Goal: Task Accomplishment & Management: Use online tool/utility

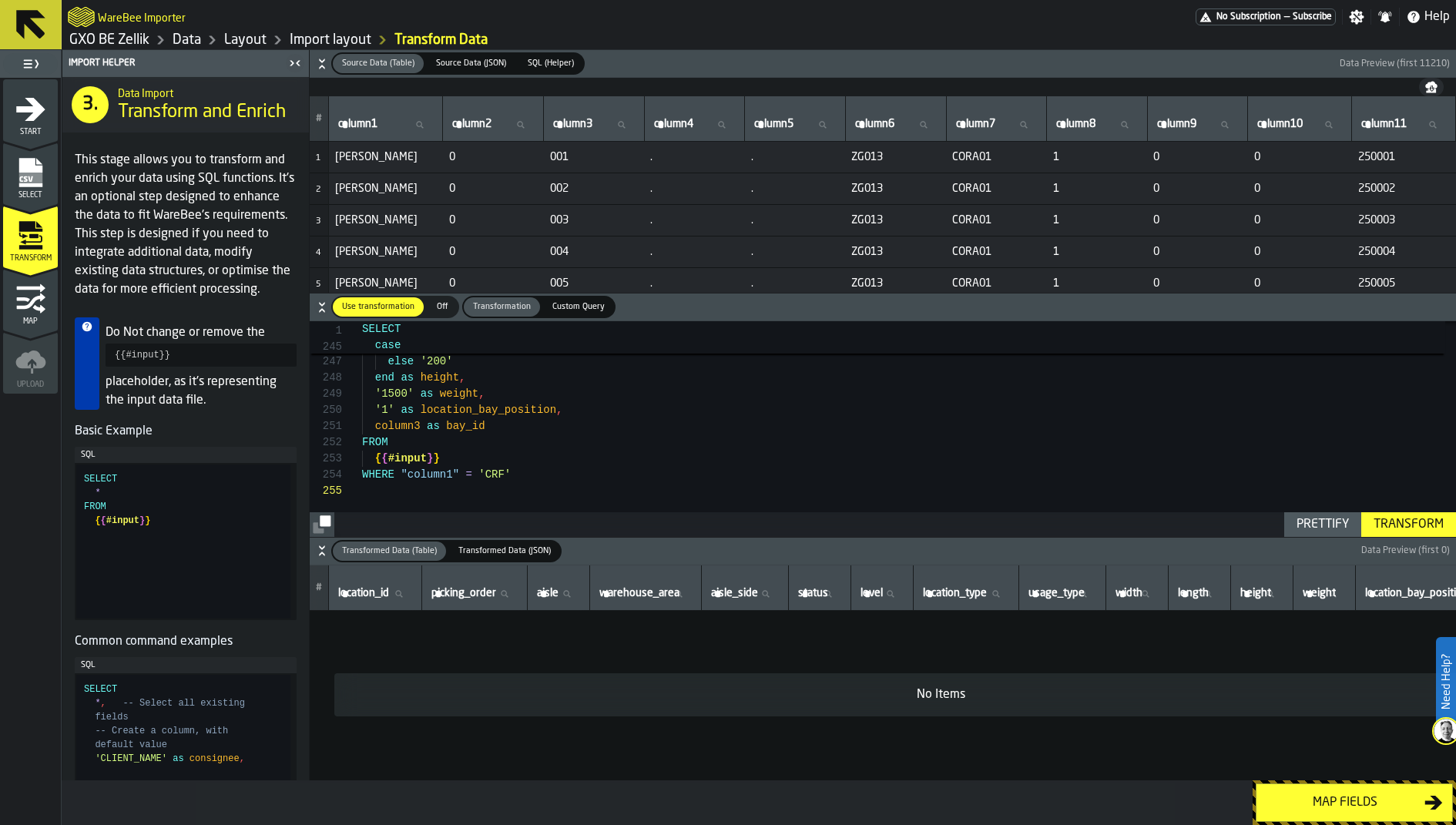
scroll to position [64, 0]
click at [263, 35] on link "Layout" at bounding box center [245, 40] width 43 height 17
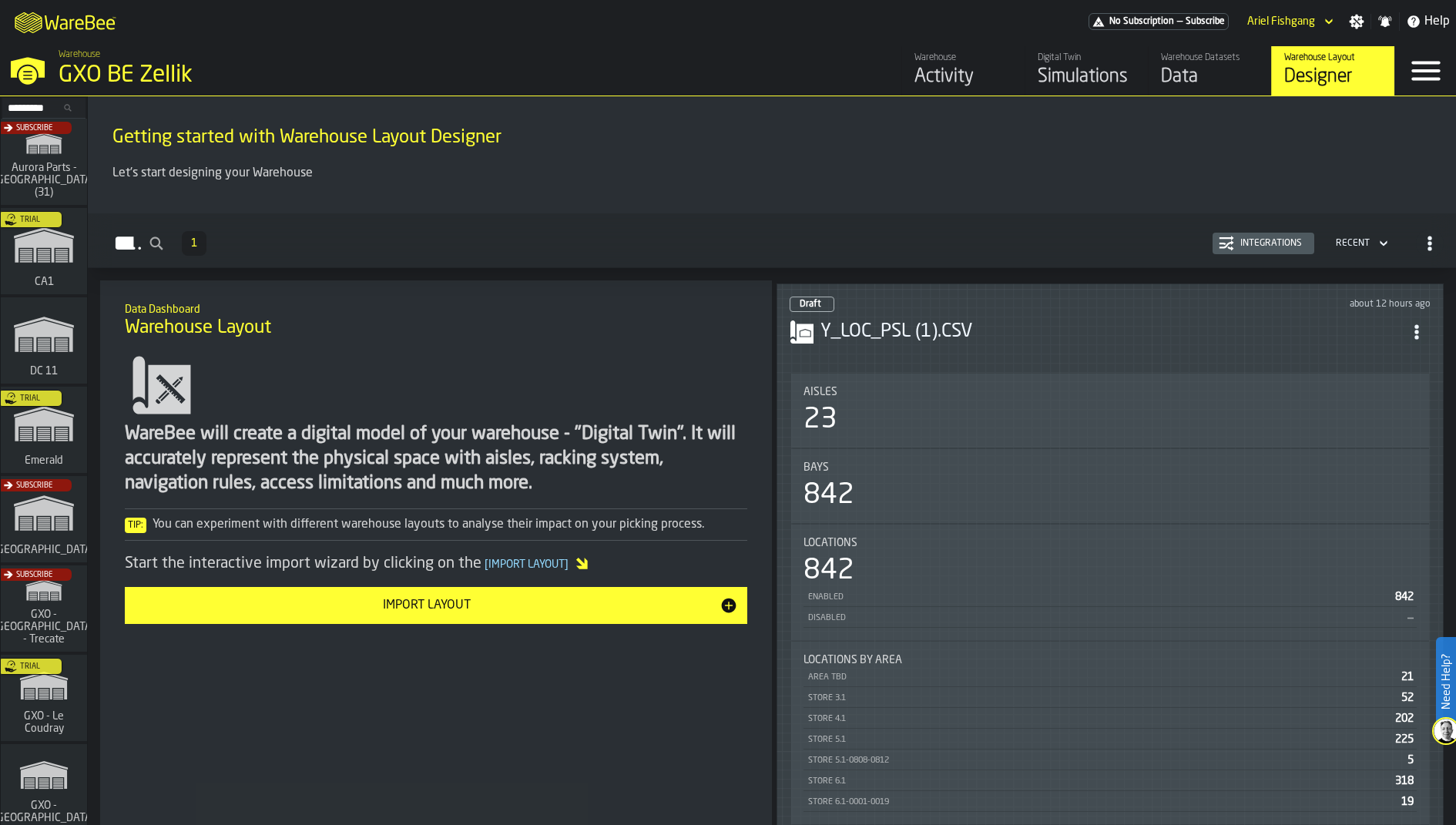
click at [1424, 324] on icon "ItemListCard-DashboardItemContainer" at bounding box center [1416, 331] width 15 height 15
click at [1393, 350] on div "Open" at bounding box center [1387, 358] width 81 height 18
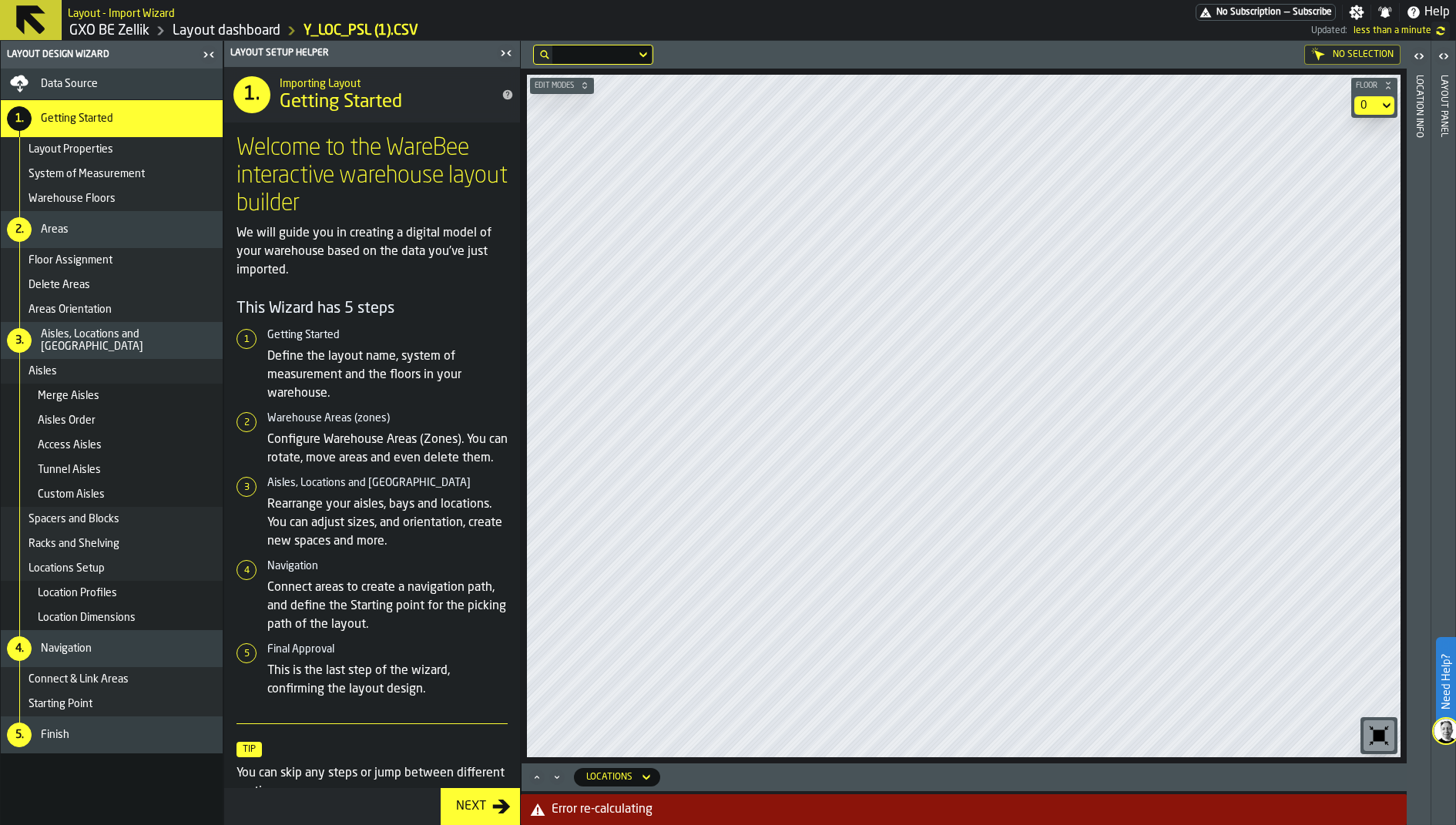
click at [691, 812] on div "Error re-calculating" at bounding box center [976, 810] width 849 height 18
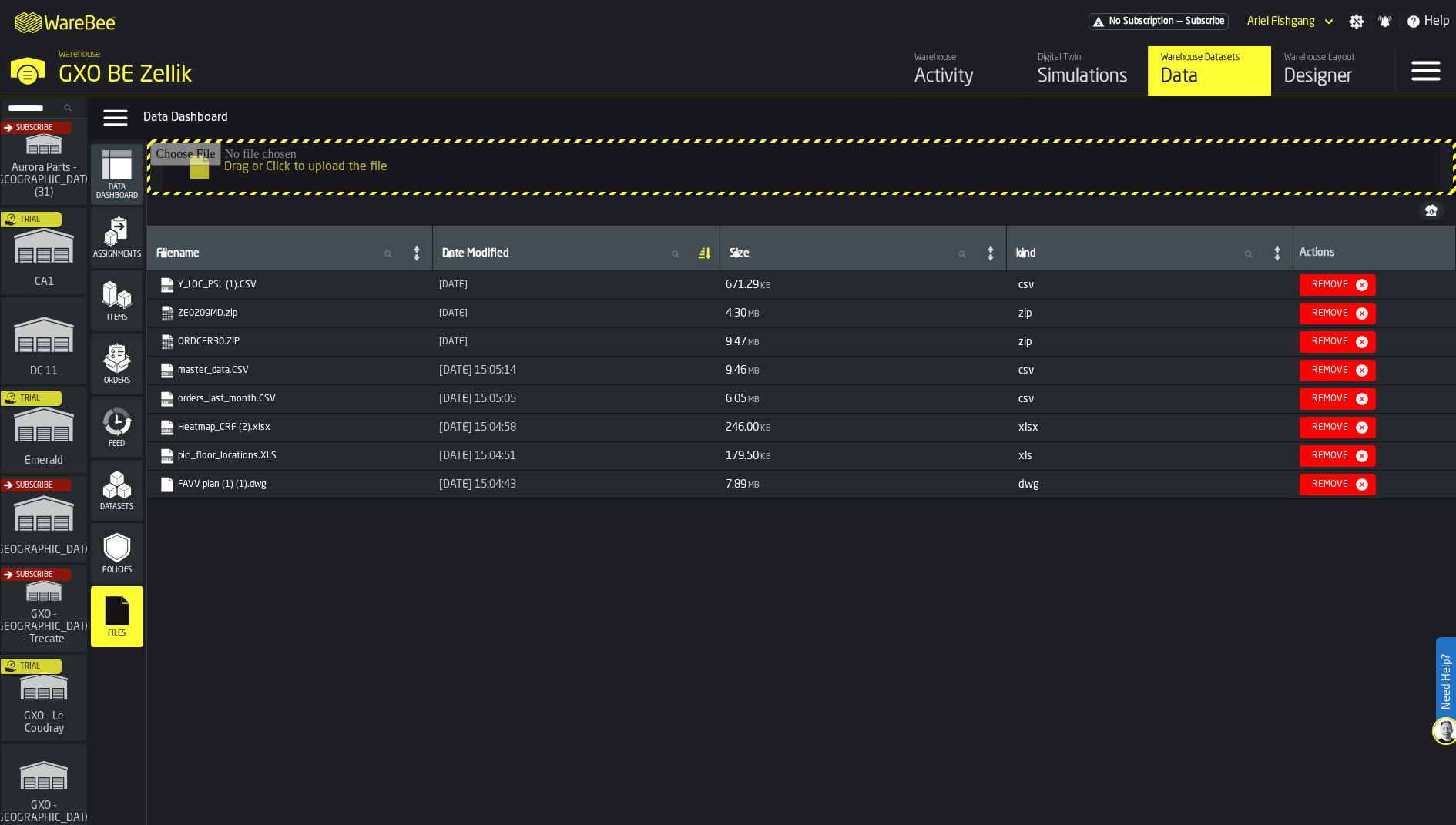
click at [1292, 74] on div "Designer" at bounding box center [1334, 76] width 98 height 24
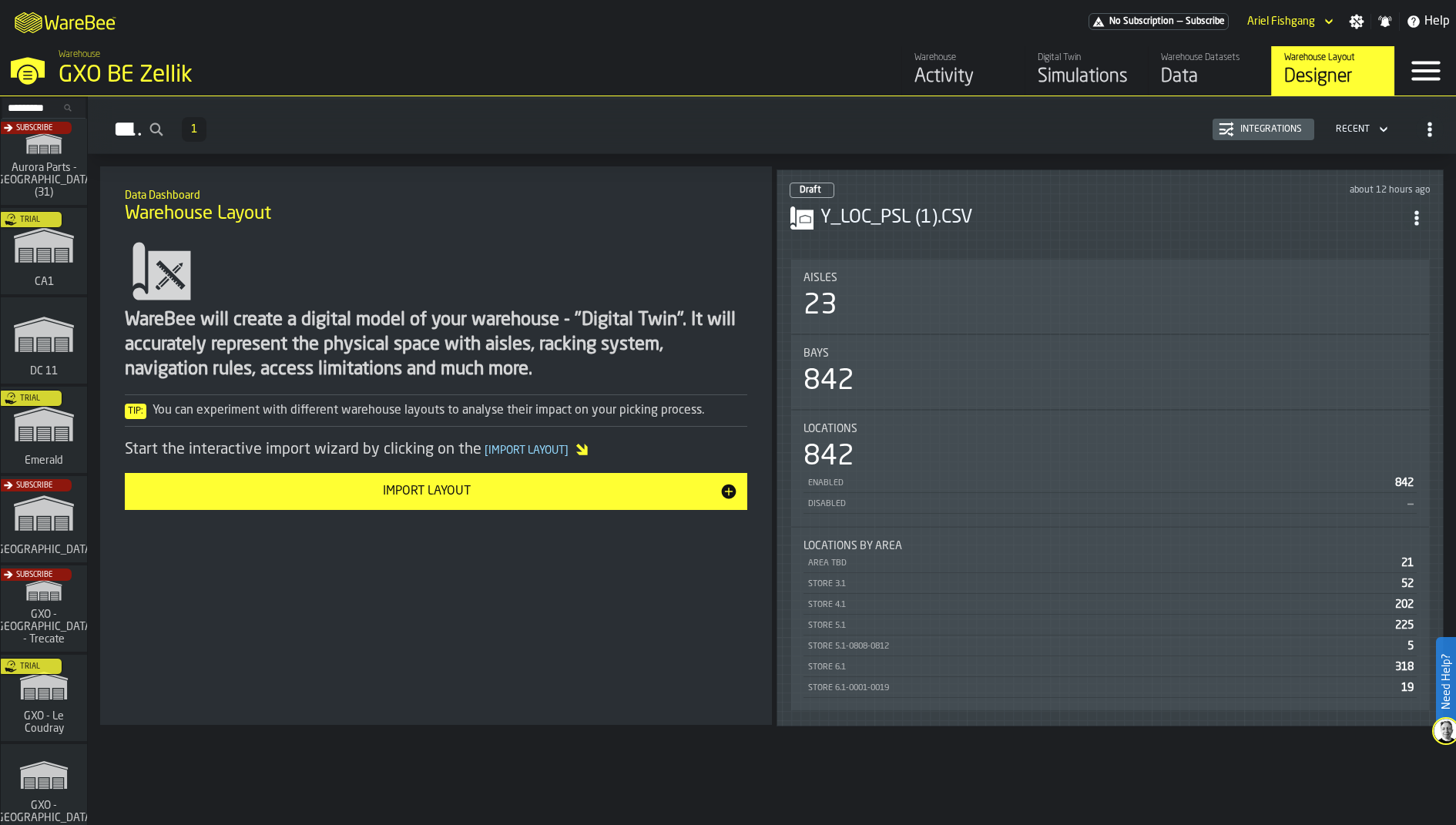
scroll to position [116, 0]
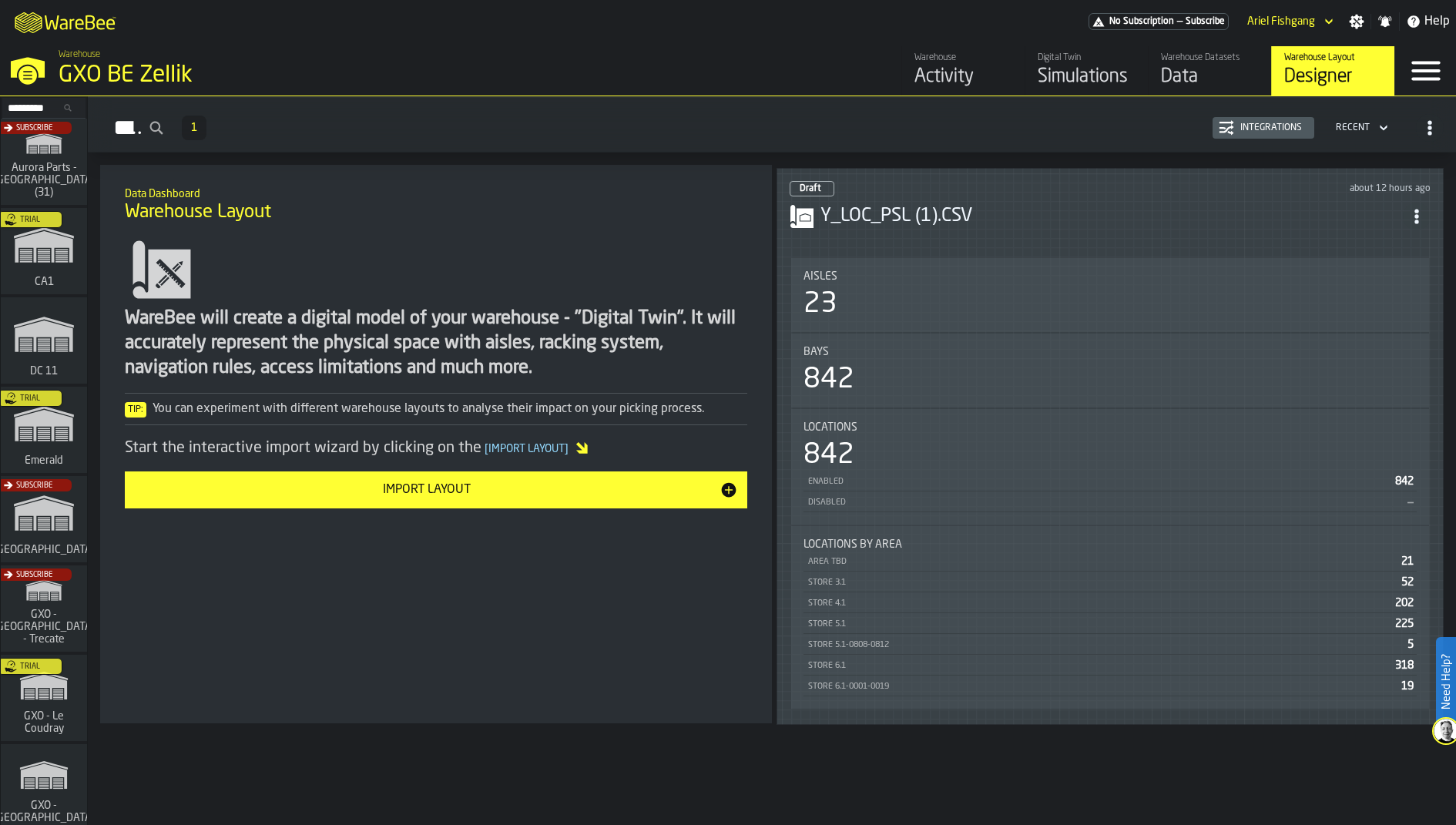
click at [972, 189] on header "Draft about 12 hours ago Y_LOC_PSL (1).CSV" at bounding box center [1110, 212] width 641 height 62
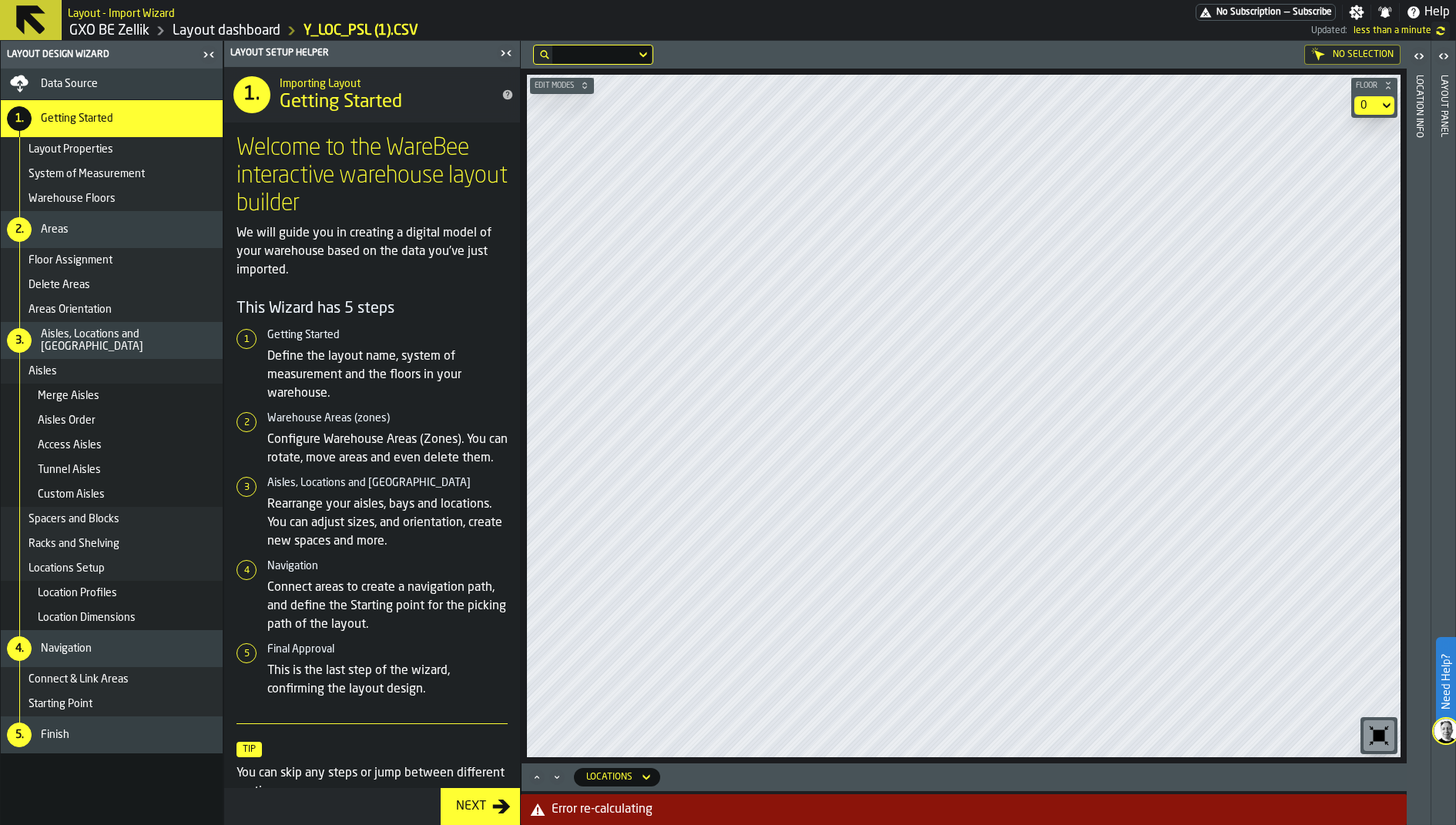
click at [121, 81] on div "Data Source" at bounding box center [129, 84] width 176 height 13
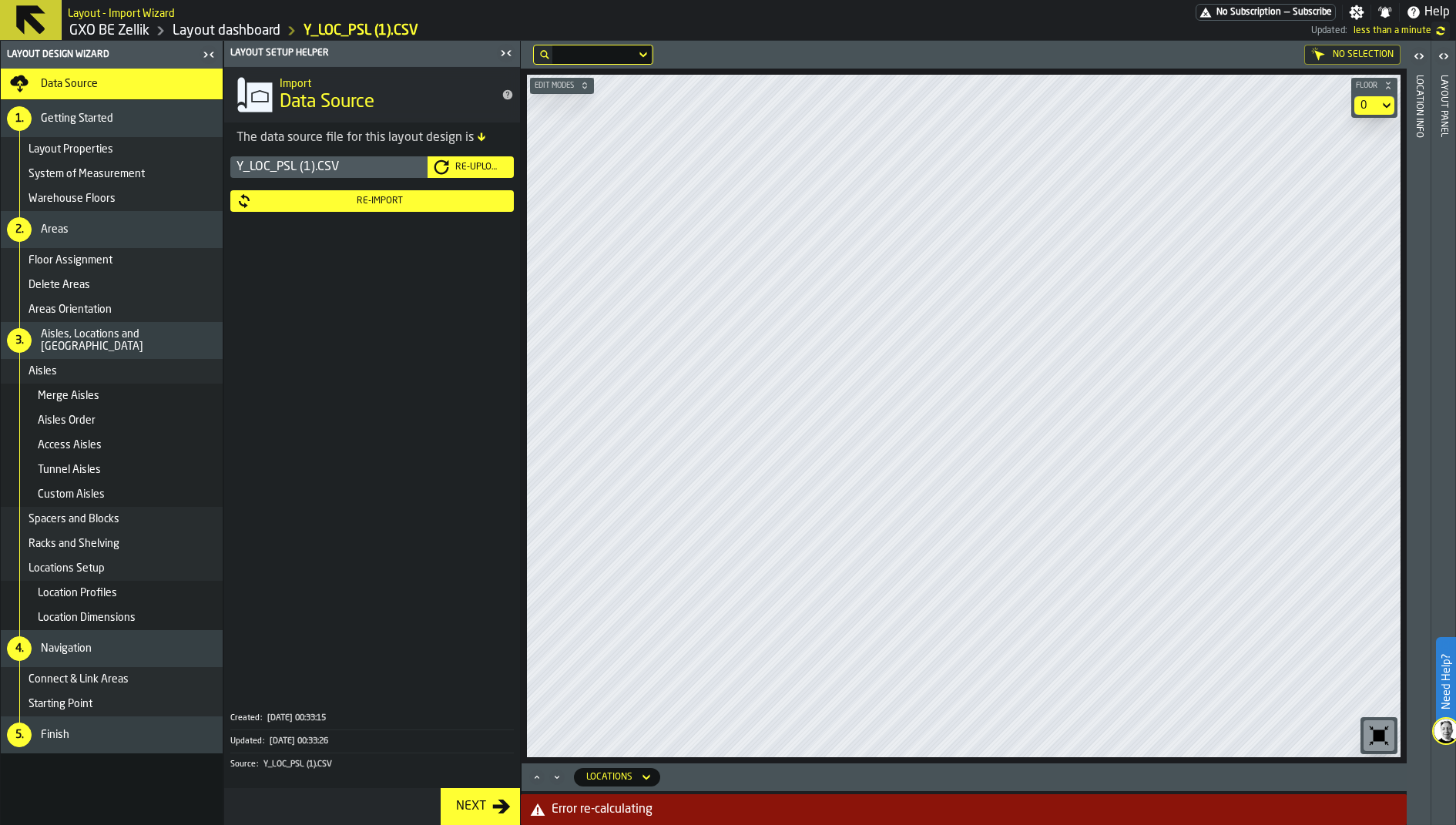
click at [359, 203] on div "Re-Import" at bounding box center [379, 201] width 256 height 11
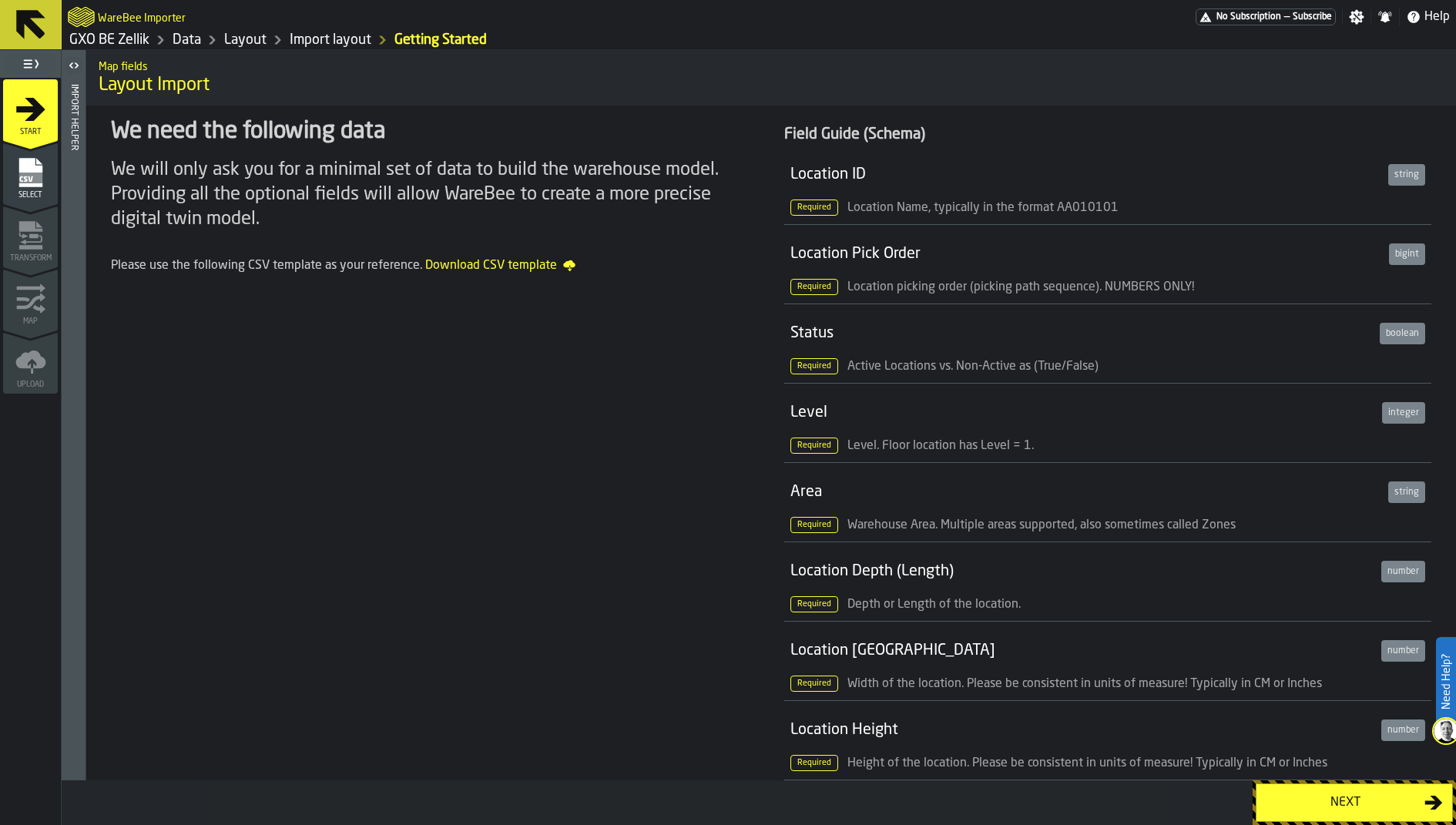
click at [56, 158] on div "Select" at bounding box center [30, 178] width 54 height 43
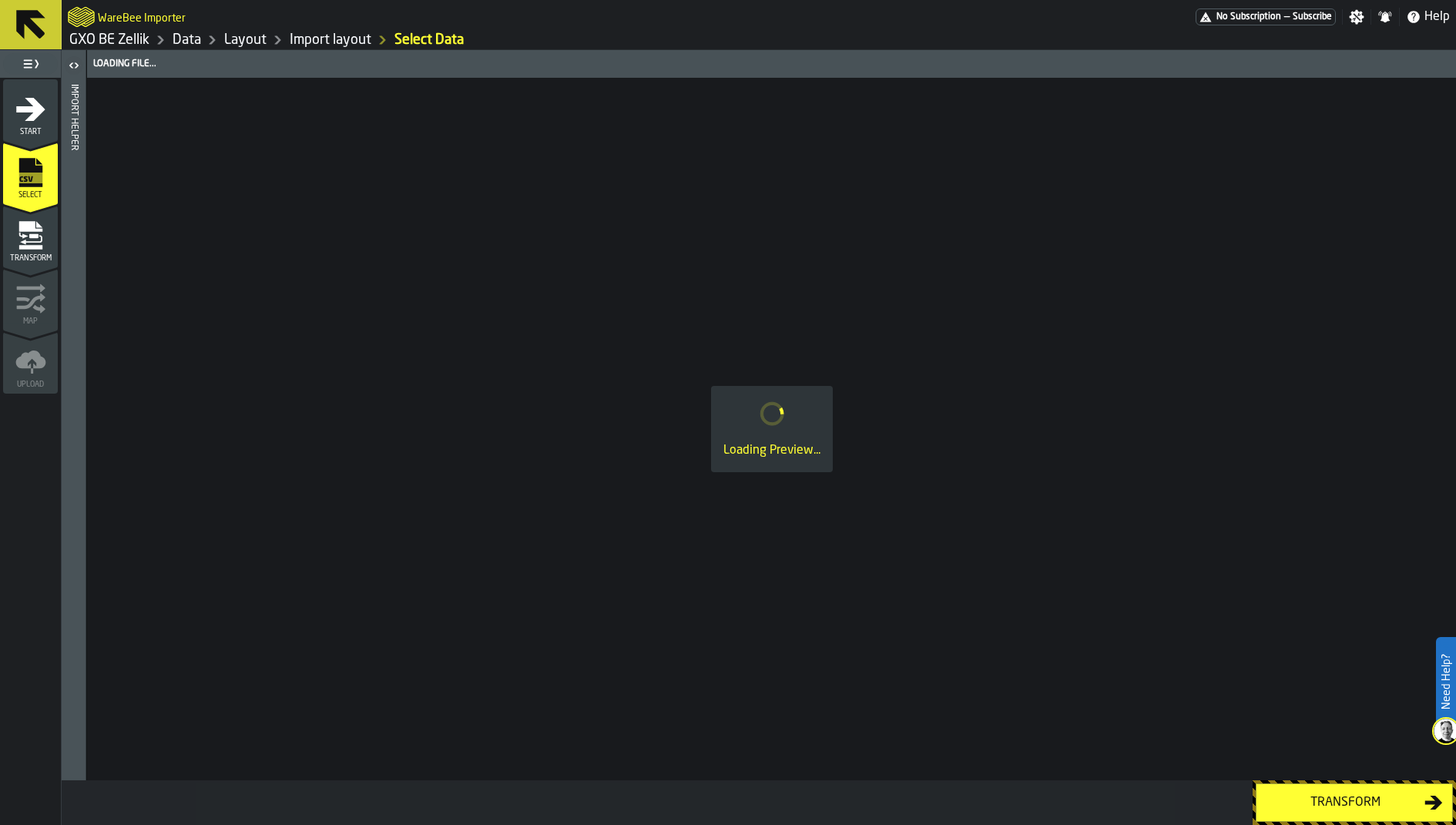
click at [48, 245] on div "Transform" at bounding box center [30, 241] width 54 height 43
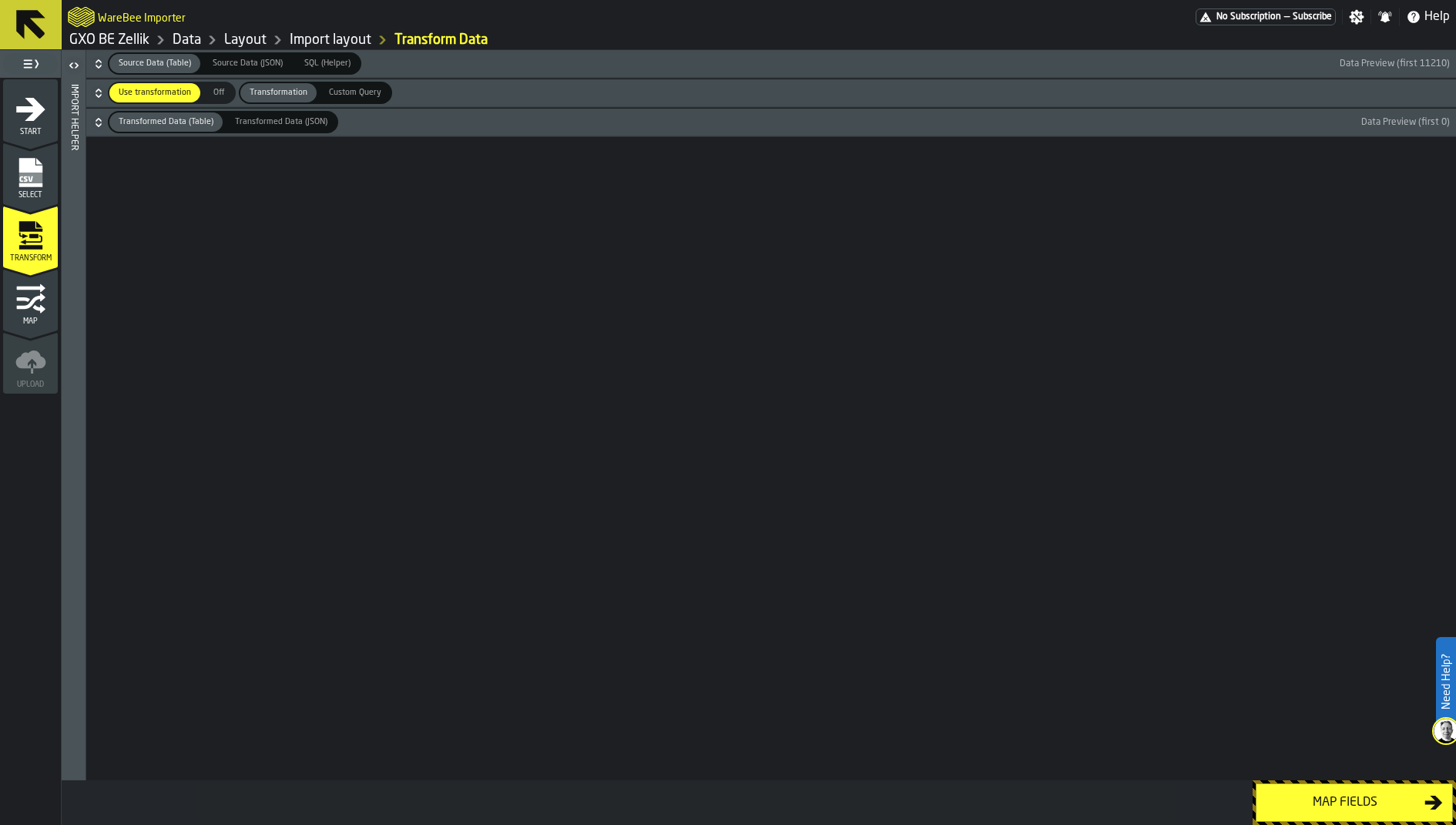
click at [98, 122] on icon "button-" at bounding box center [98, 122] width 15 height 15
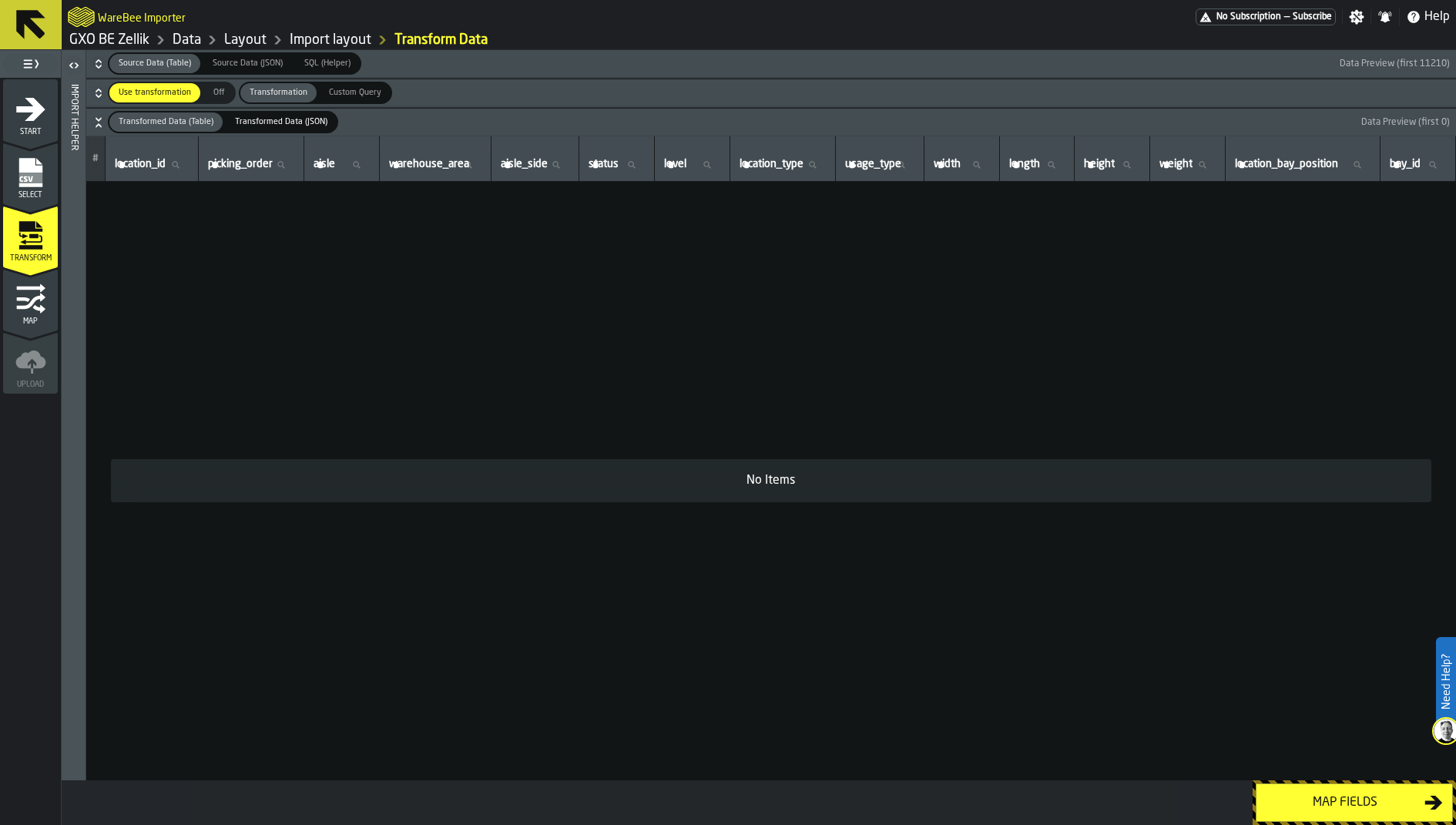
click at [100, 94] on icon "button-" at bounding box center [98, 92] width 15 height 15
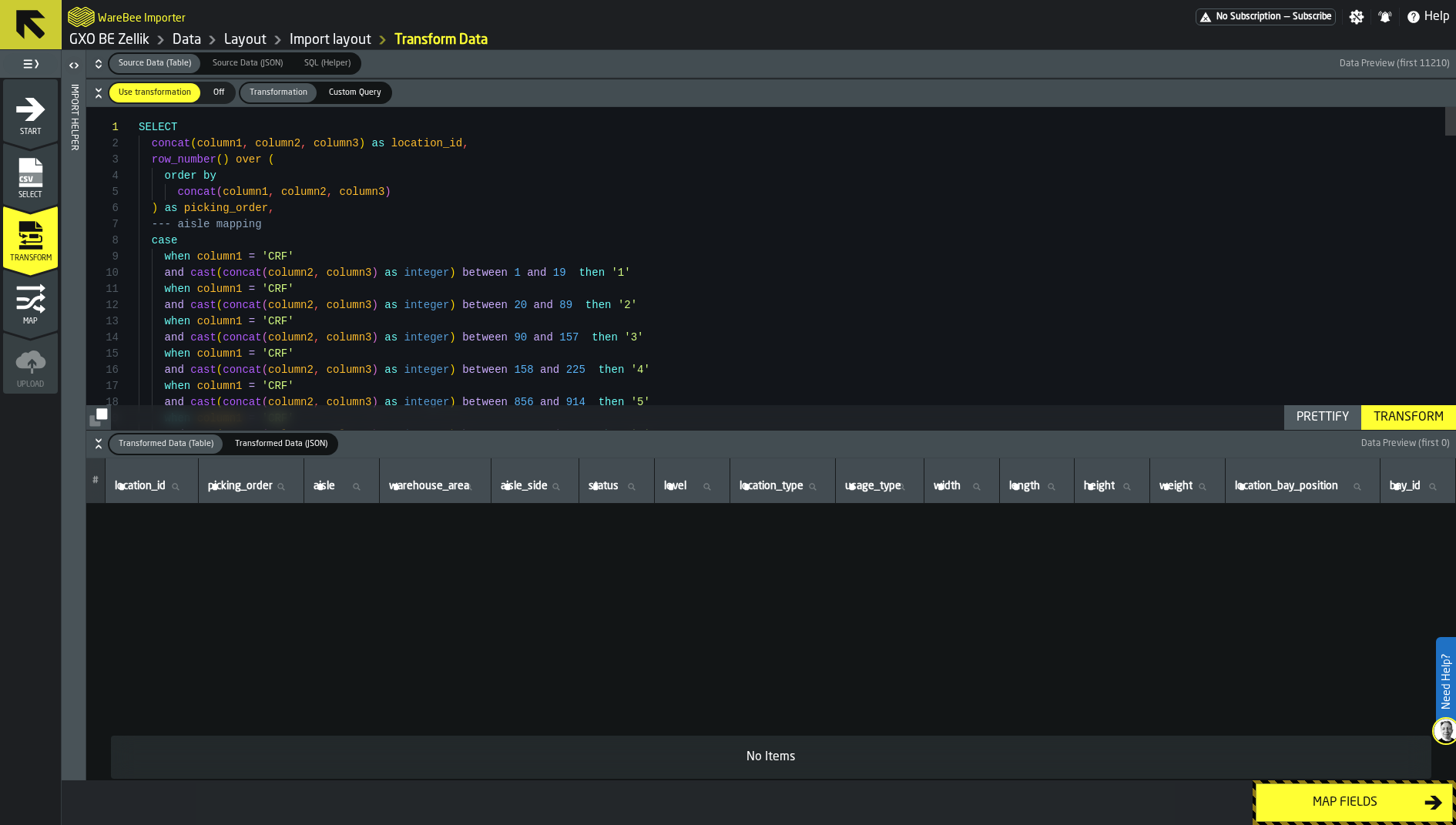
click at [1404, 411] on div "Transform" at bounding box center [1409, 417] width 82 height 18
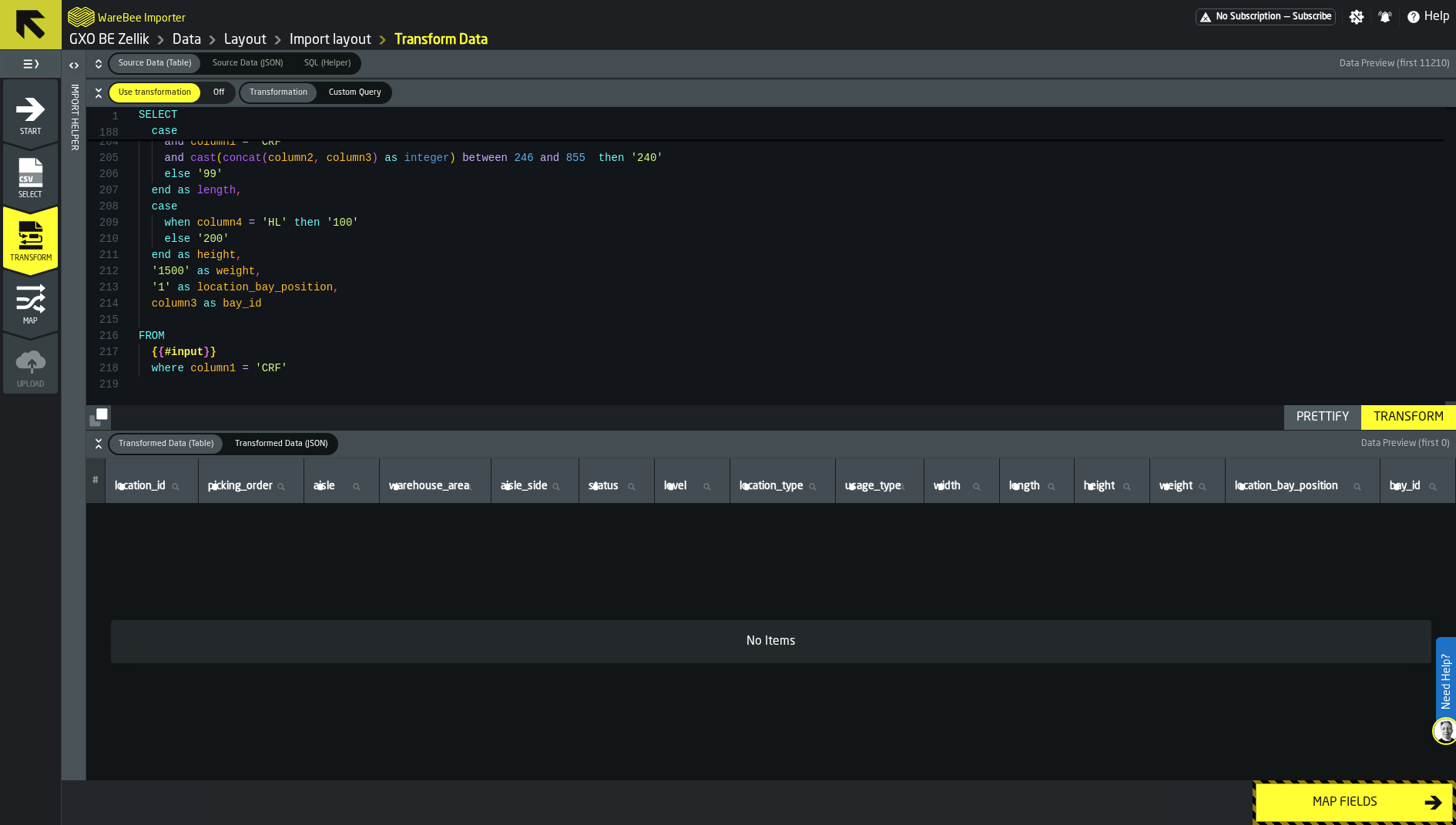
click at [1378, 440] on span "Data Preview (first 0)" at bounding box center [1406, 444] width 89 height 11
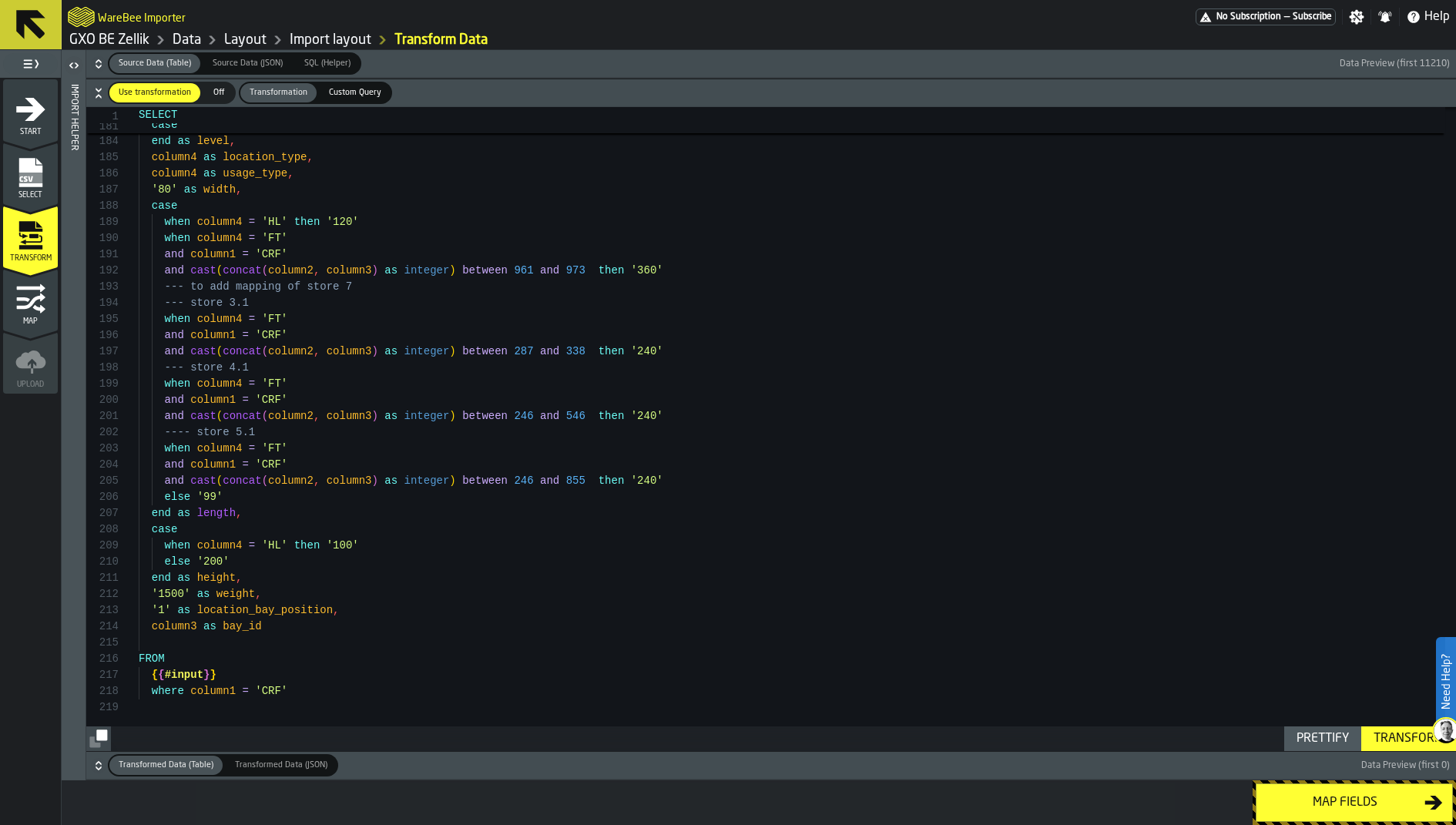
click at [99, 765] on icon "button-" at bounding box center [98, 765] width 15 height 15
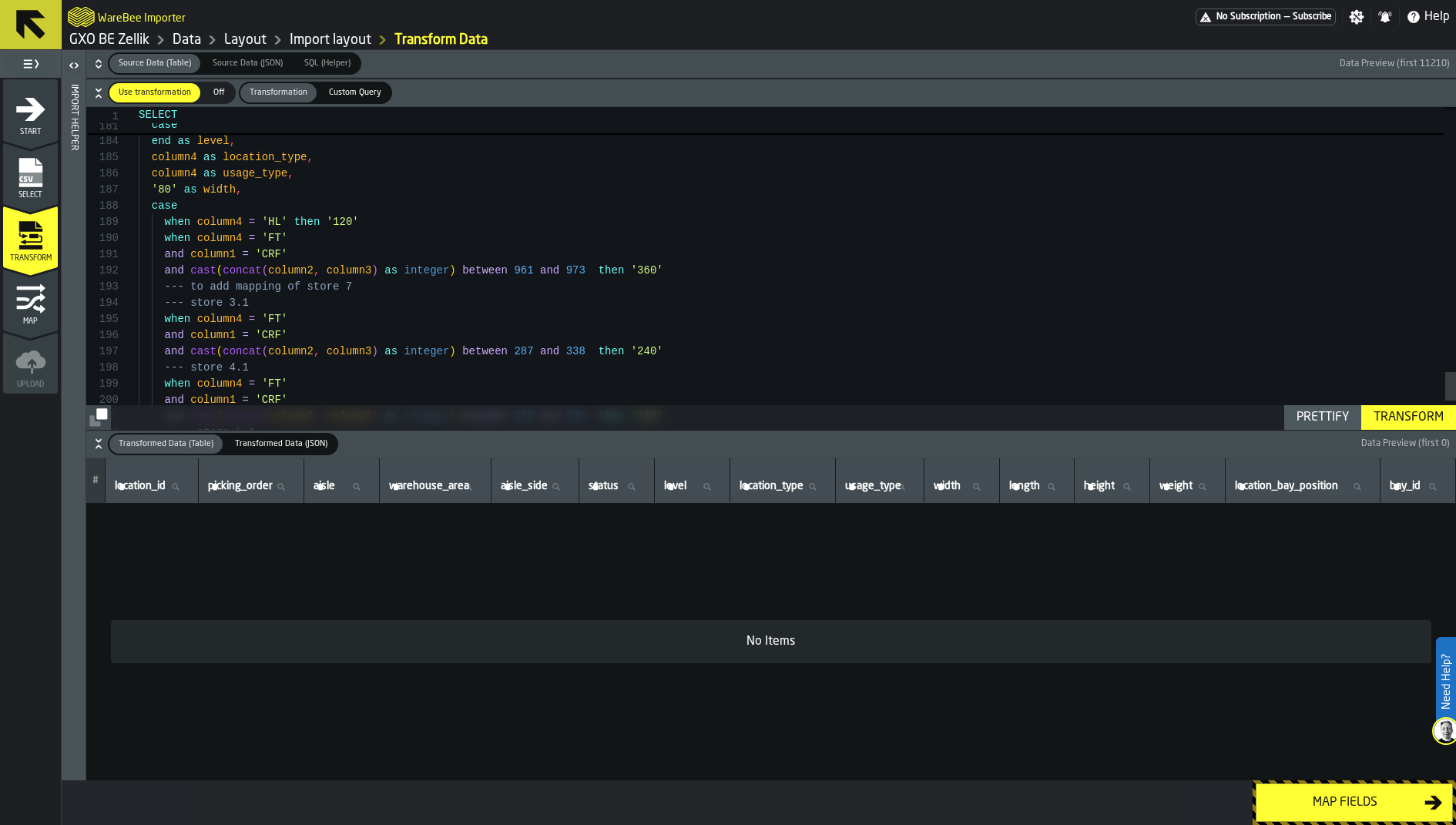
click at [91, 474] on th "#" at bounding box center [95, 481] width 19 height 45
click at [44, 58] on div "button-toggle-Toggle Full Menu" at bounding box center [30, 64] width 54 height 22
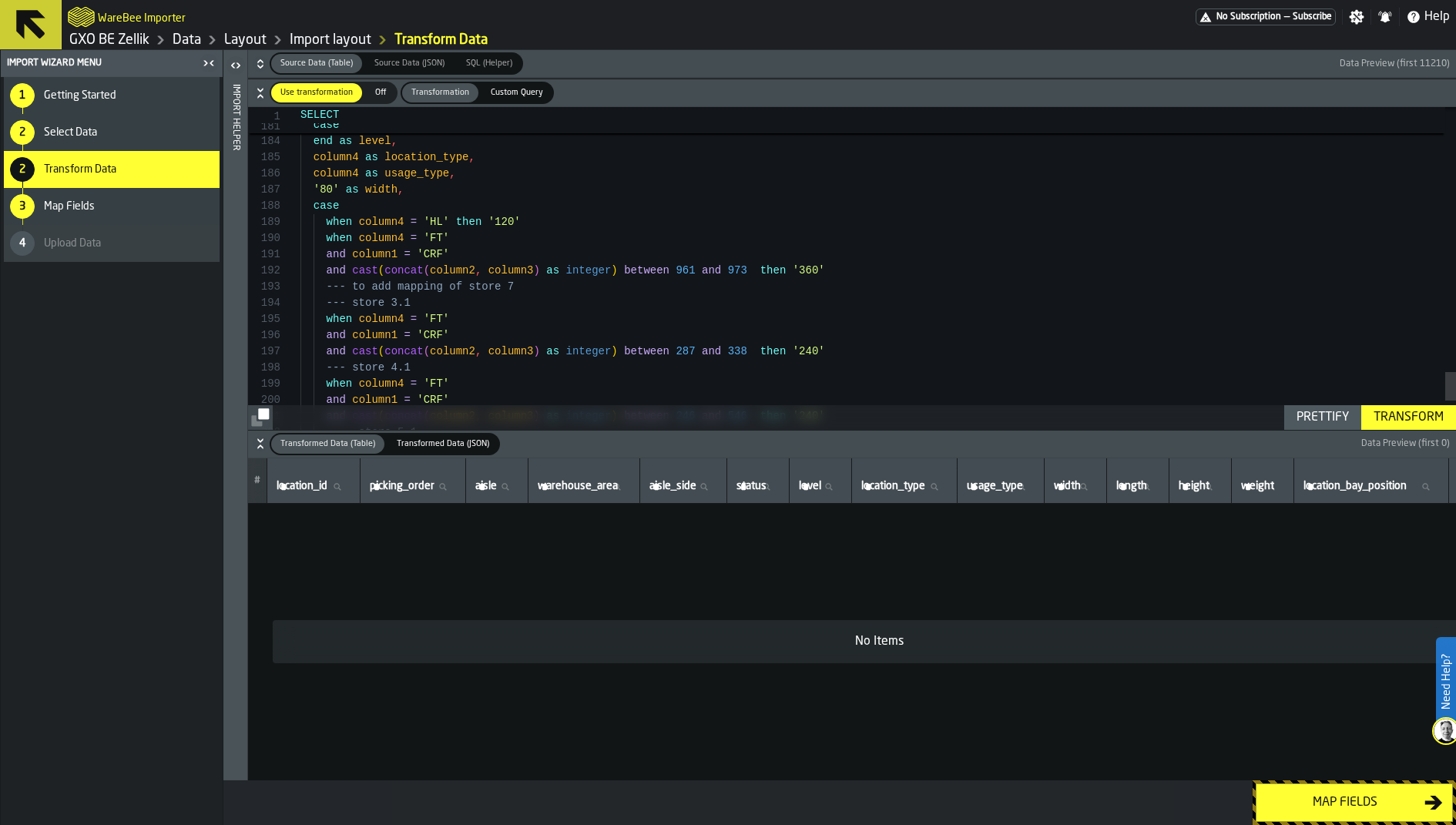
click at [210, 58] on icon "button-toggle-Close me" at bounding box center [208, 63] width 18 height 18
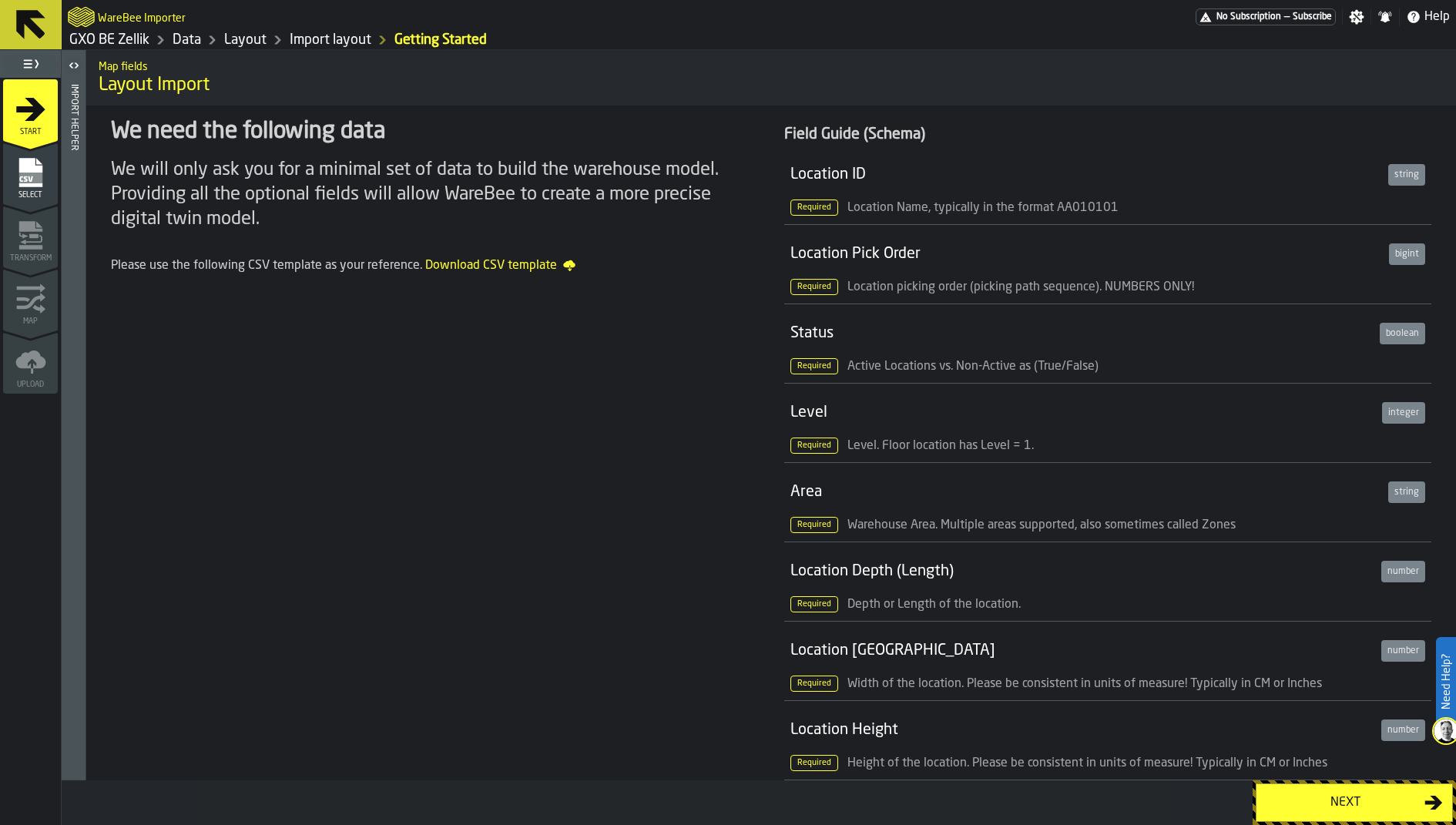
click at [317, 34] on link "Import layout" at bounding box center [330, 40] width 81 height 17
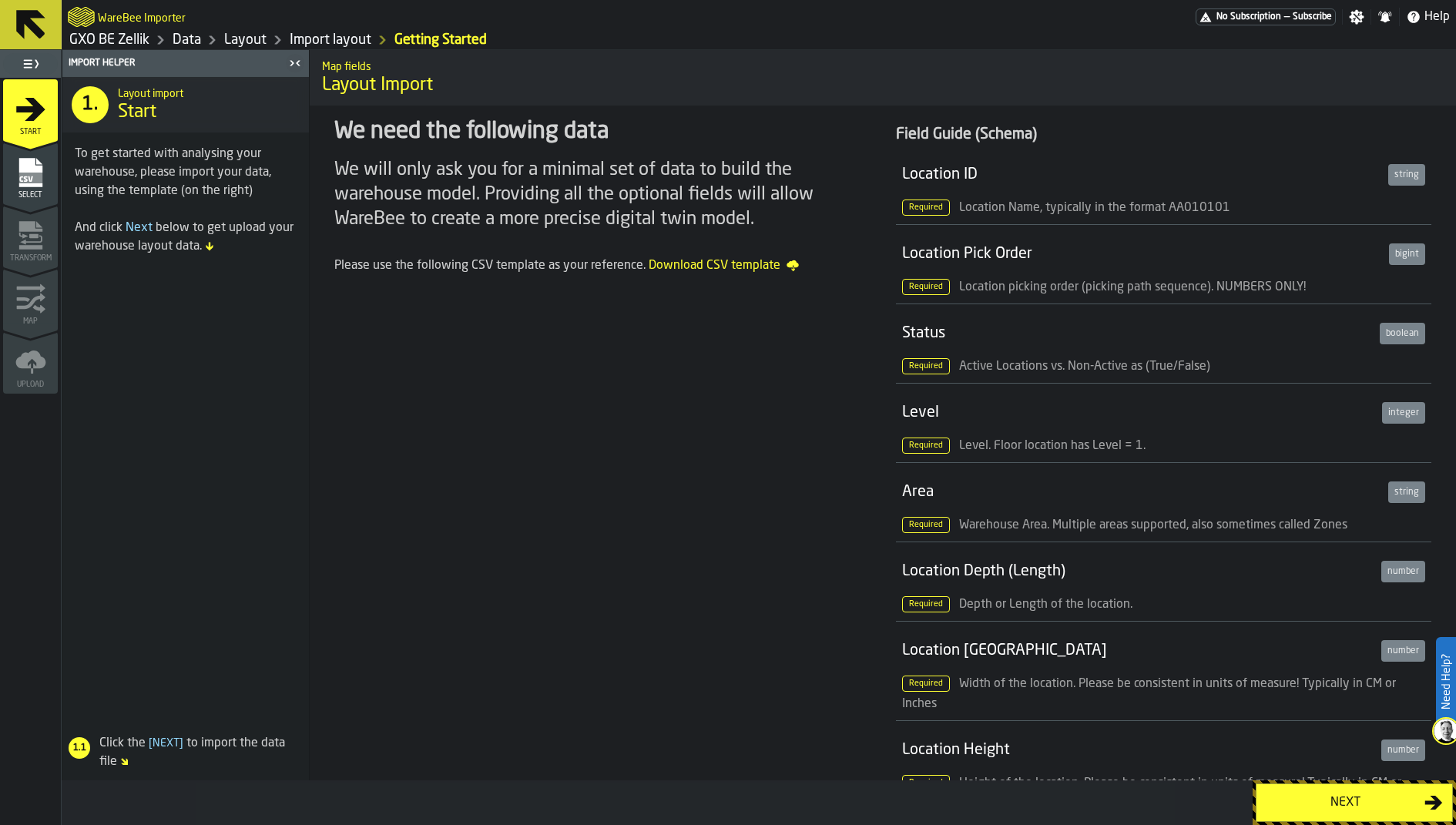
click at [251, 34] on link "Layout" at bounding box center [245, 40] width 43 height 17
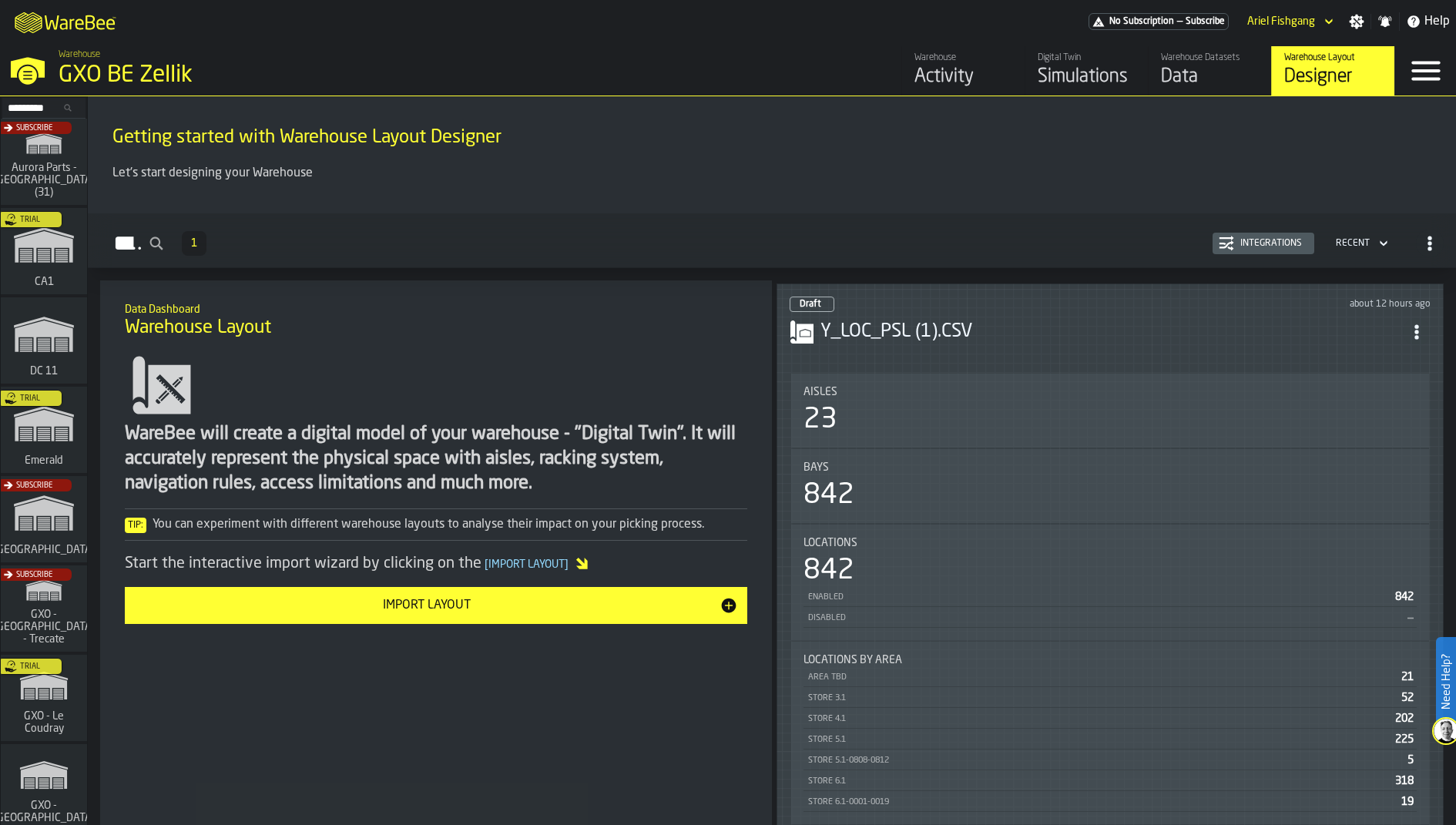
click at [1288, 240] on div "Integrations" at bounding box center [1271, 244] width 74 height 11
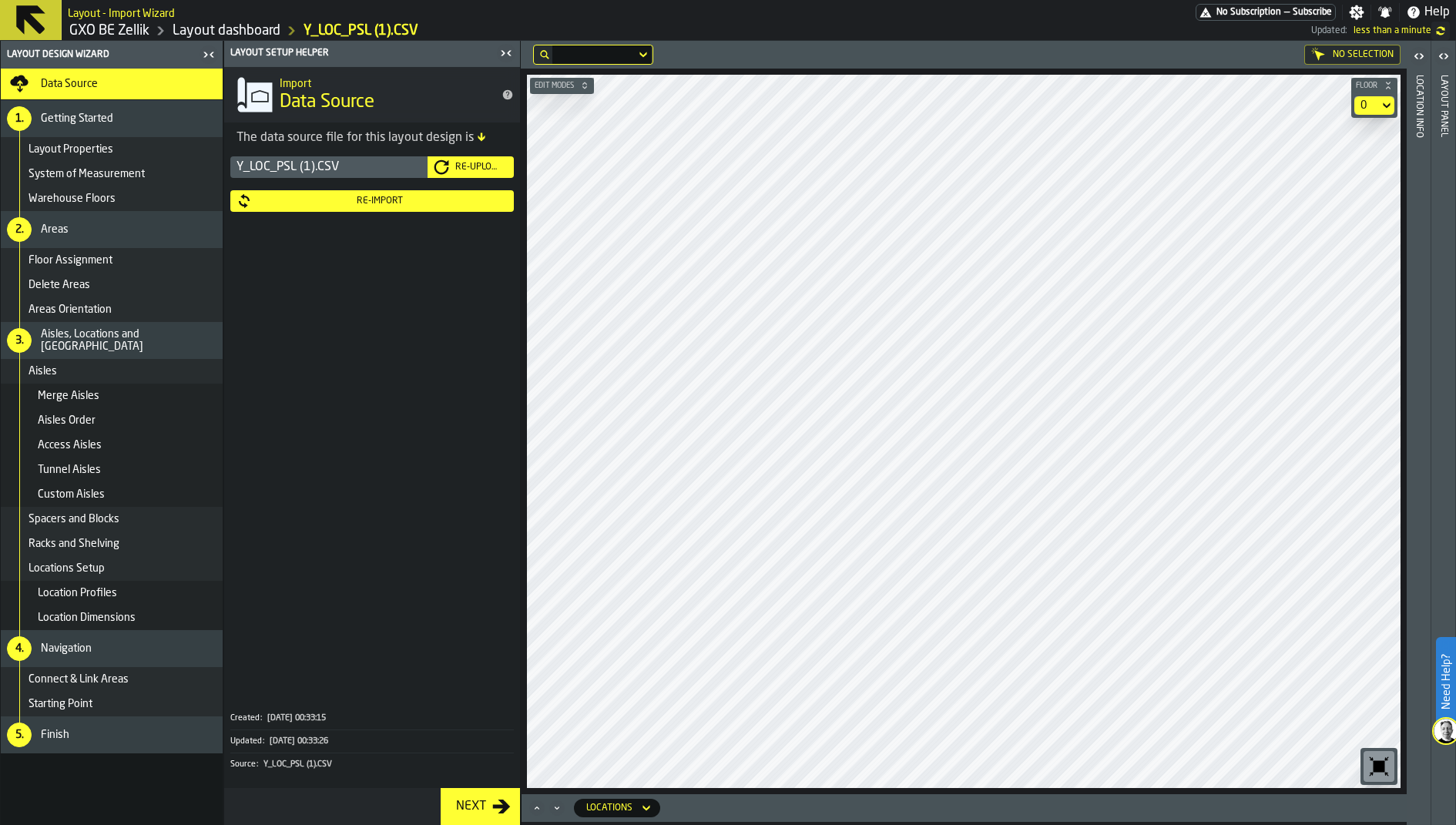
click at [357, 200] on div "Re-Import" at bounding box center [379, 201] width 256 height 11
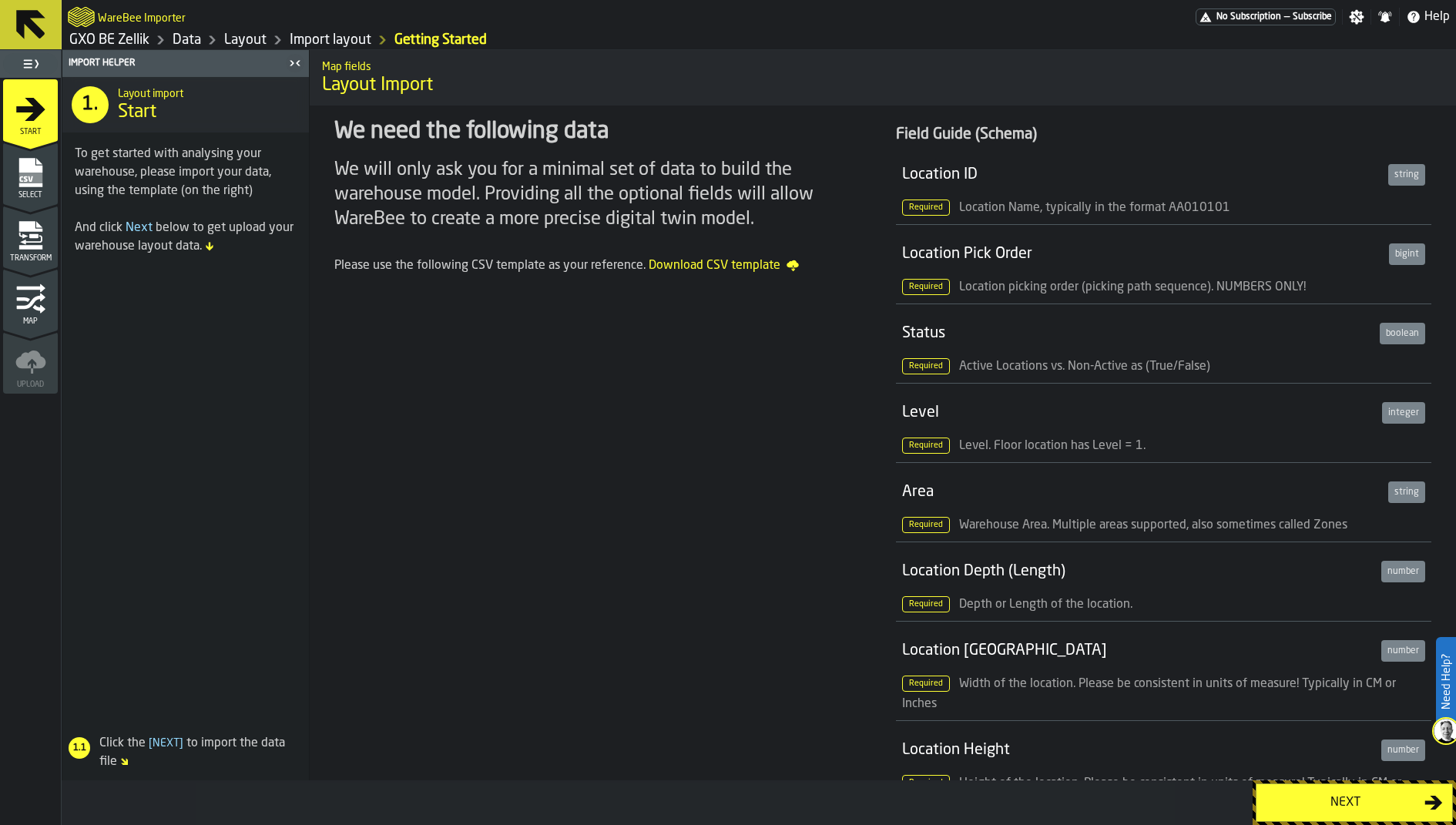
click at [39, 197] on span "Select" at bounding box center [30, 195] width 54 height 8
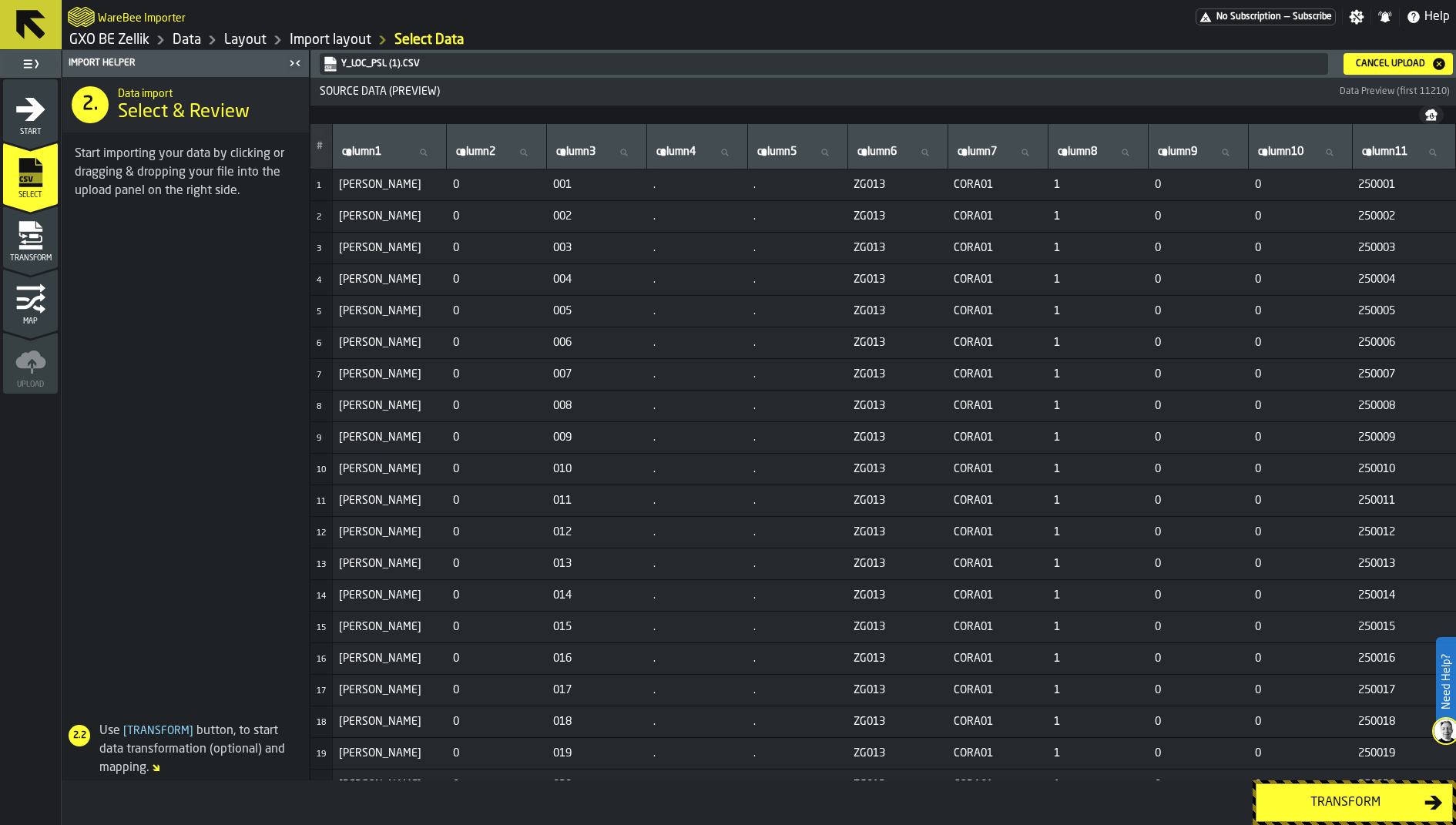
click at [39, 227] on icon "menu Transform" at bounding box center [31, 235] width 31 height 31
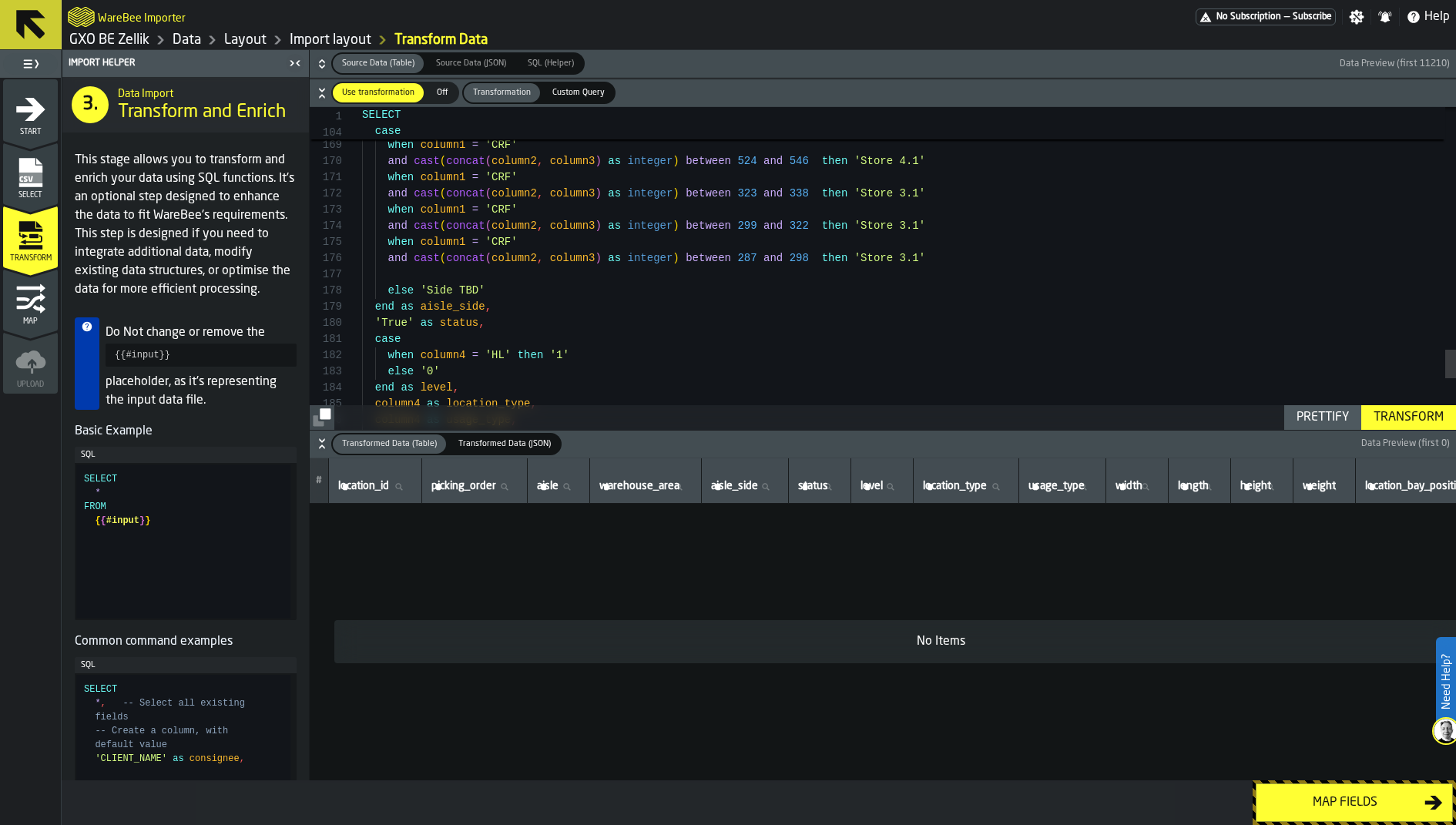
click at [46, 299] on div "Map" at bounding box center [30, 304] width 54 height 43
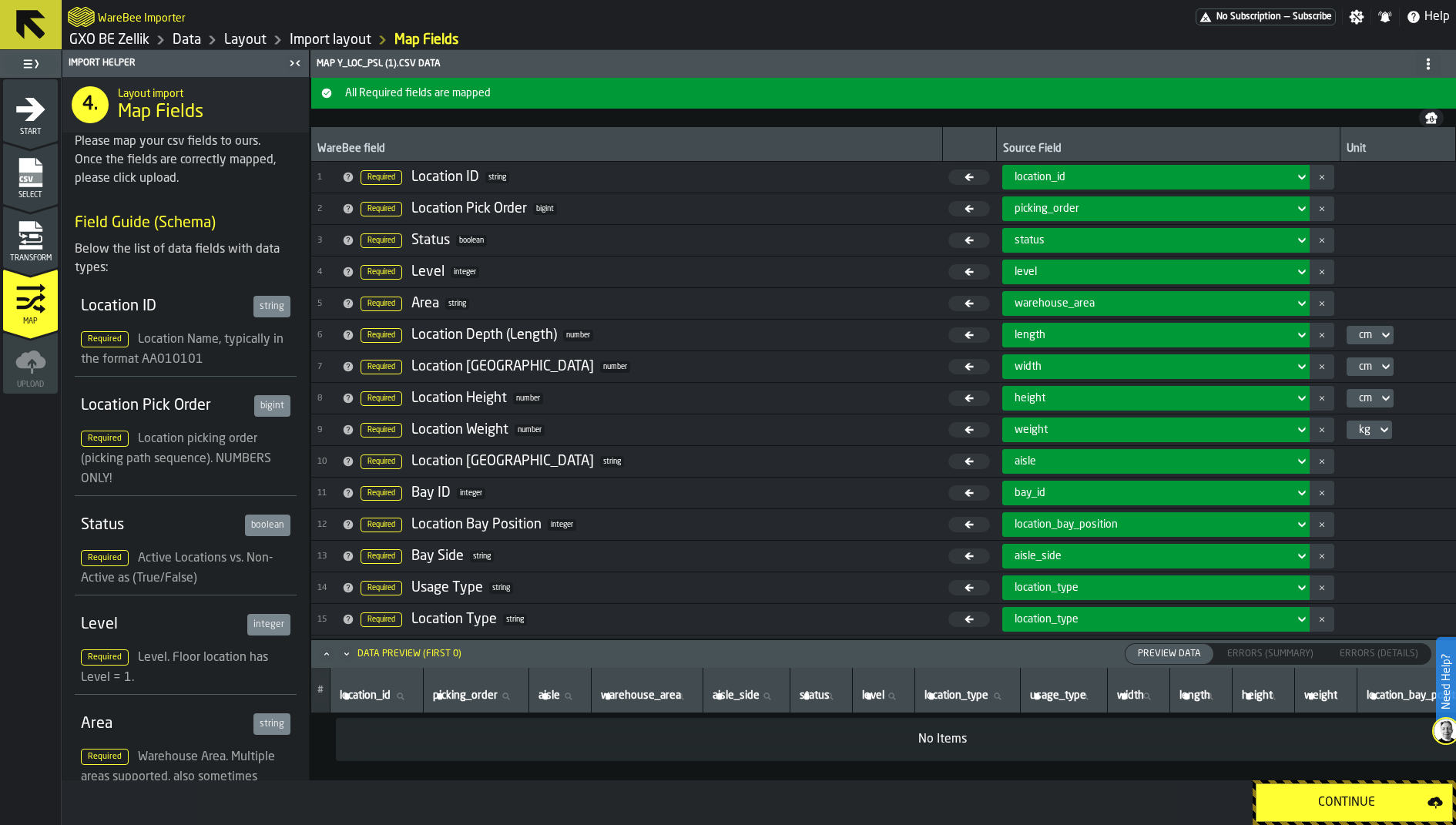
scroll to position [177, 0]
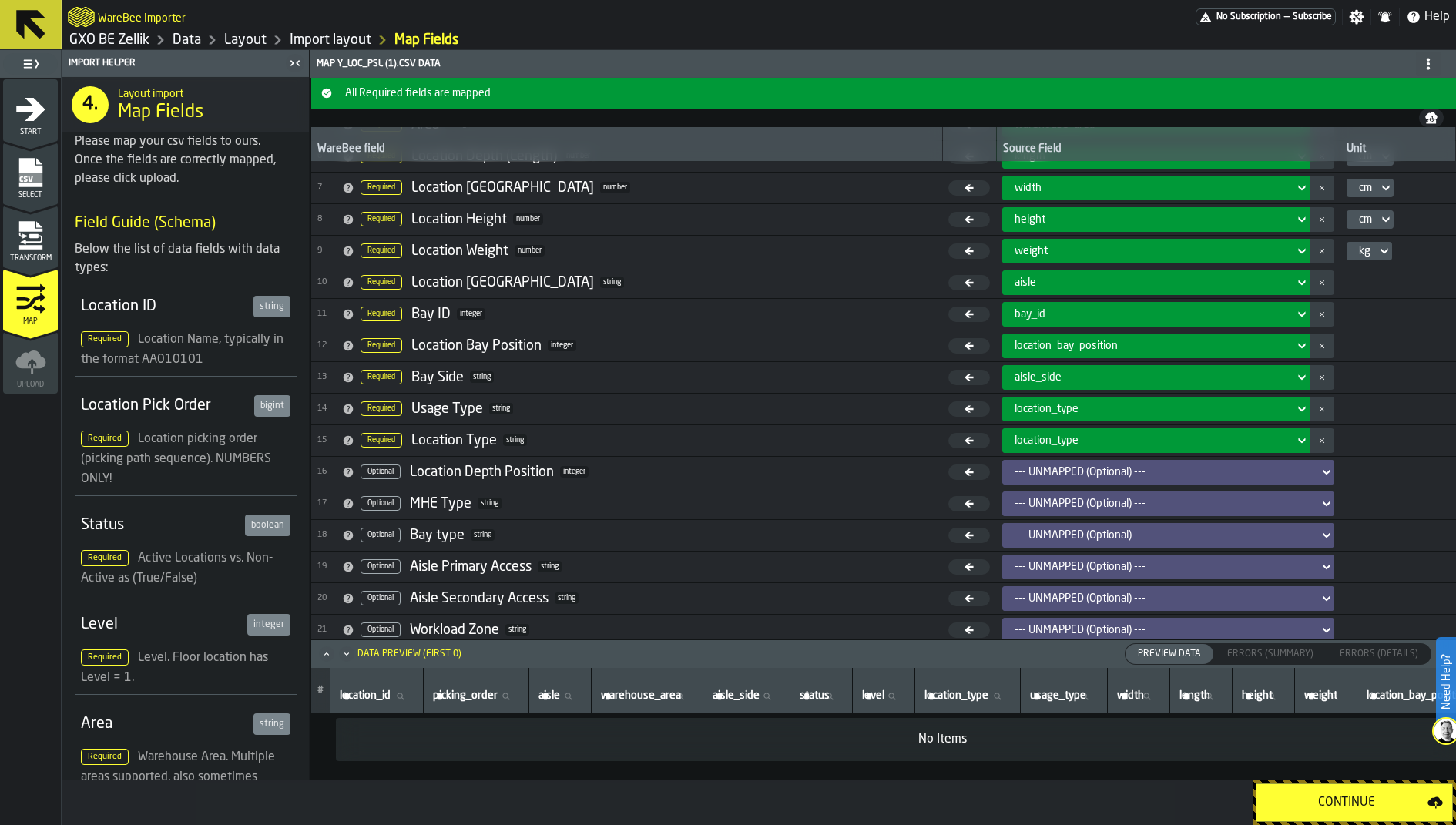
click at [1288, 655] on span "Errors (Summary)" at bounding box center [1270, 654] width 99 height 14
click at [1340, 655] on span "Errors (Details)" at bounding box center [1379, 654] width 91 height 14
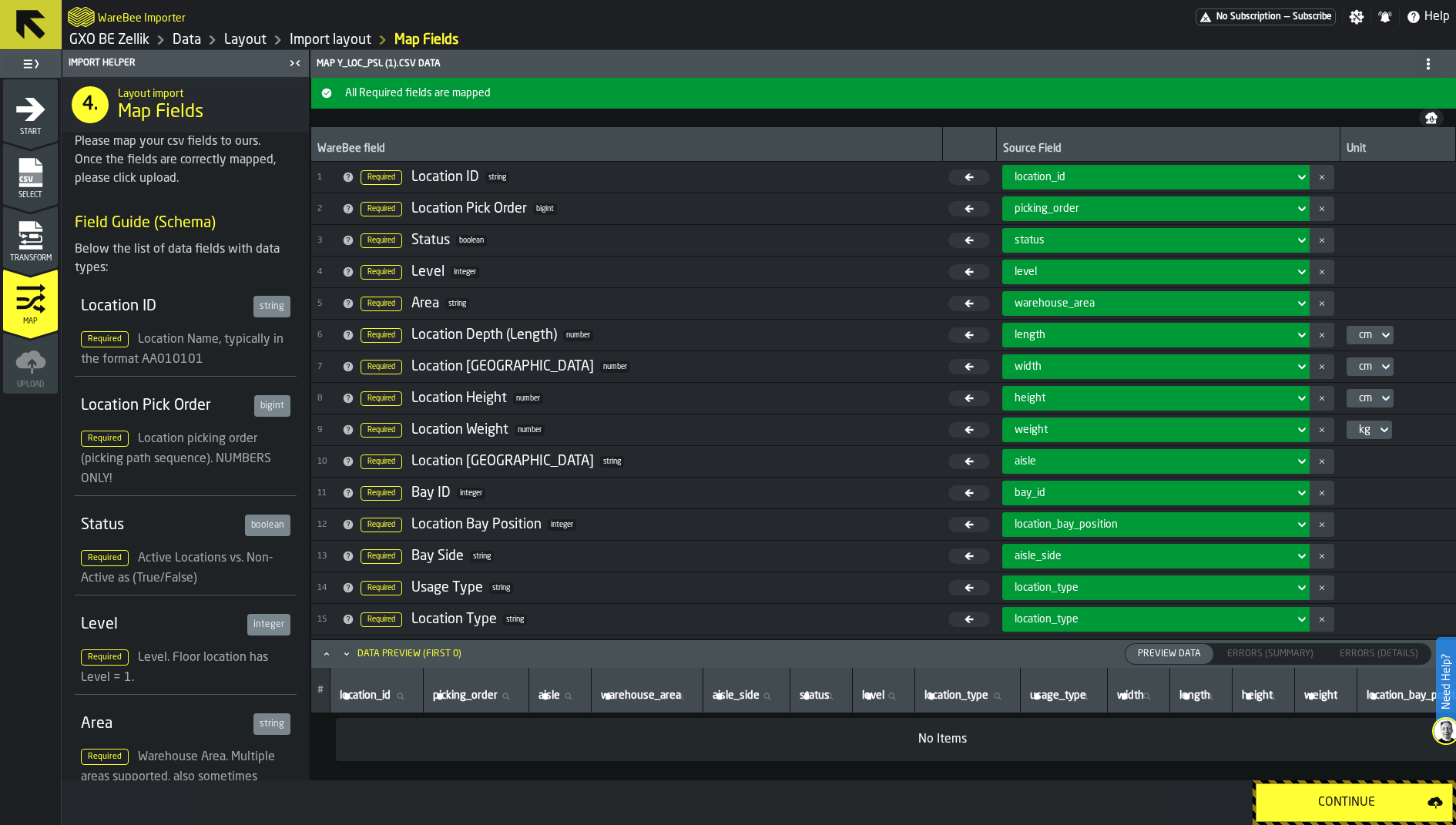
click at [359, 90] on span "All Required fields are mapped" at bounding box center [896, 93] width 1115 height 13
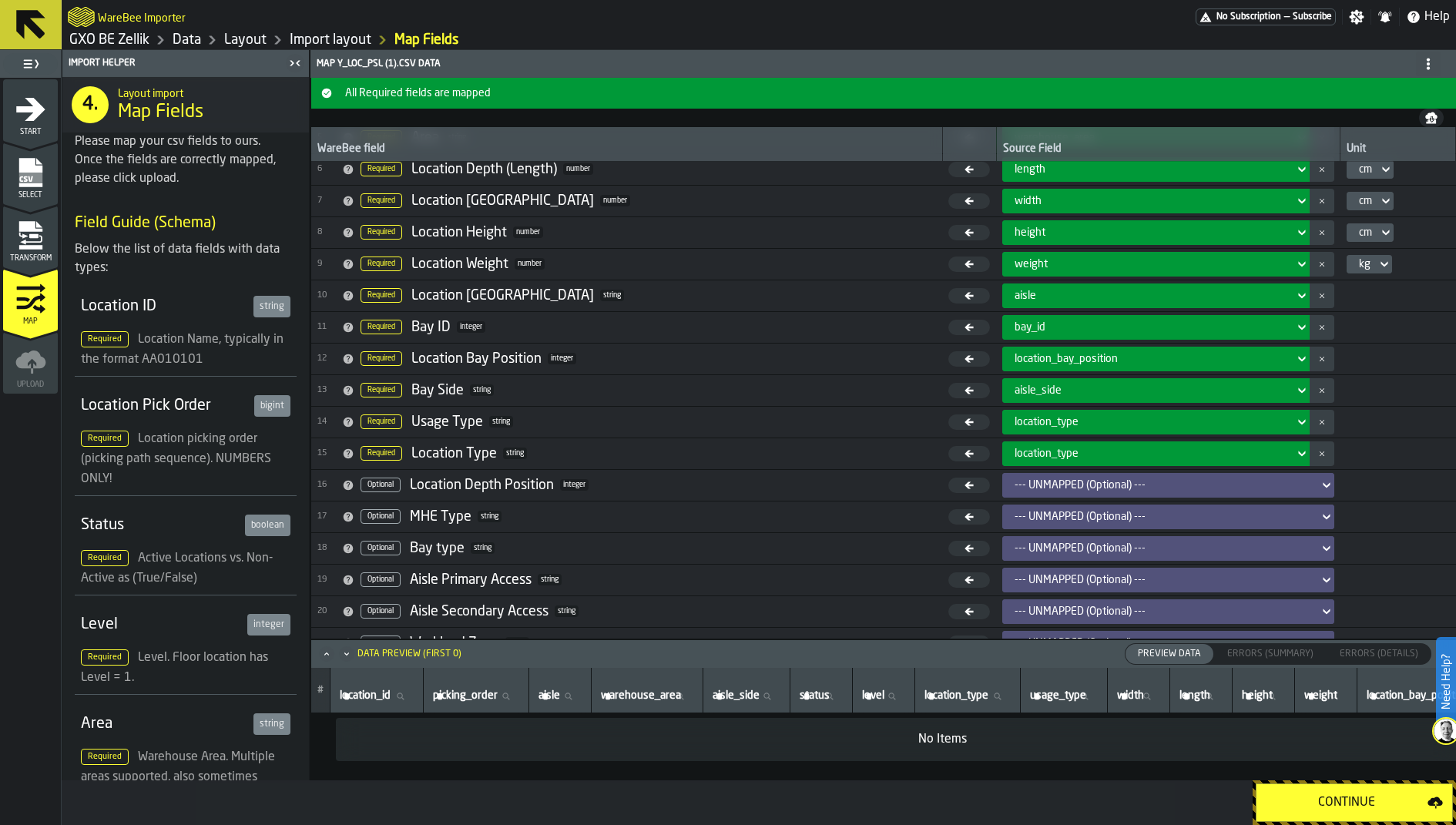
scroll to position [177, 0]
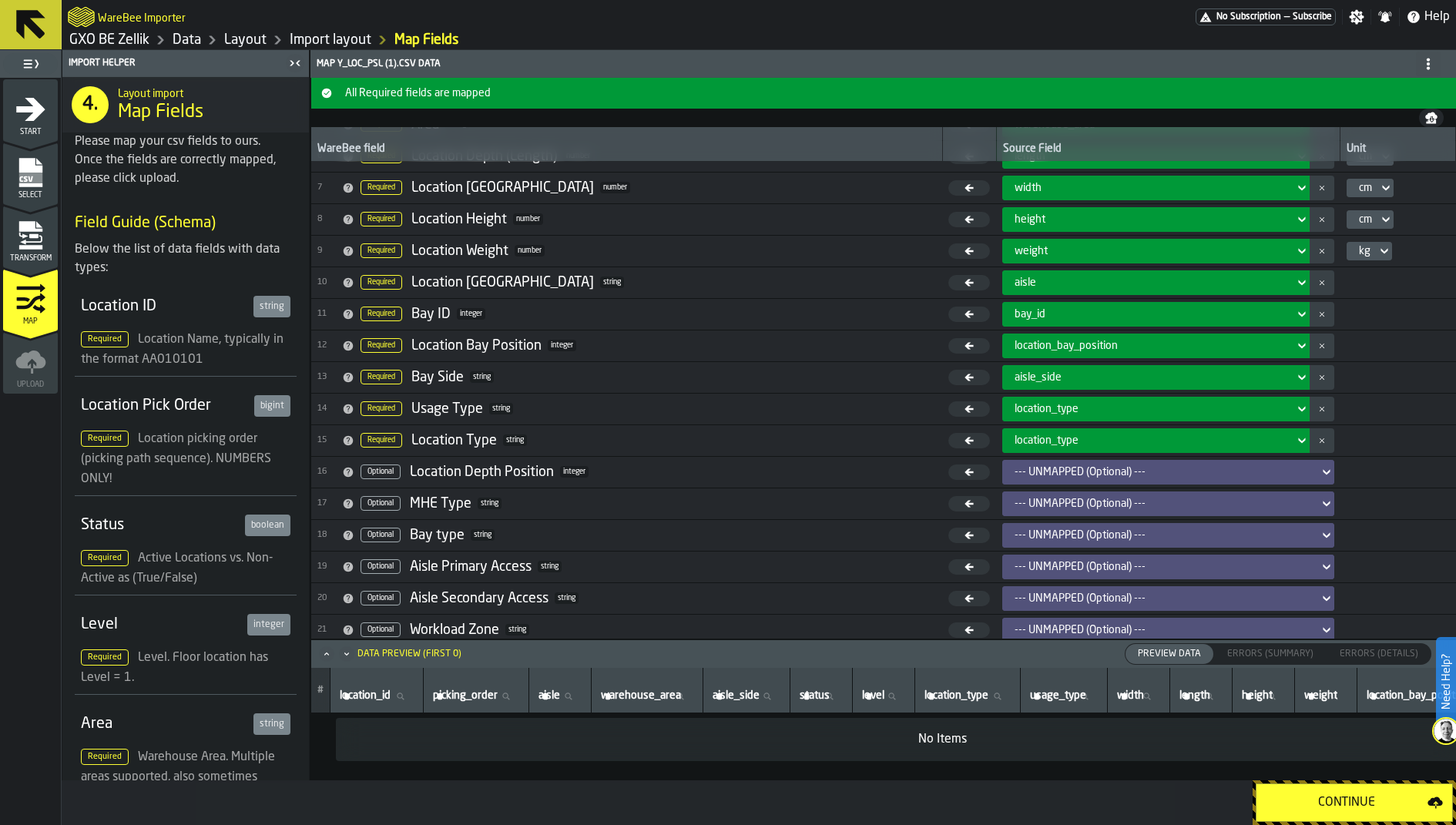
click at [41, 245] on icon "menu Transform" at bounding box center [30, 247] width 24 height 5
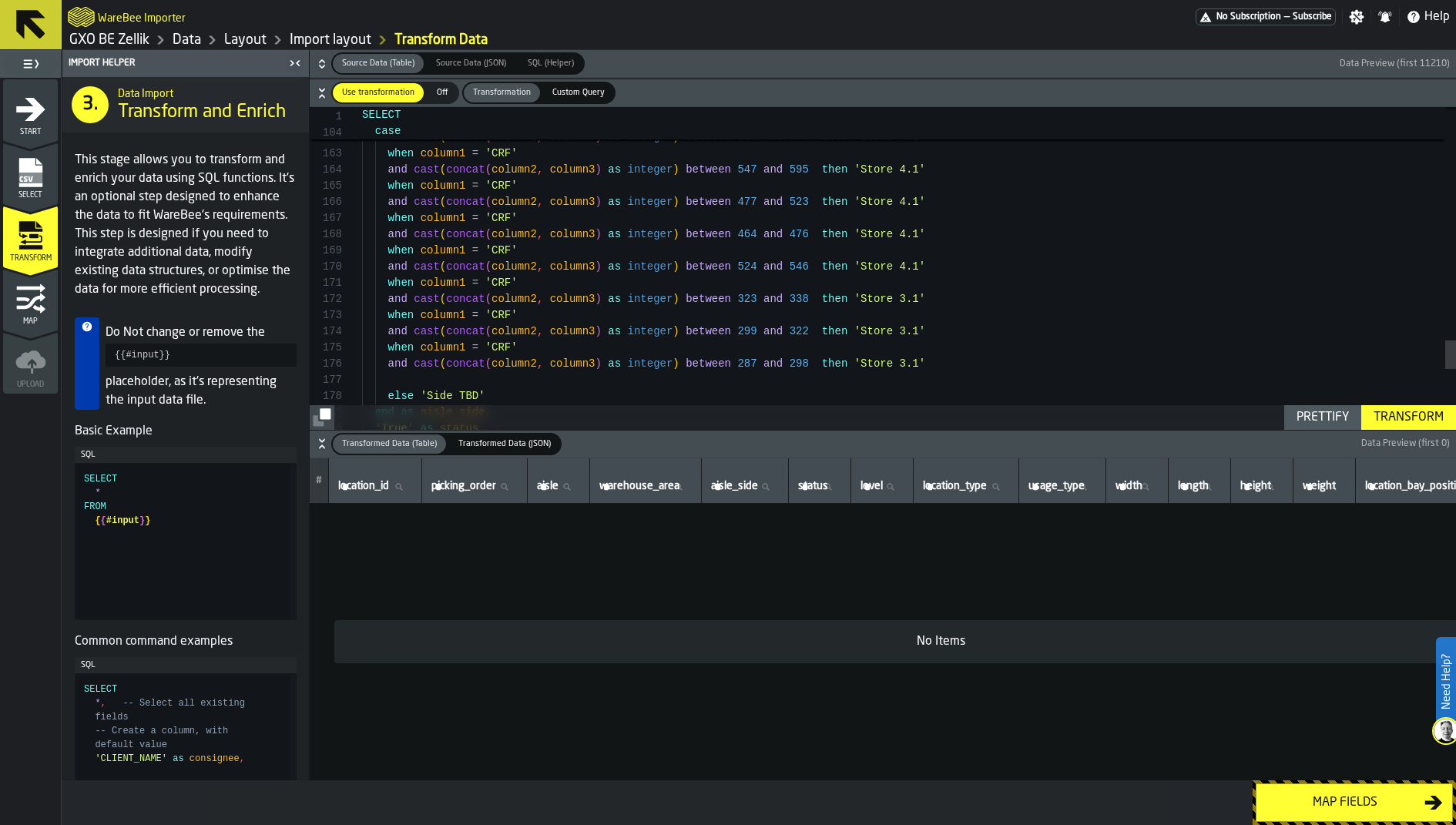
click at [313, 447] on h6 "Transformed Data (Table) Transformed Data (Table) Transformed Data (JSON) Trans…" at bounding box center [883, 444] width 1140 height 23
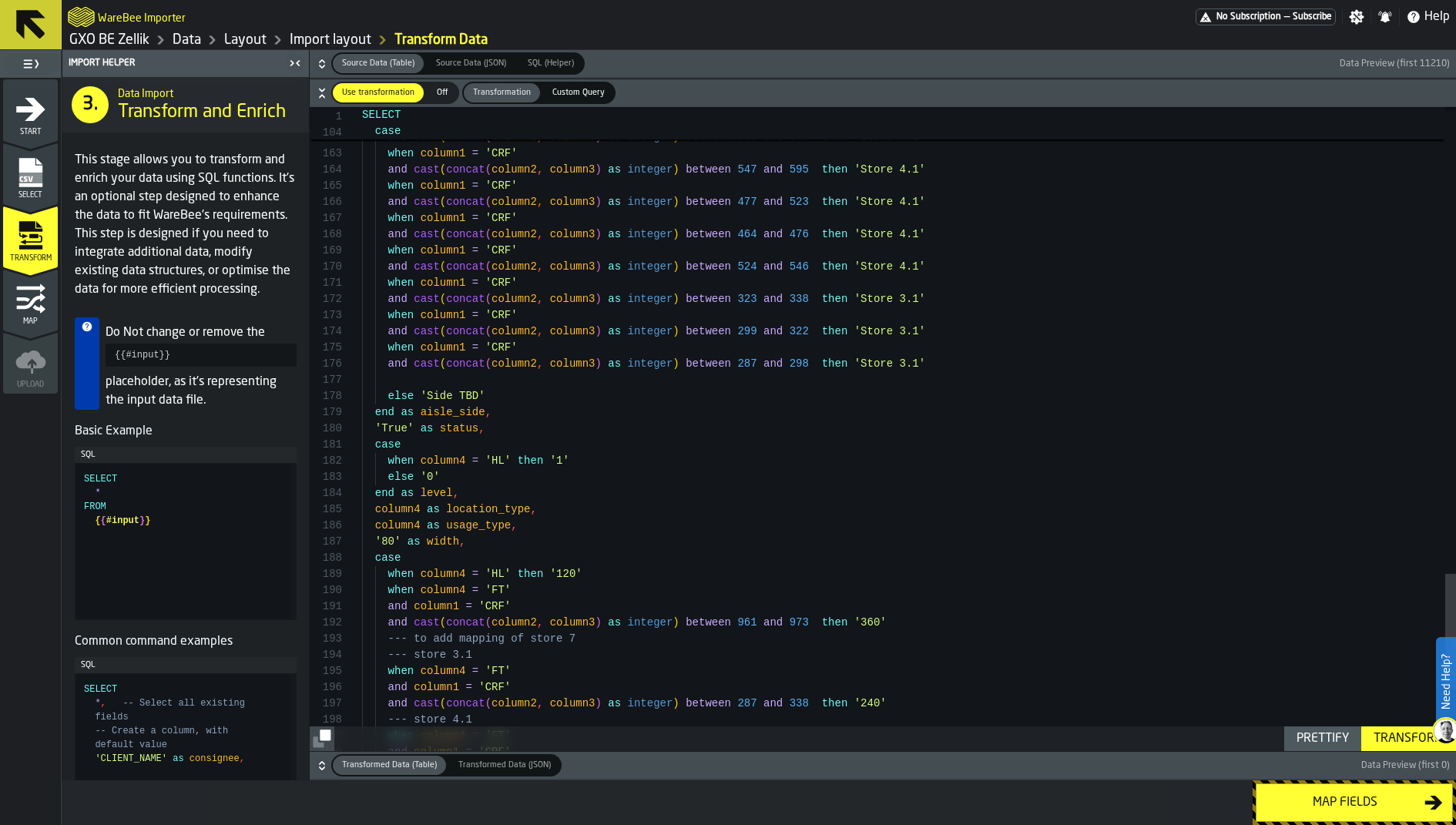
click at [319, 753] on button "Transformed Data (Table) Transformed Data (Table) Transformed Data (JSON) Trans…" at bounding box center [883, 766] width 1146 height 28
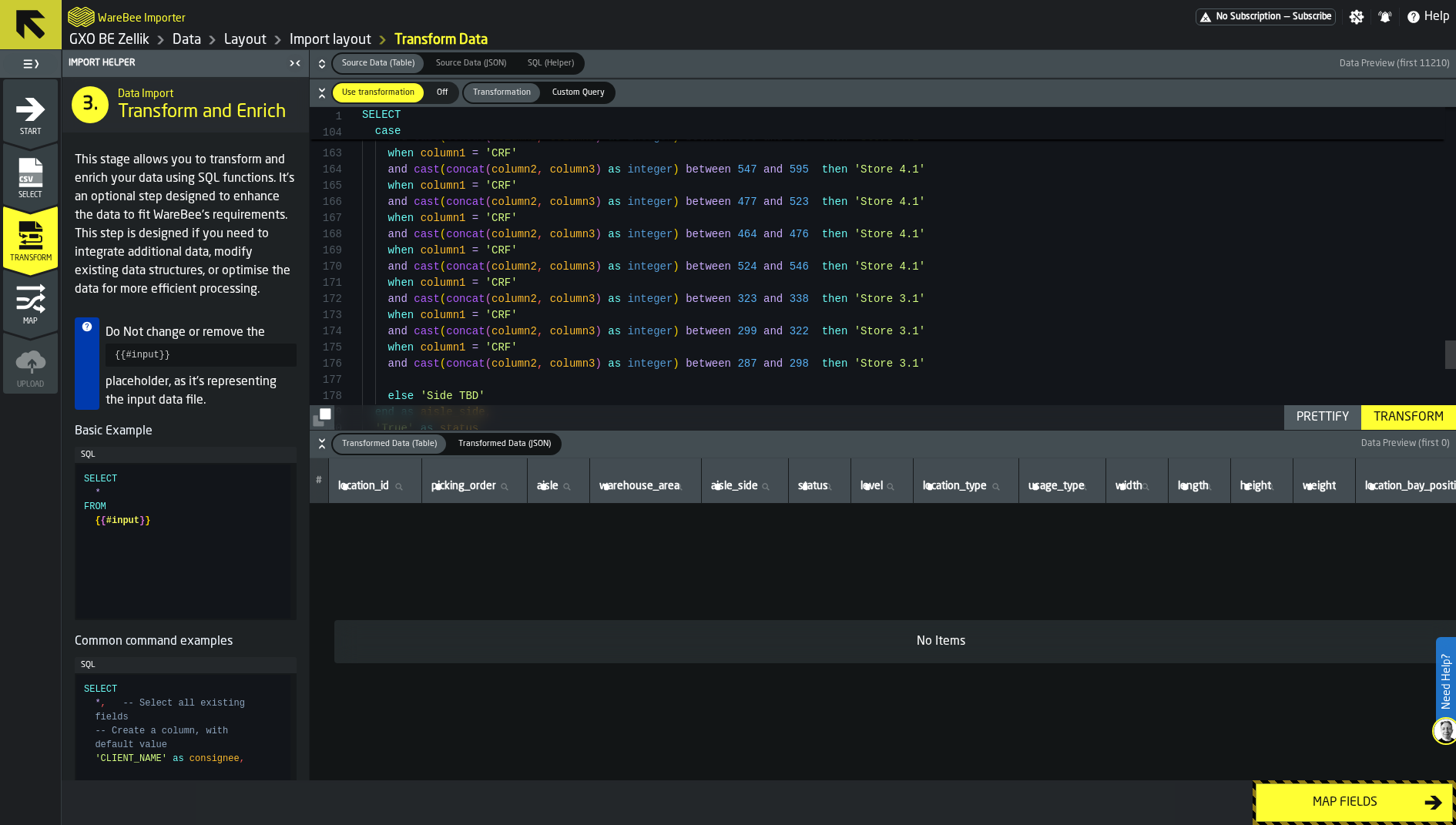
click at [1391, 414] on div "Transform" at bounding box center [1409, 417] width 82 height 18
click at [321, 445] on icon "button-" at bounding box center [321, 444] width 15 height 15
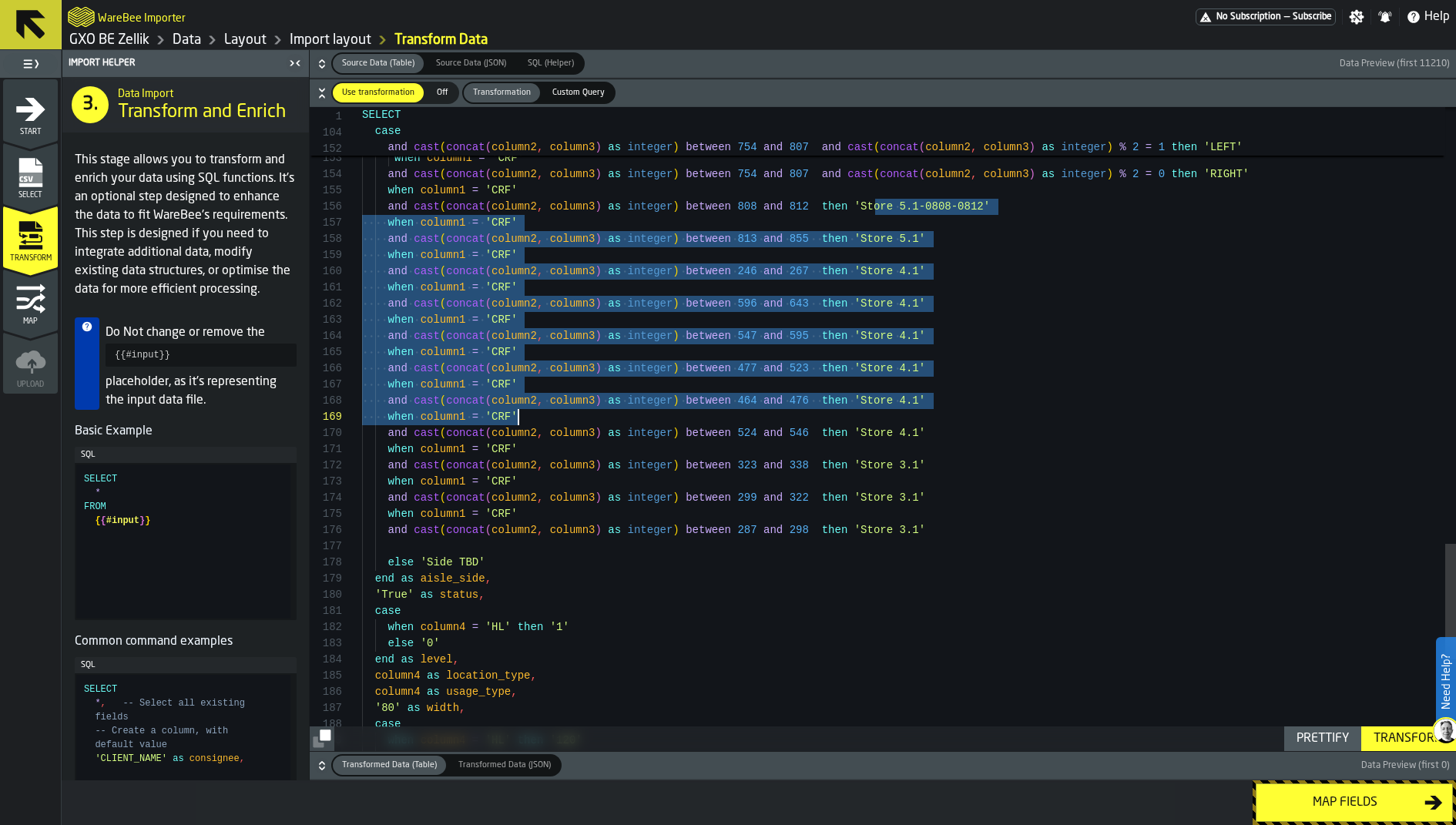
drag, startPoint x: 877, startPoint y: 212, endPoint x: 971, endPoint y: 414, distance: 222.8
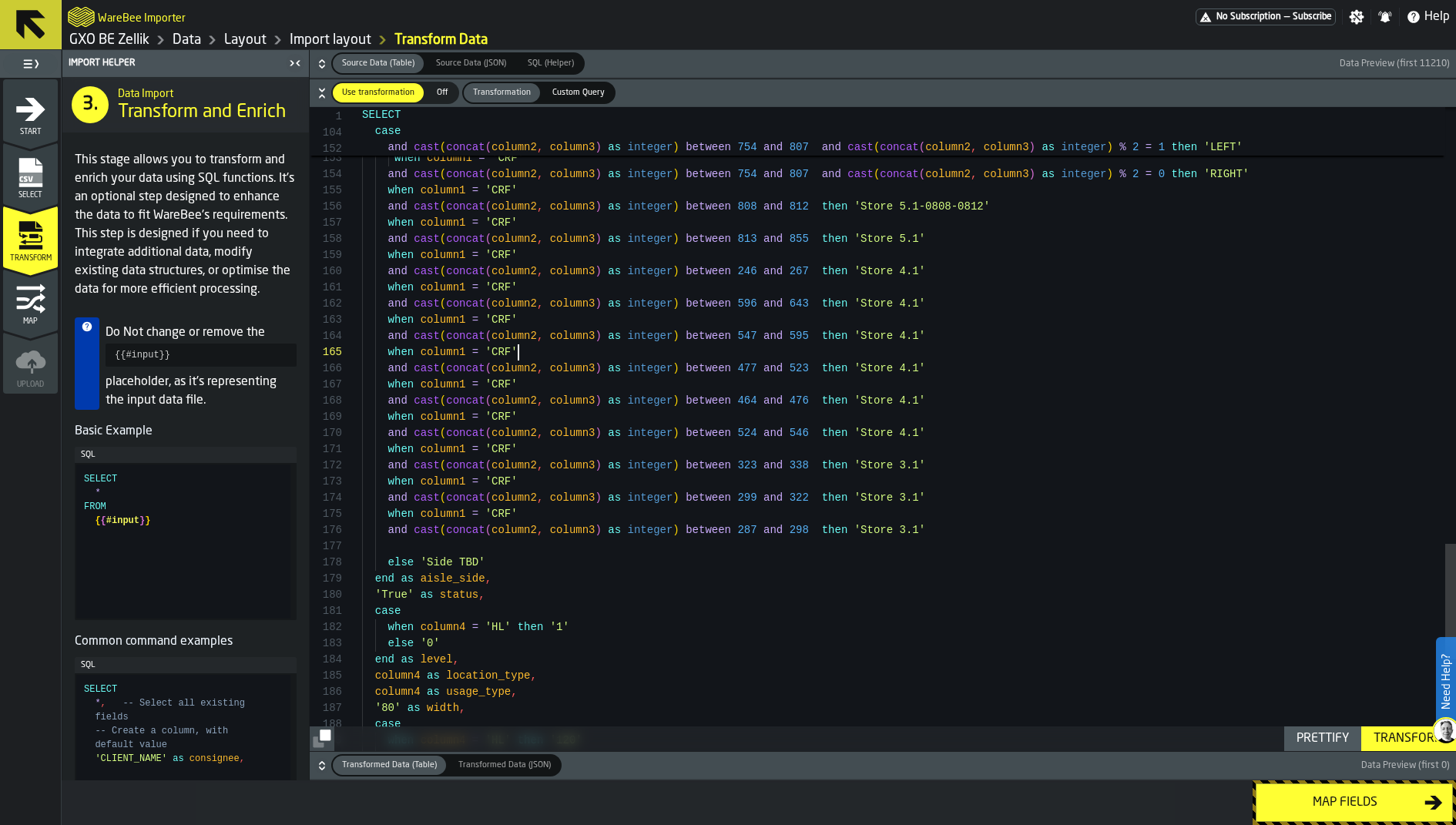
drag, startPoint x: 869, startPoint y: 210, endPoint x: 962, endPoint y: 210, distance: 93.0
type textarea "**********"
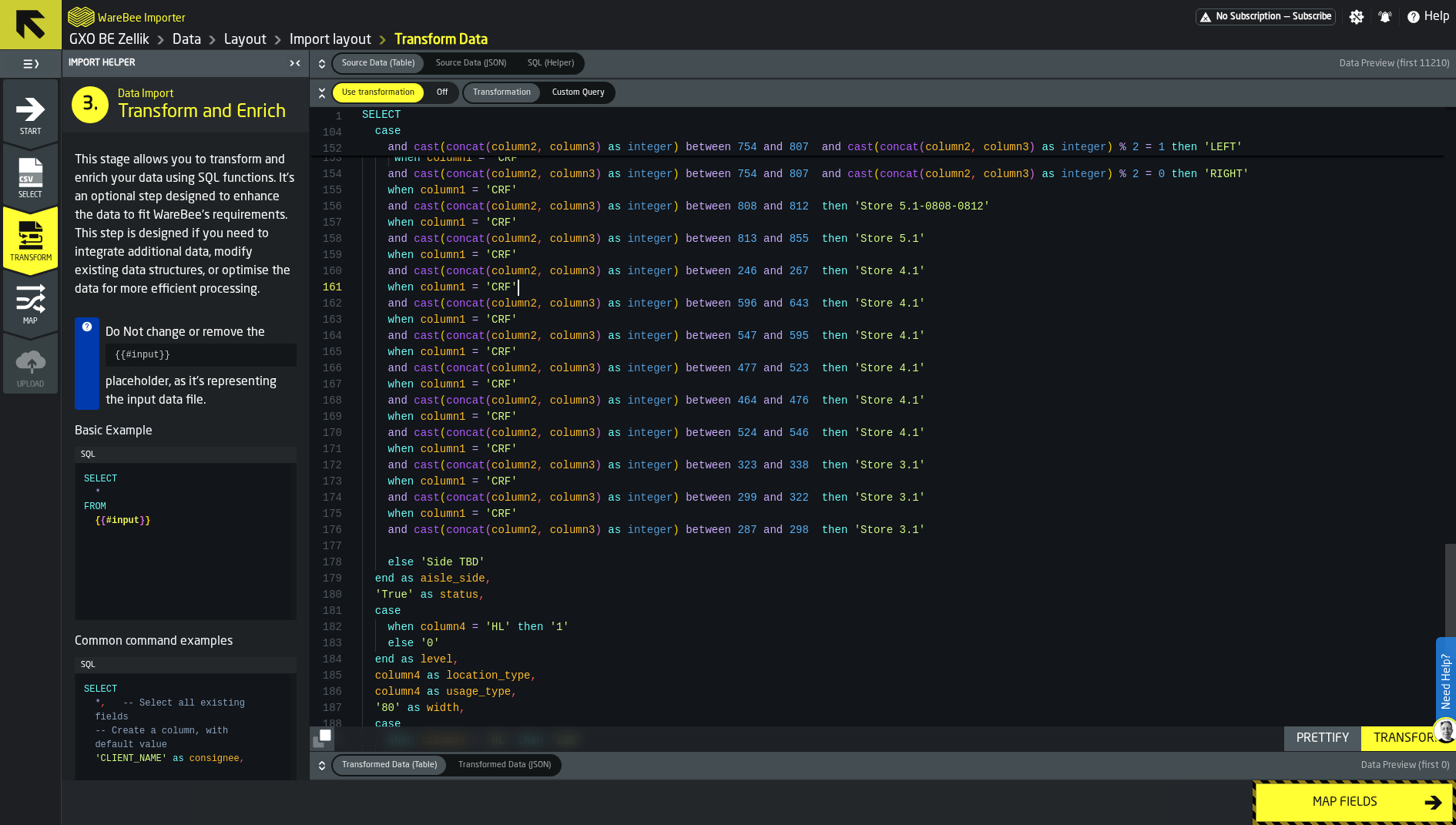
scroll to position [0, 0]
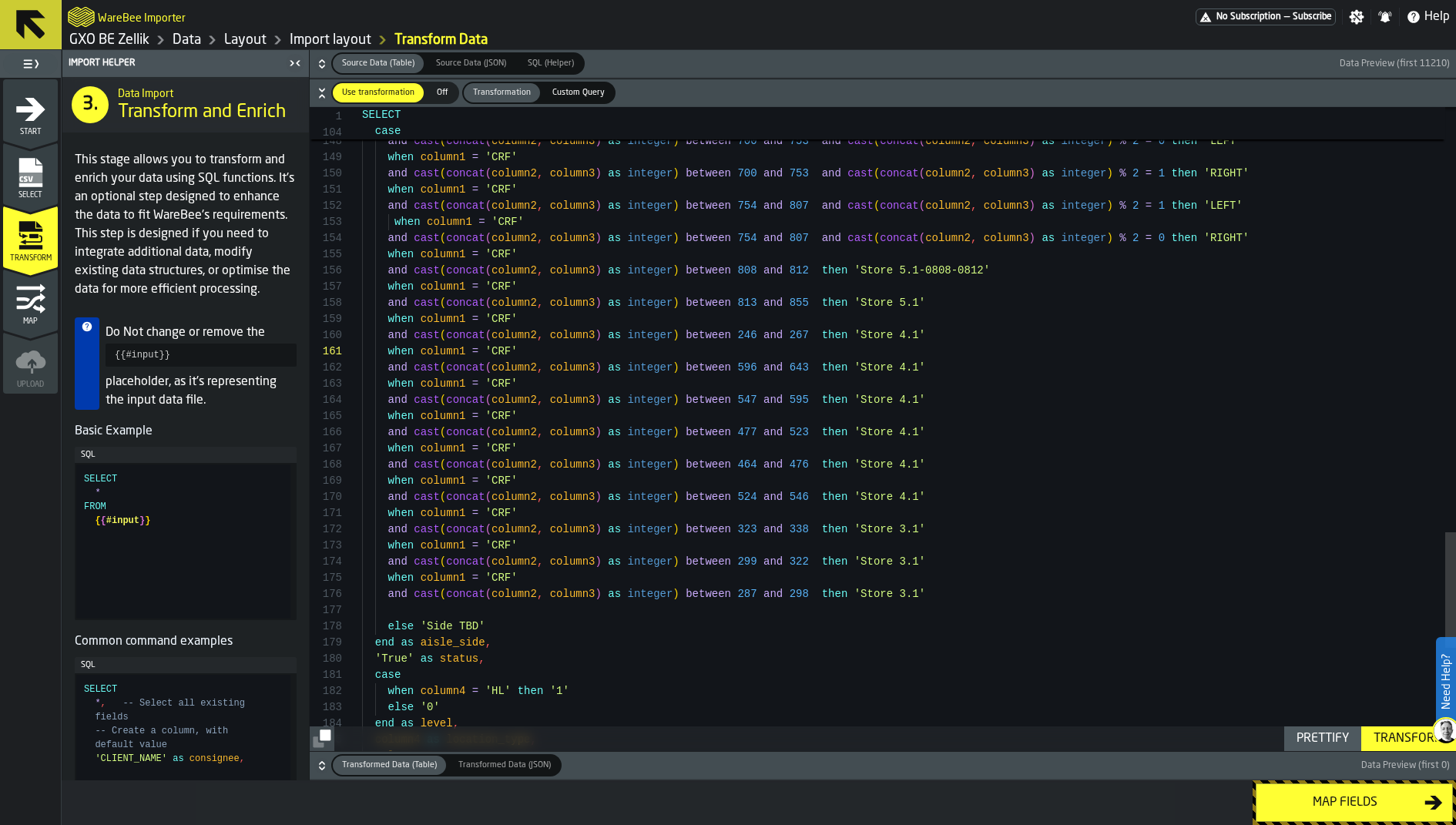
click at [224, 40] on div "Layout" at bounding box center [234, 40] width 65 height 18
click at [258, 34] on link "Layout" at bounding box center [245, 40] width 43 height 17
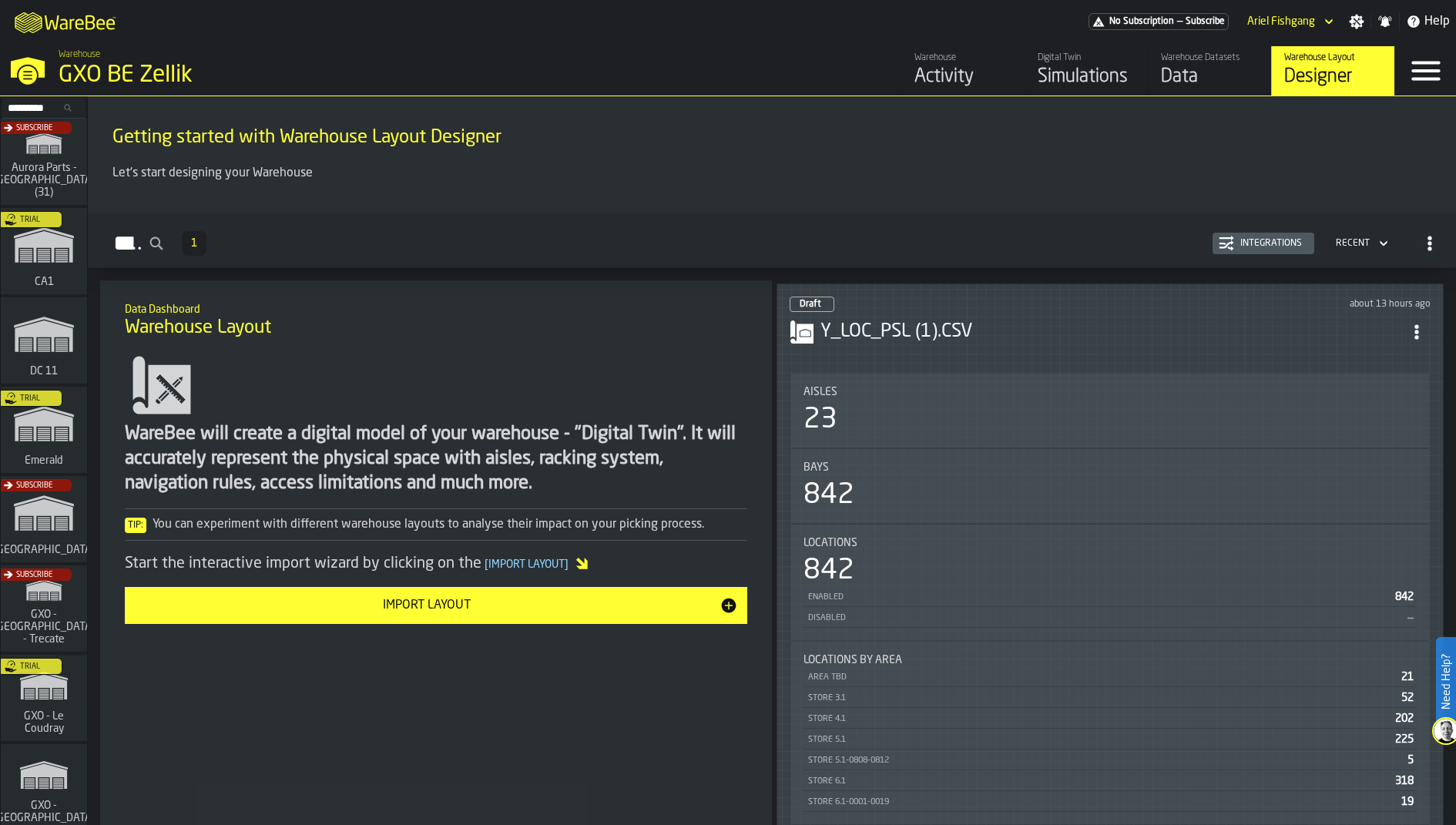
click at [1424, 324] on icon "ItemListCard-DashboardItemContainer" at bounding box center [1416, 331] width 15 height 15
click at [1254, 251] on div "Integrations" at bounding box center [1263, 243] width 90 height 15
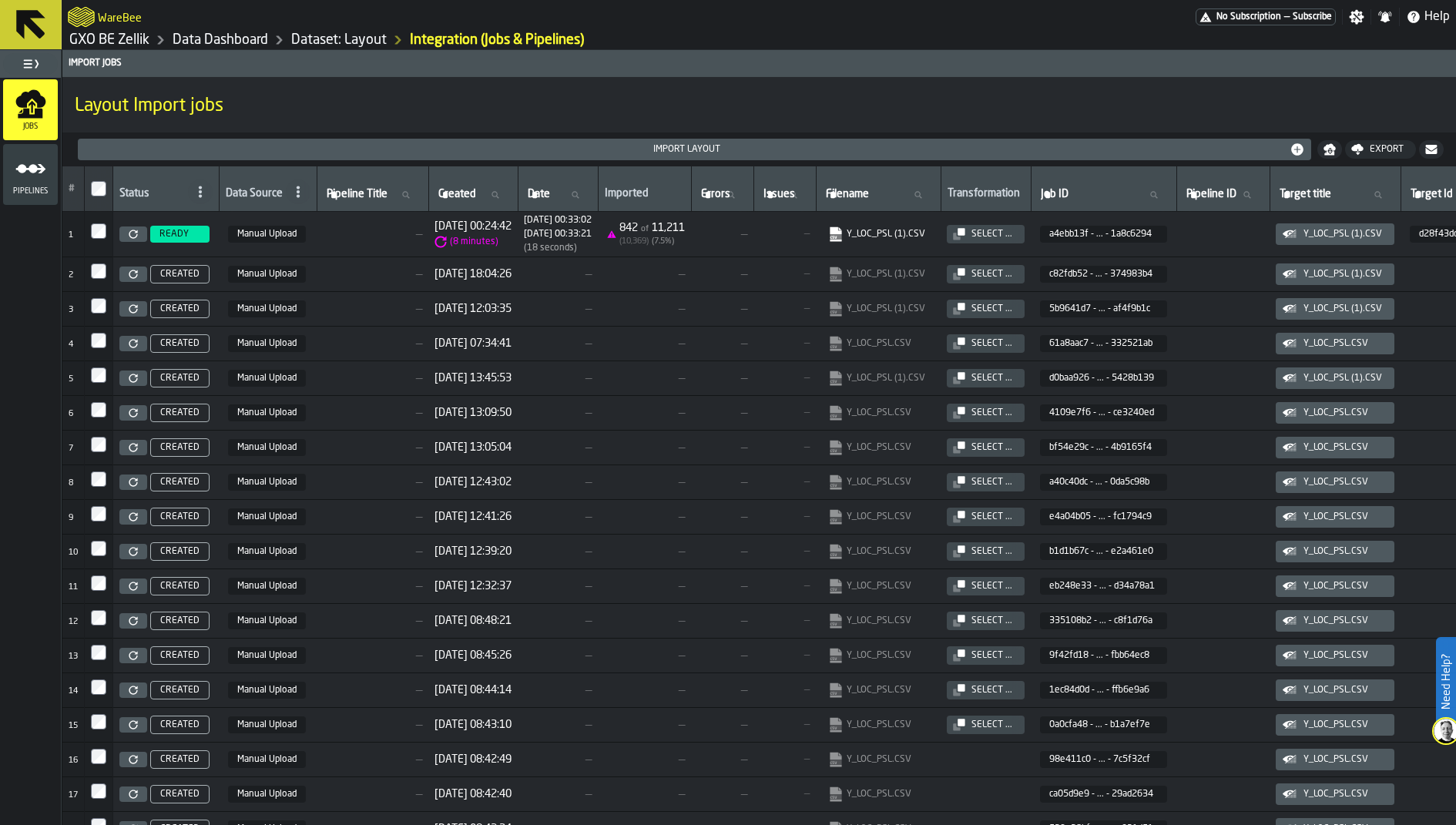
click at [168, 225] on span "READY" at bounding box center [180, 234] width 60 height 17
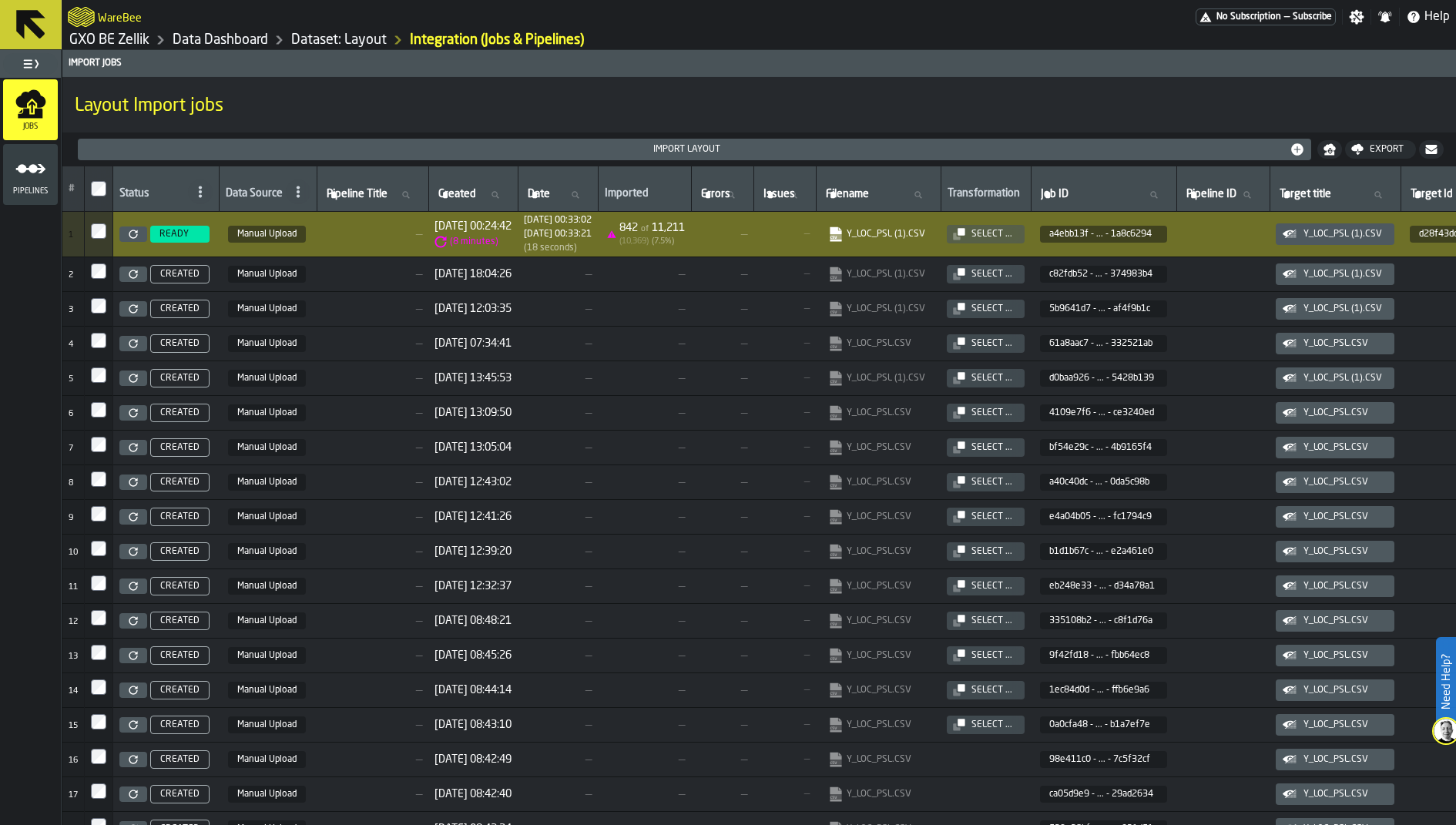
click at [104, 38] on link "GXO BE Zellik" at bounding box center [110, 40] width 81 height 17
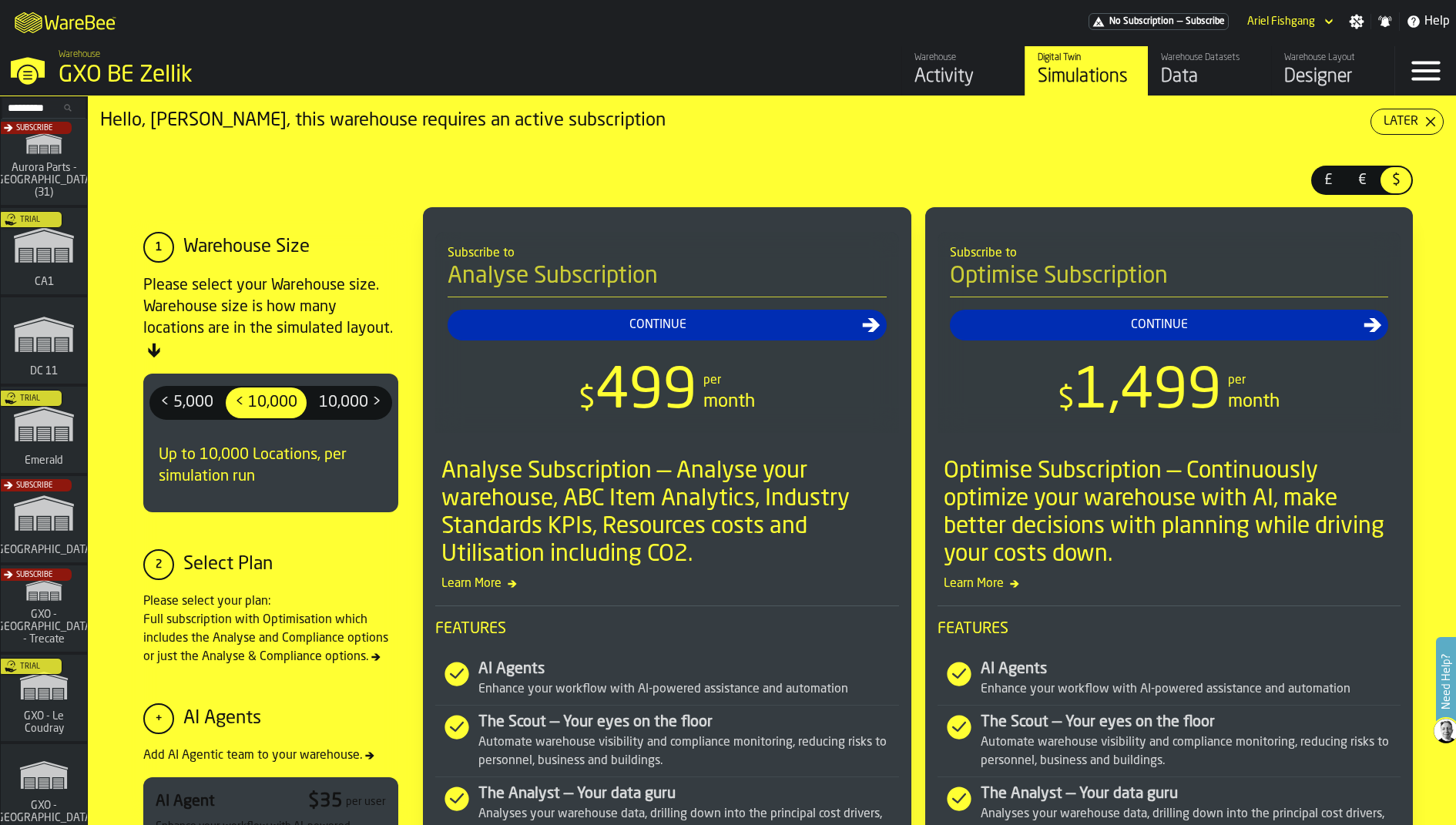
click at [1319, 77] on div "Designer" at bounding box center [1334, 76] width 98 height 24
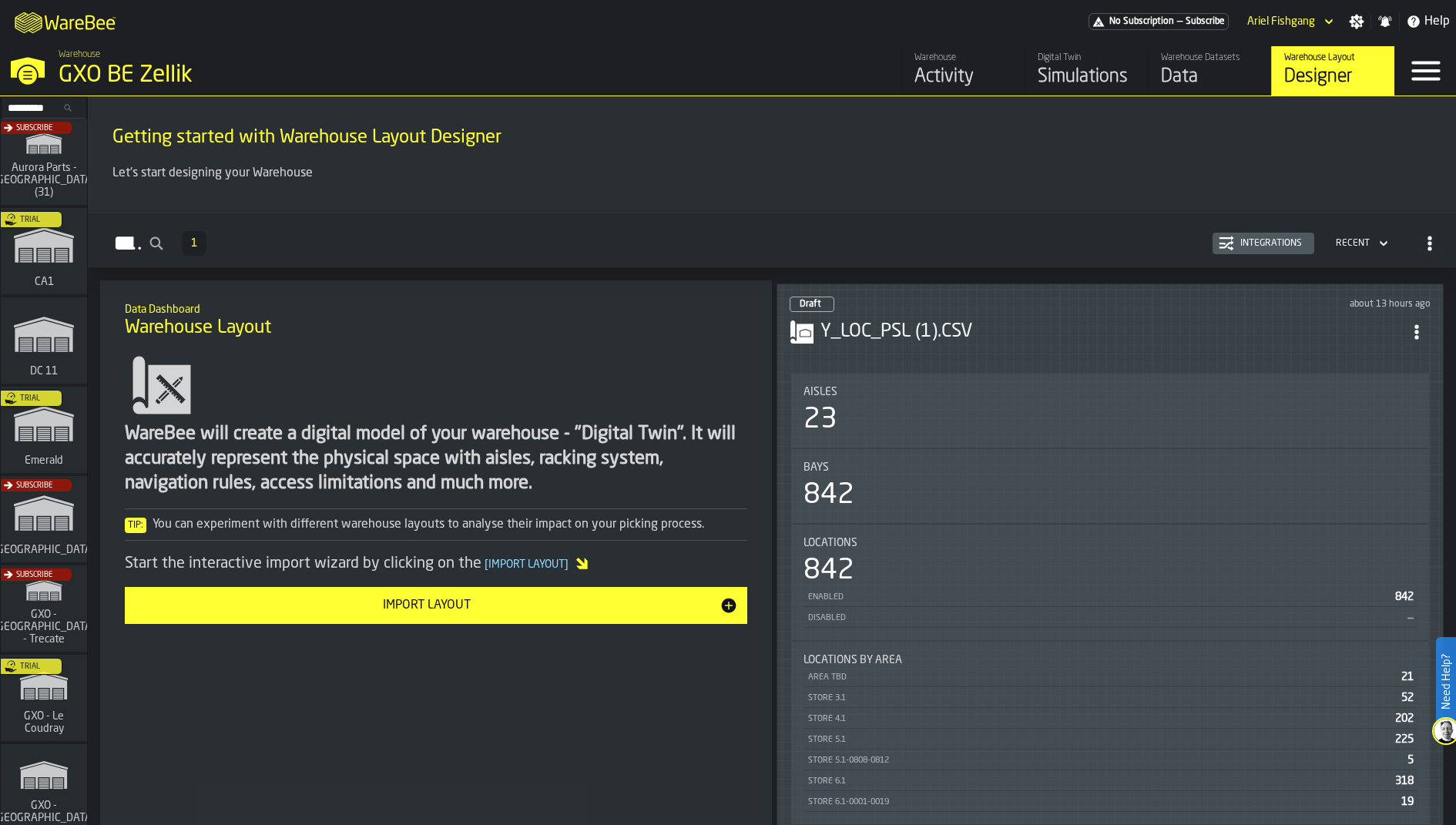
click at [1200, 372] on li "Aisles 23 Bays 842 Locations 842 Enabled 842 Disabled — Locations by Area Area …" at bounding box center [1110, 599] width 641 height 454
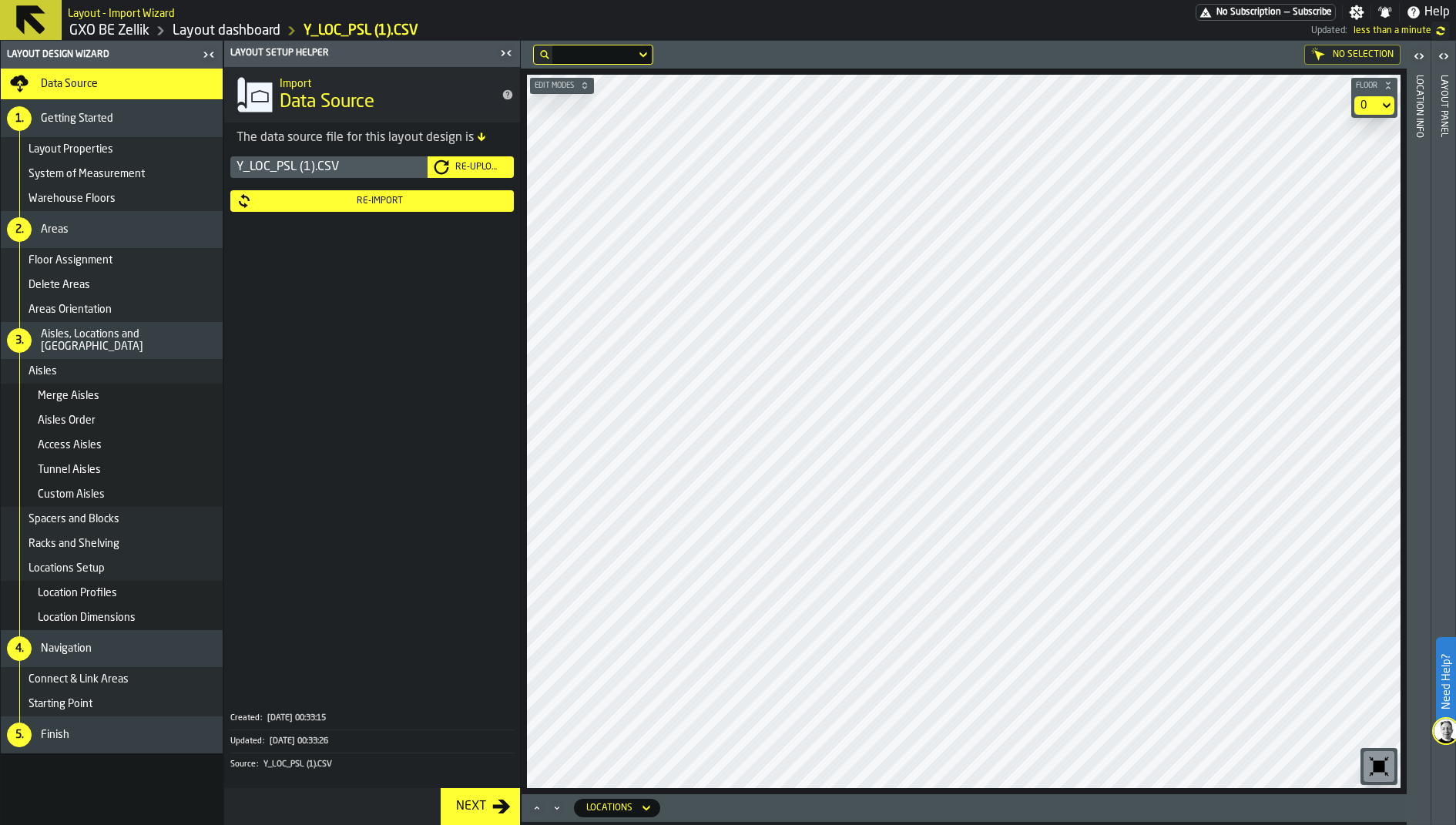
click at [409, 202] on div "Re-Import" at bounding box center [379, 201] width 256 height 11
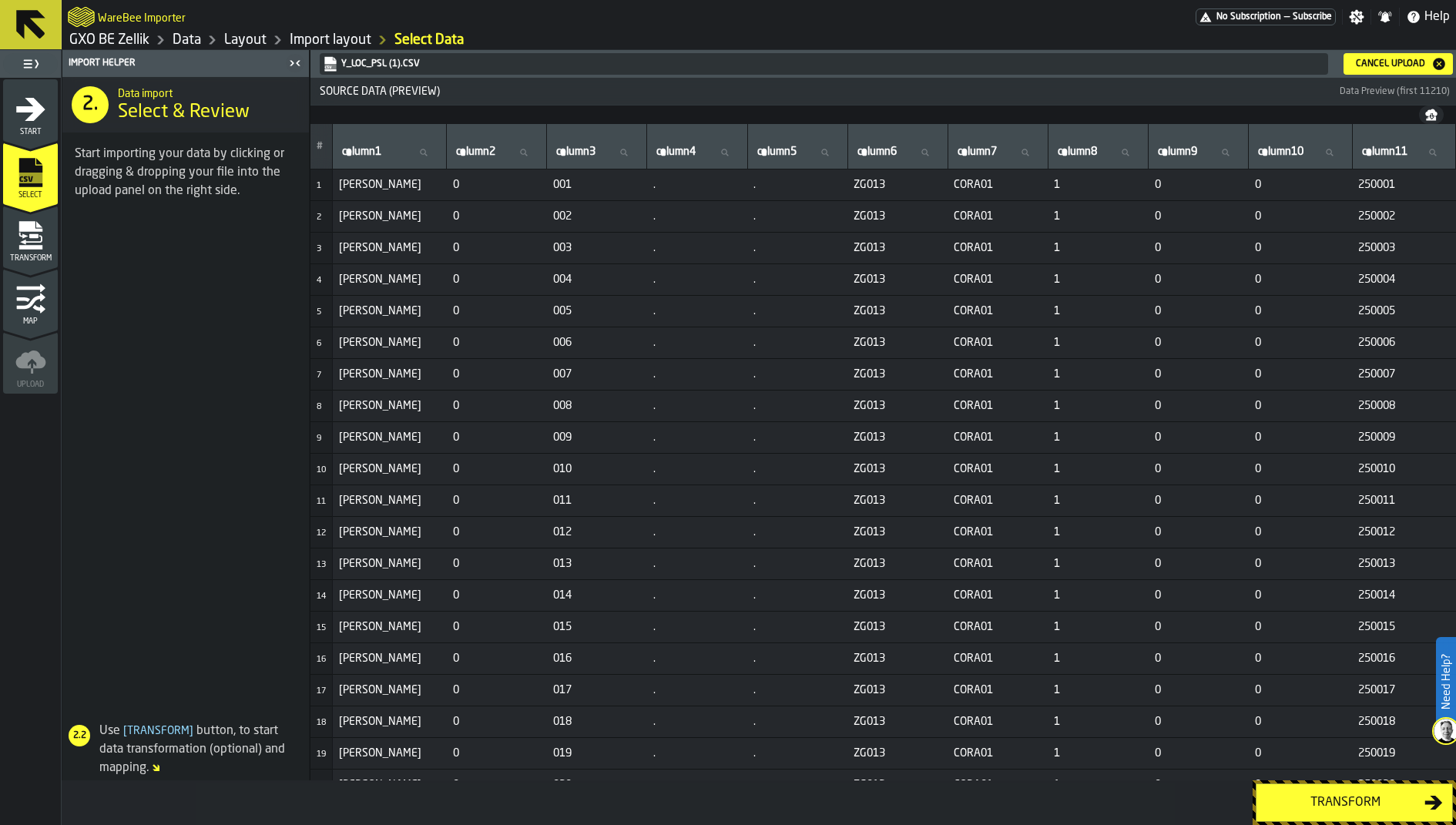
click at [28, 260] on span "Transform" at bounding box center [30, 258] width 54 height 8
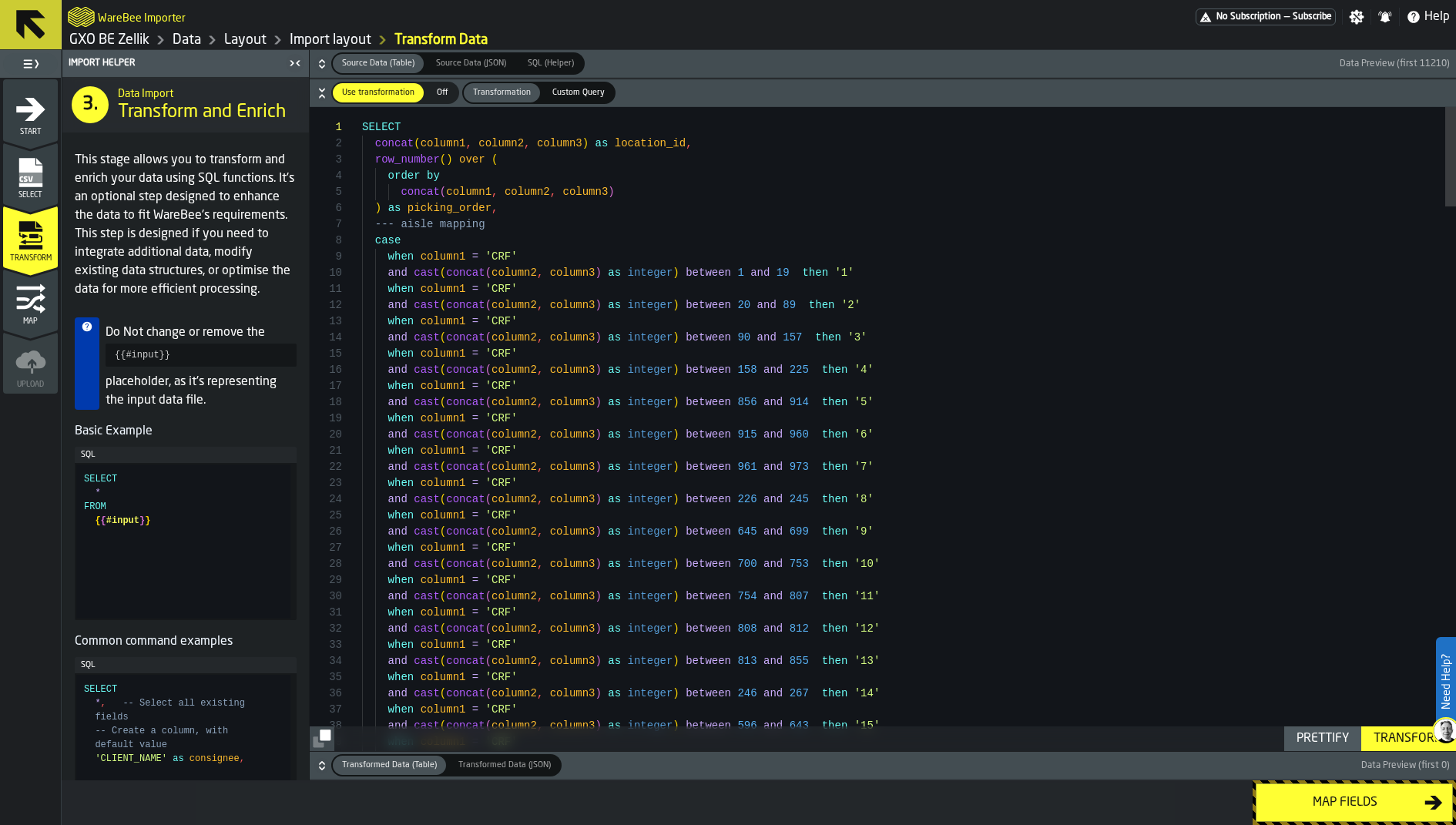
click at [42, 291] on icon "menu Map" at bounding box center [31, 299] width 31 height 31
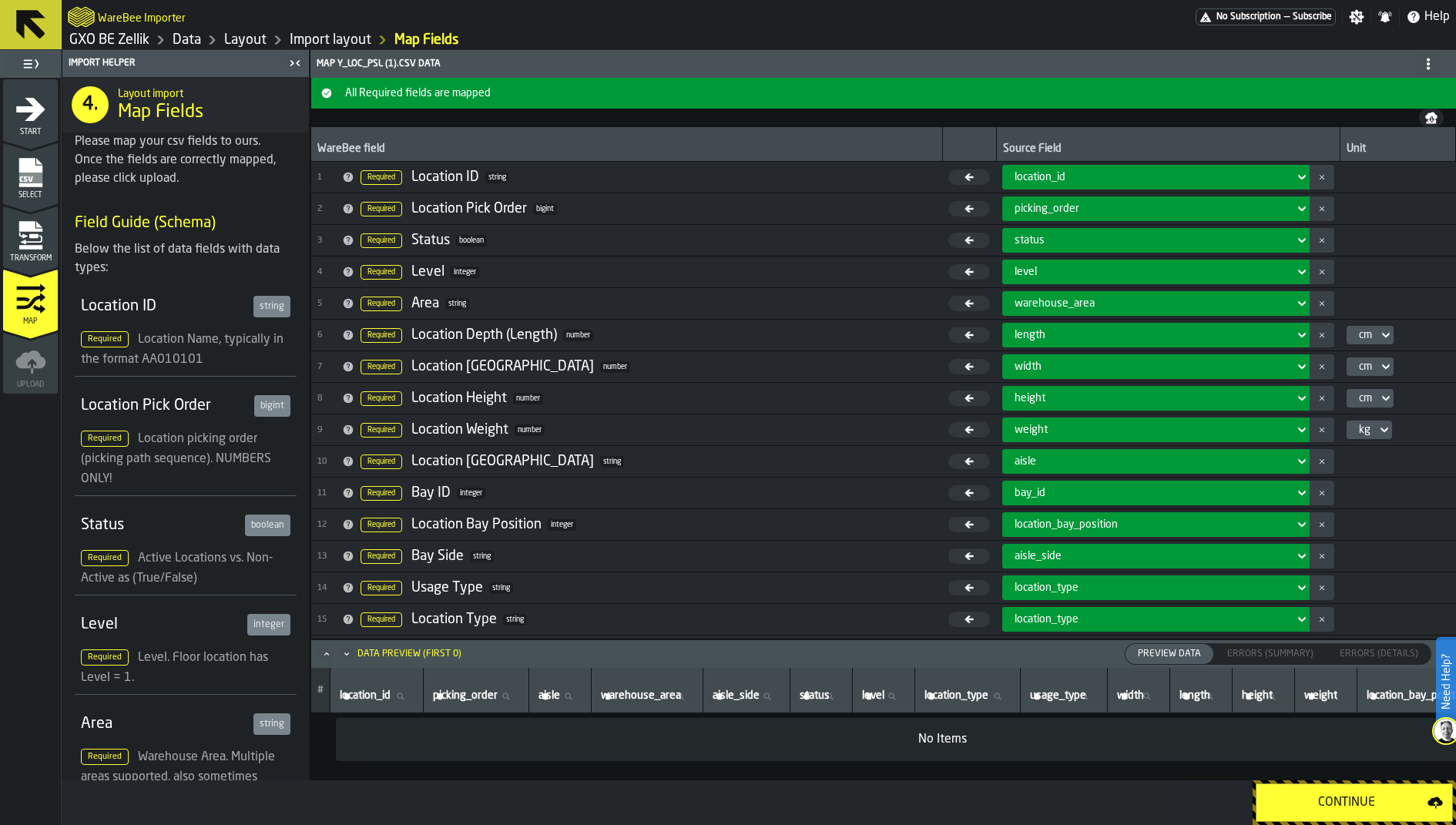
click at [47, 245] on div "Transform" at bounding box center [30, 241] width 54 height 43
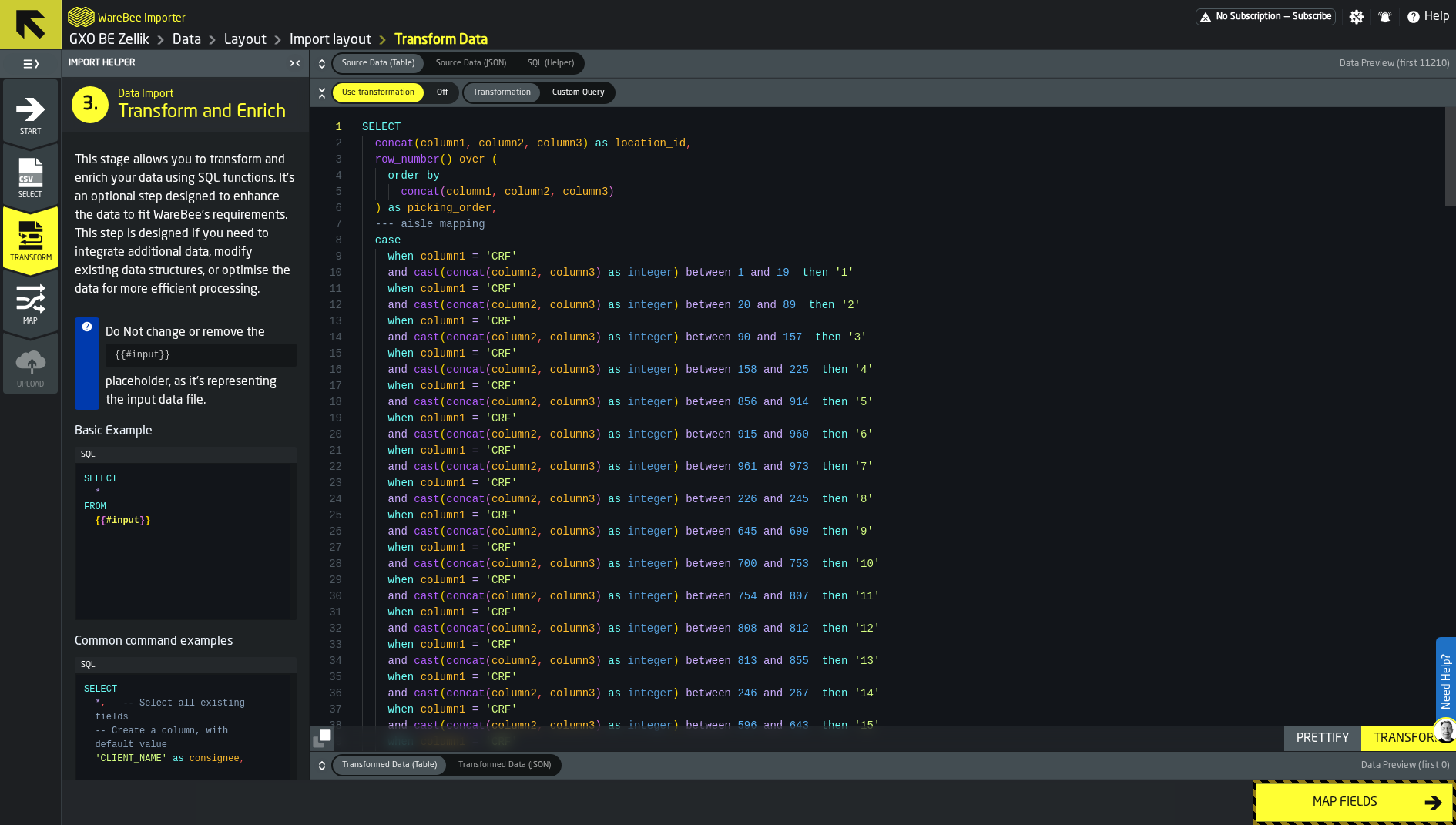
click at [315, 766] on icon "button-" at bounding box center [321, 765] width 15 height 15
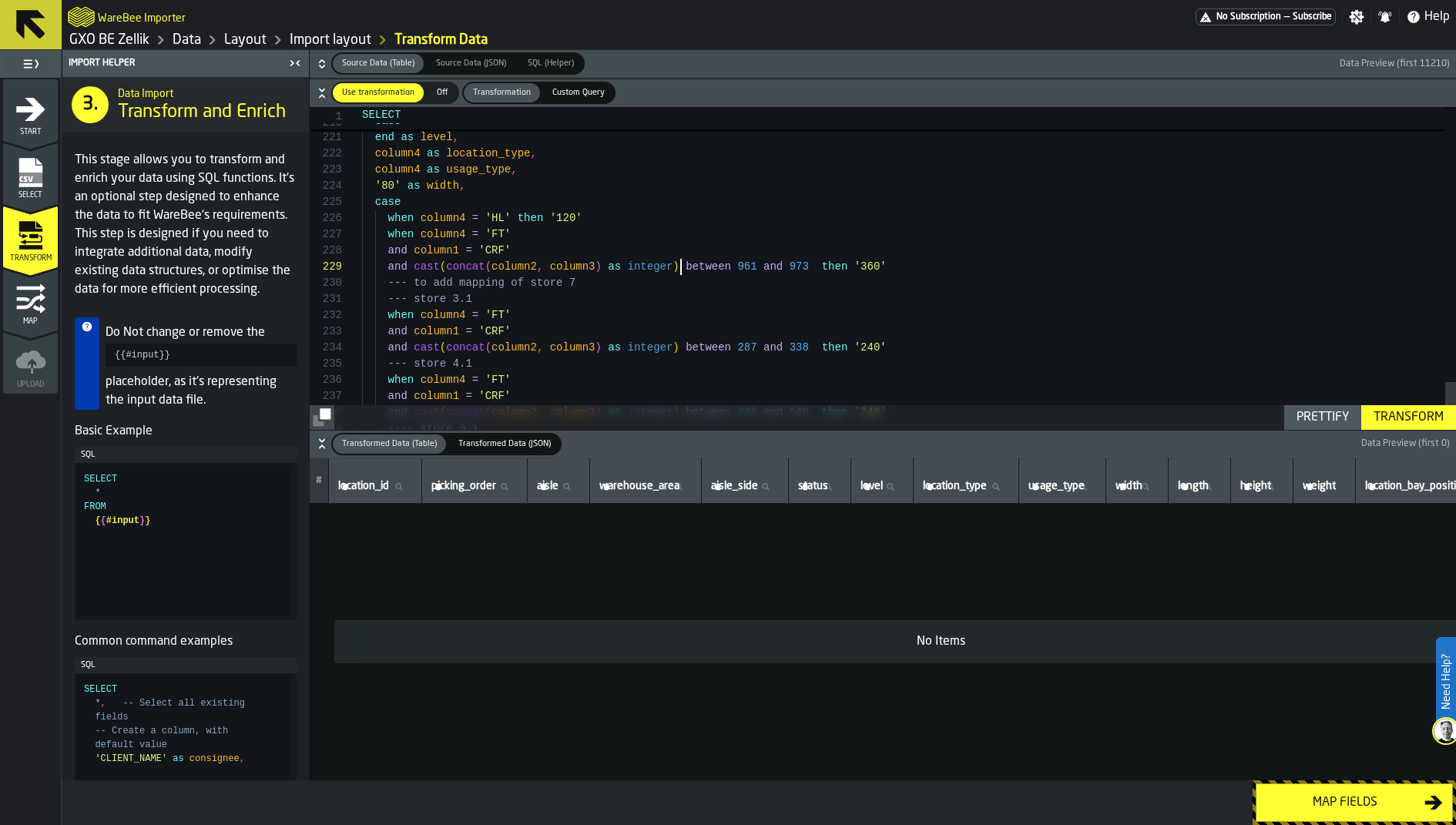
scroll to position [130, 0]
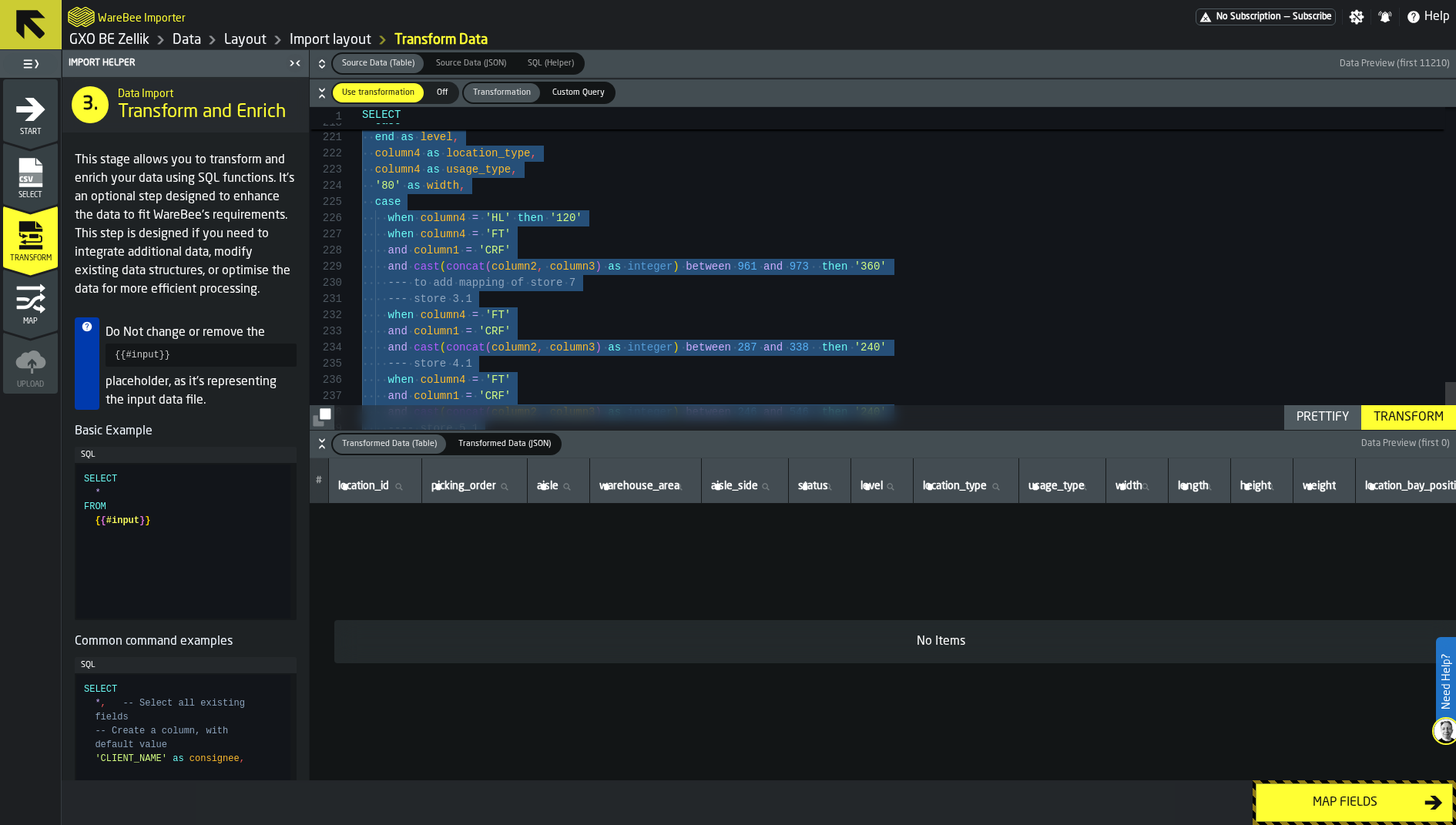
type textarea "**********"
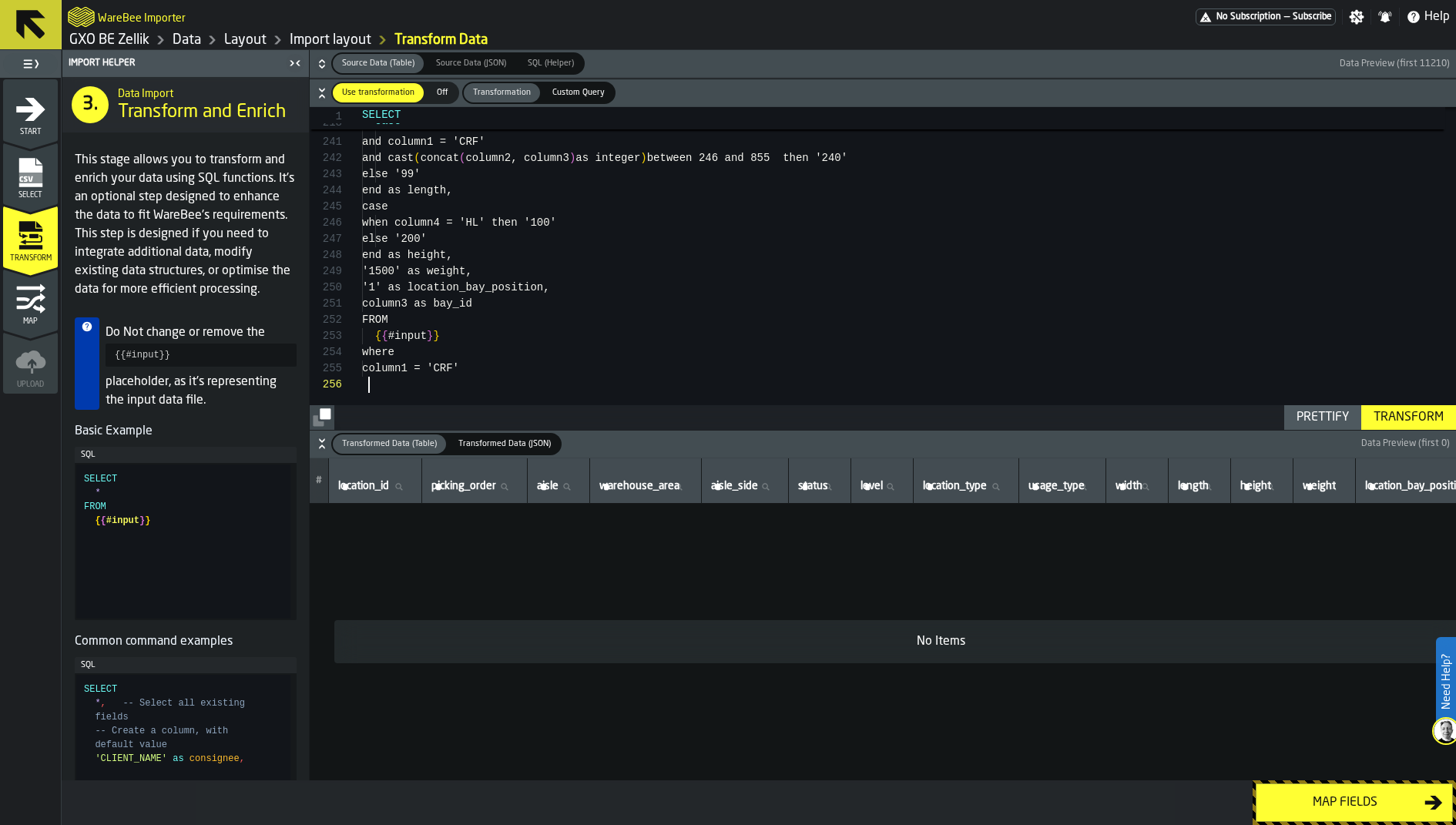
scroll to position [81, 0]
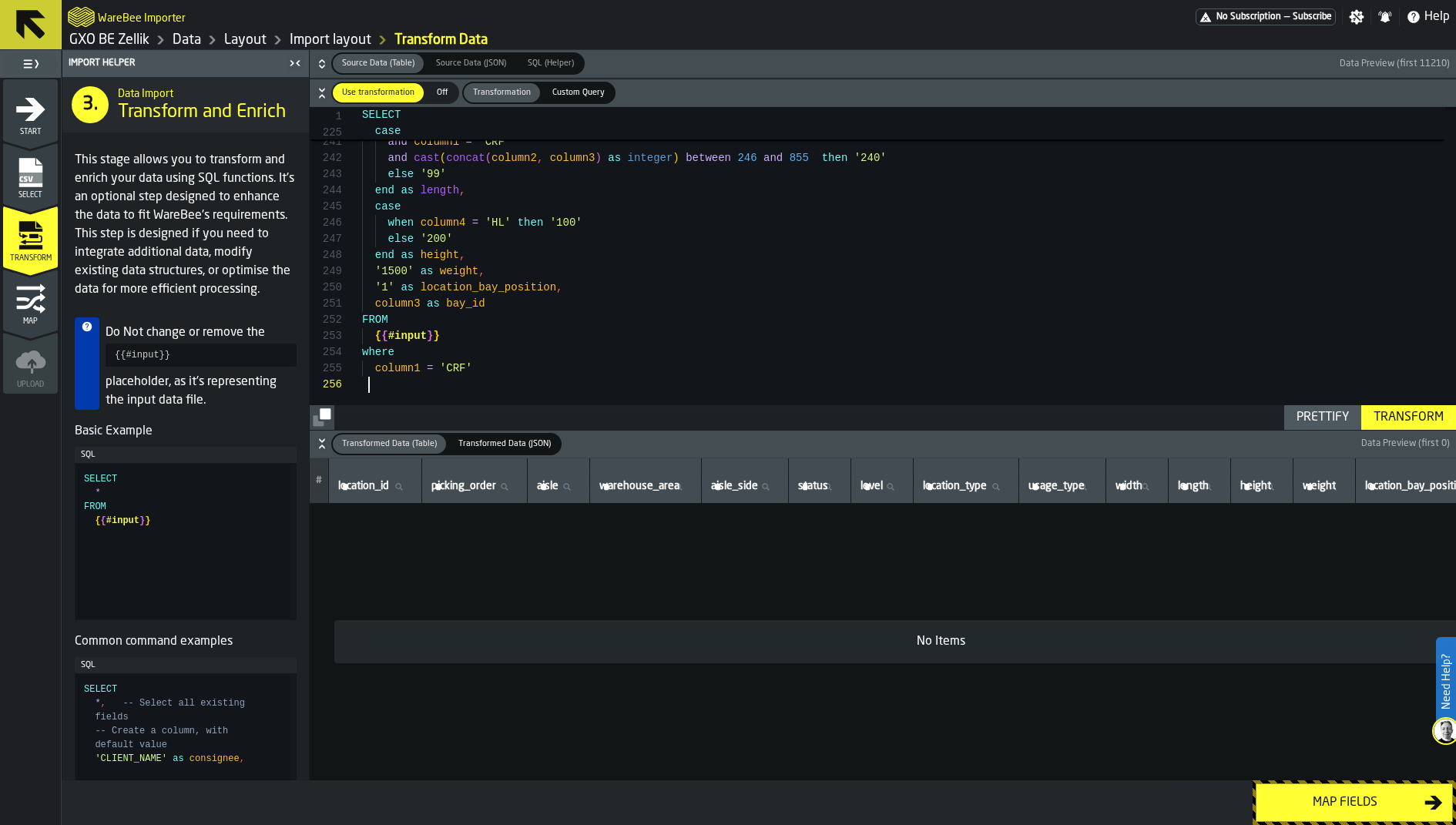
click at [1391, 410] on div "Transform" at bounding box center [1409, 417] width 82 height 18
click at [1430, 406] on button "Transform" at bounding box center [1409, 417] width 95 height 24
click at [1413, 407] on button "Transform" at bounding box center [1409, 417] width 95 height 24
click at [1430, 419] on div "Transform" at bounding box center [1409, 417] width 82 height 18
click at [240, 35] on link "Layout" at bounding box center [245, 40] width 43 height 17
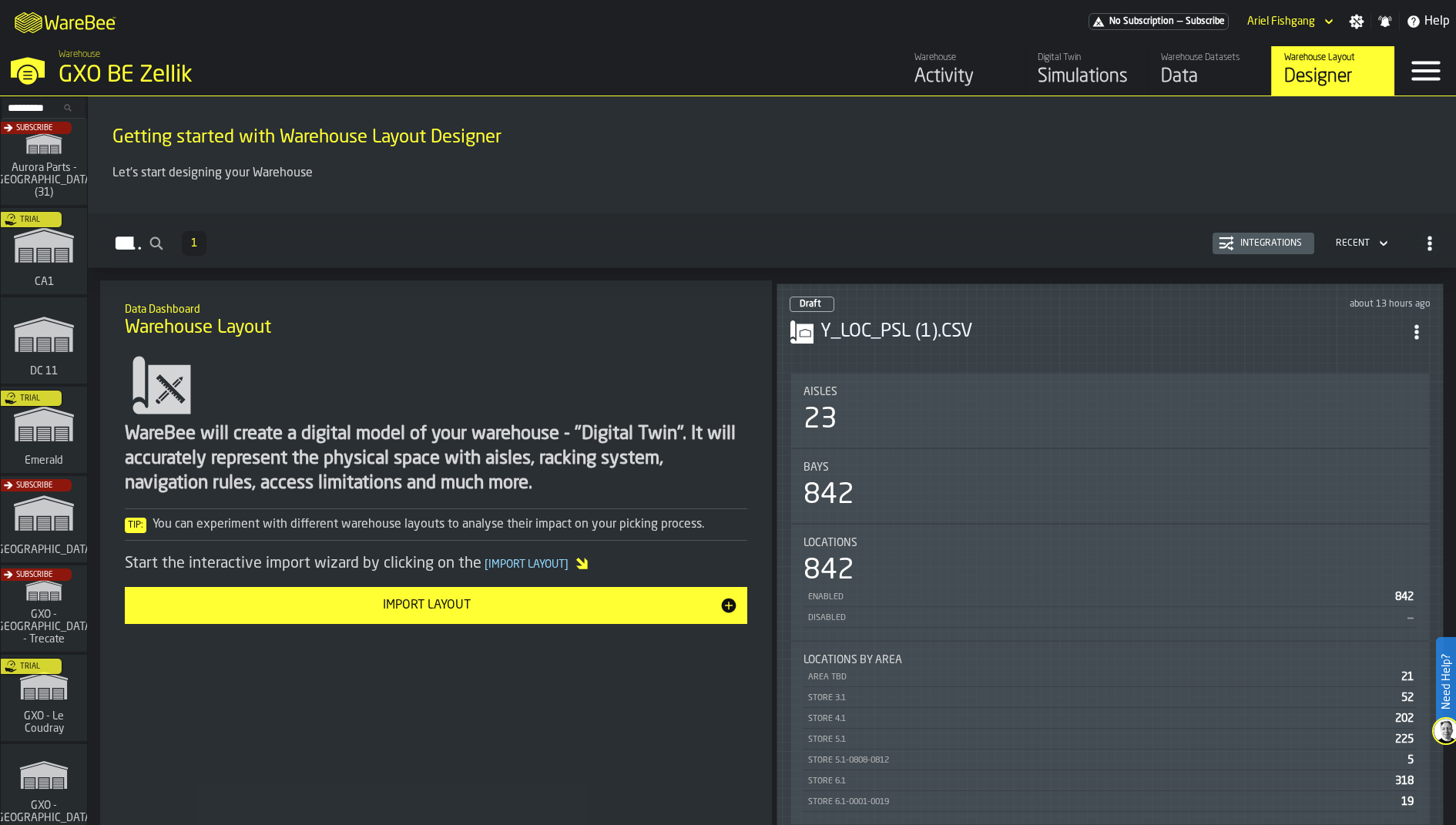
click at [1415, 328] on icon "ItemListCard-DashboardItemContainer" at bounding box center [1416, 331] width 15 height 15
click at [1359, 354] on div "Open" at bounding box center [1387, 358] width 81 height 18
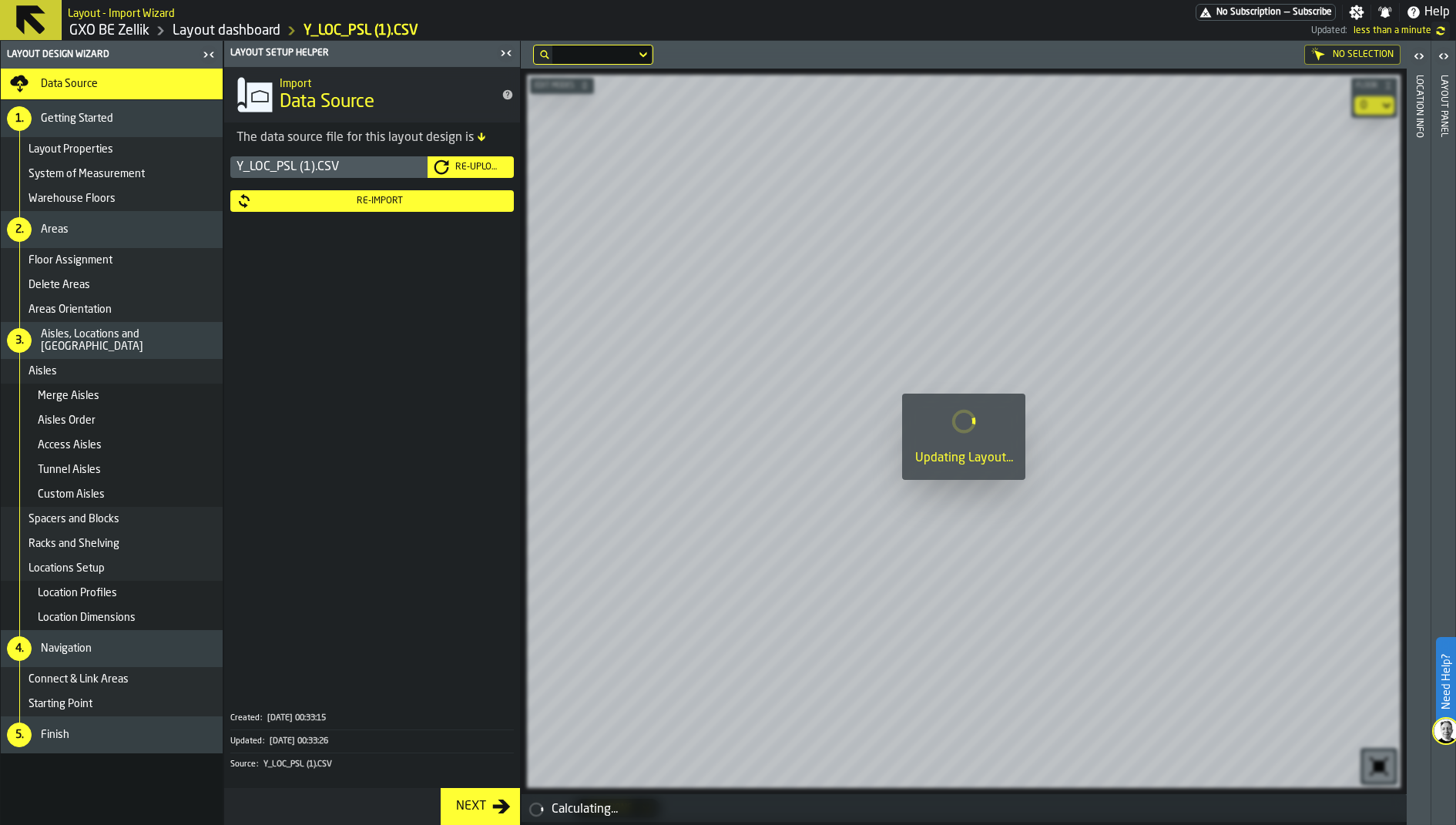
click at [313, 204] on div "Re-Import" at bounding box center [379, 201] width 256 height 11
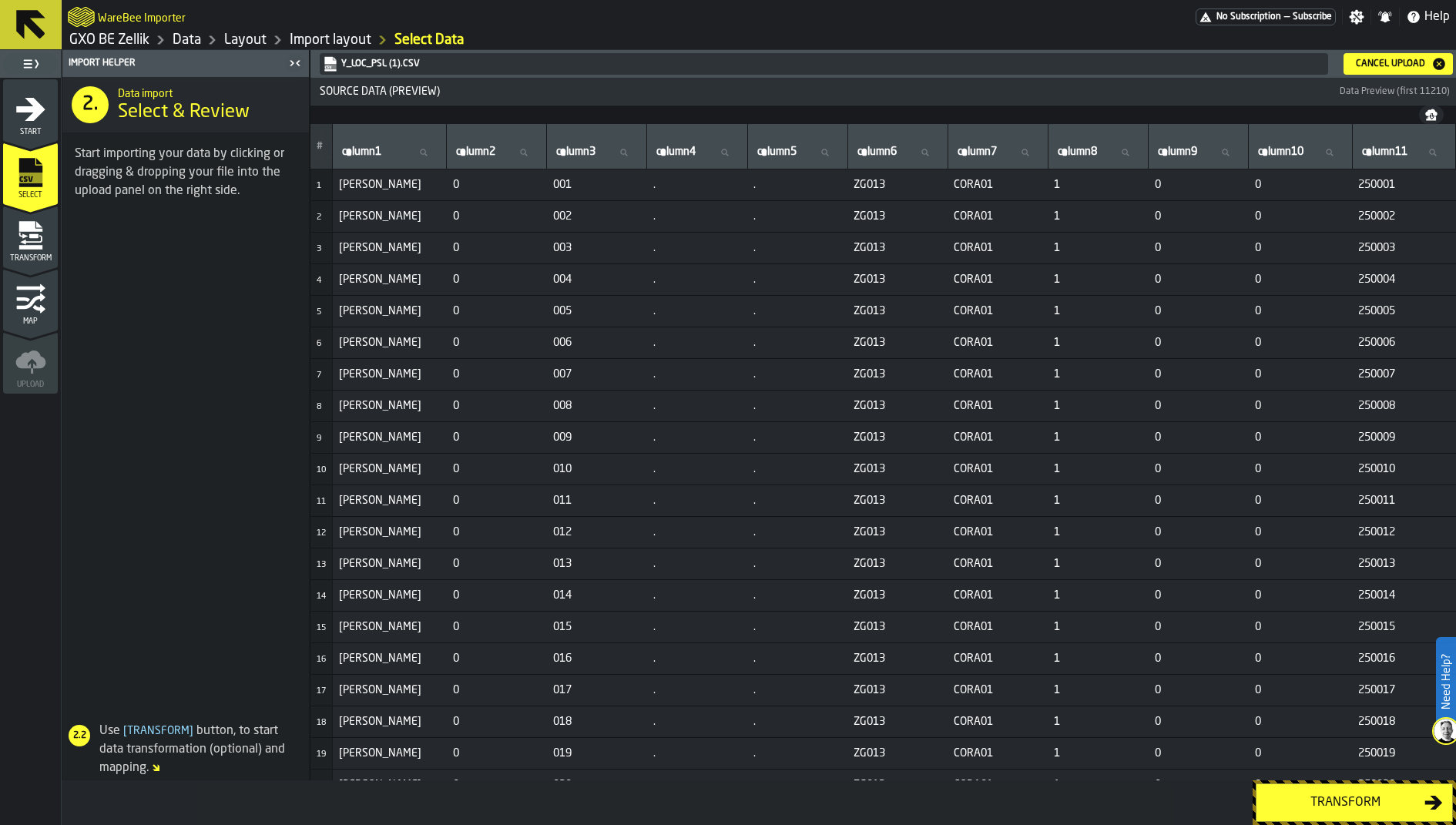
click at [24, 216] on div "Transform" at bounding box center [30, 236] width 54 height 52
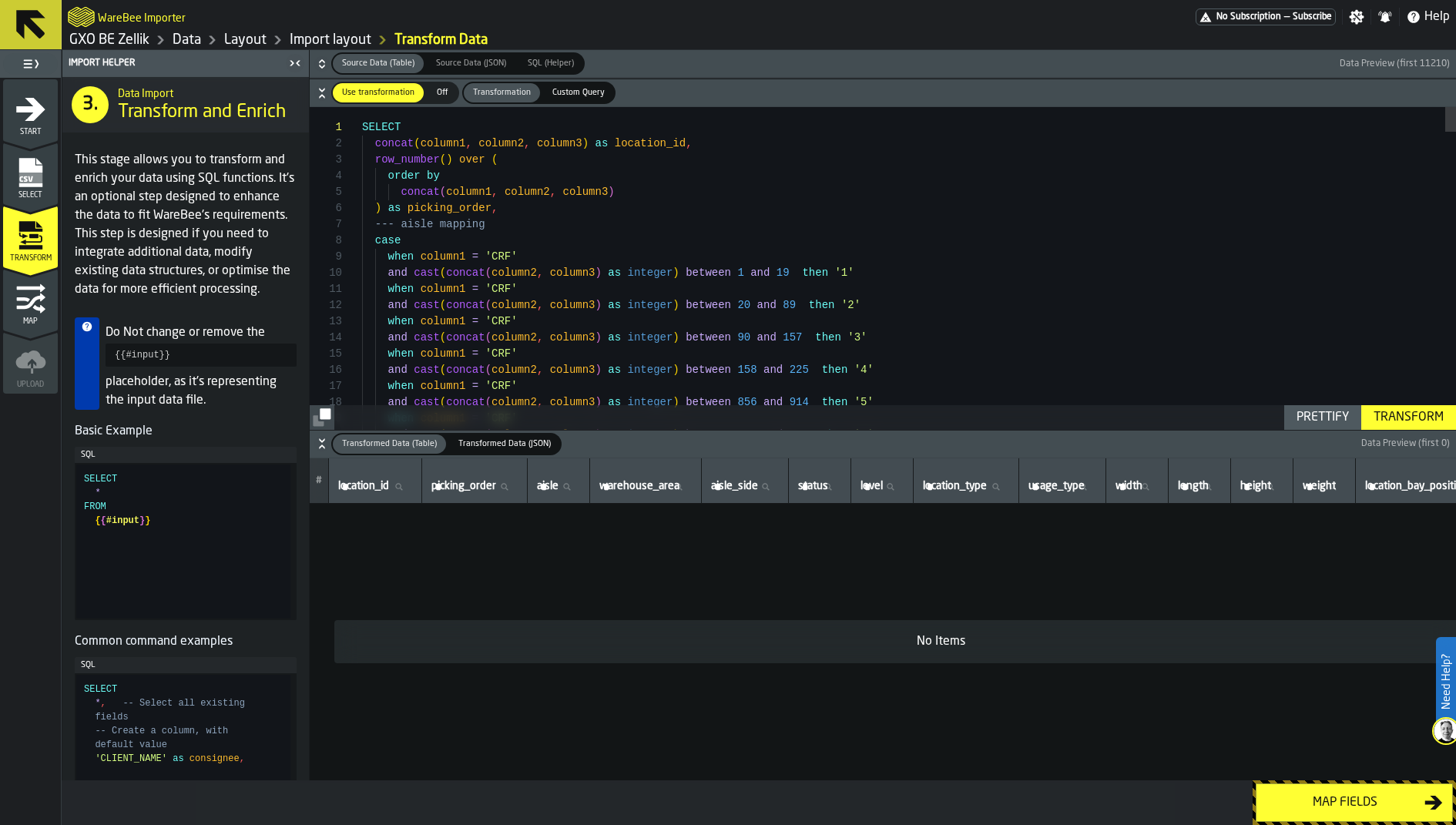
scroll to position [97, 0]
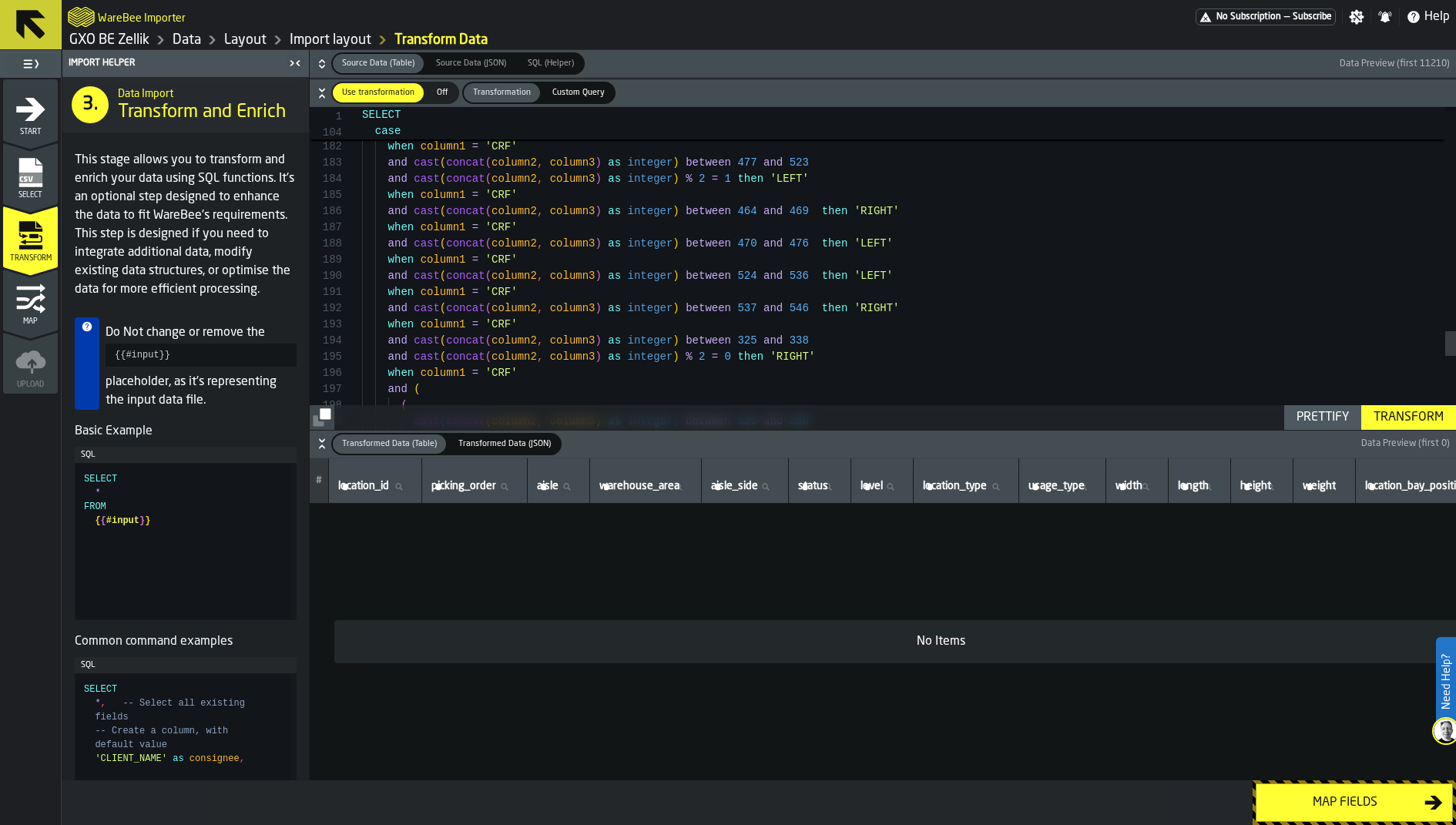
click at [1389, 420] on div "Transform" at bounding box center [1409, 417] width 82 height 18
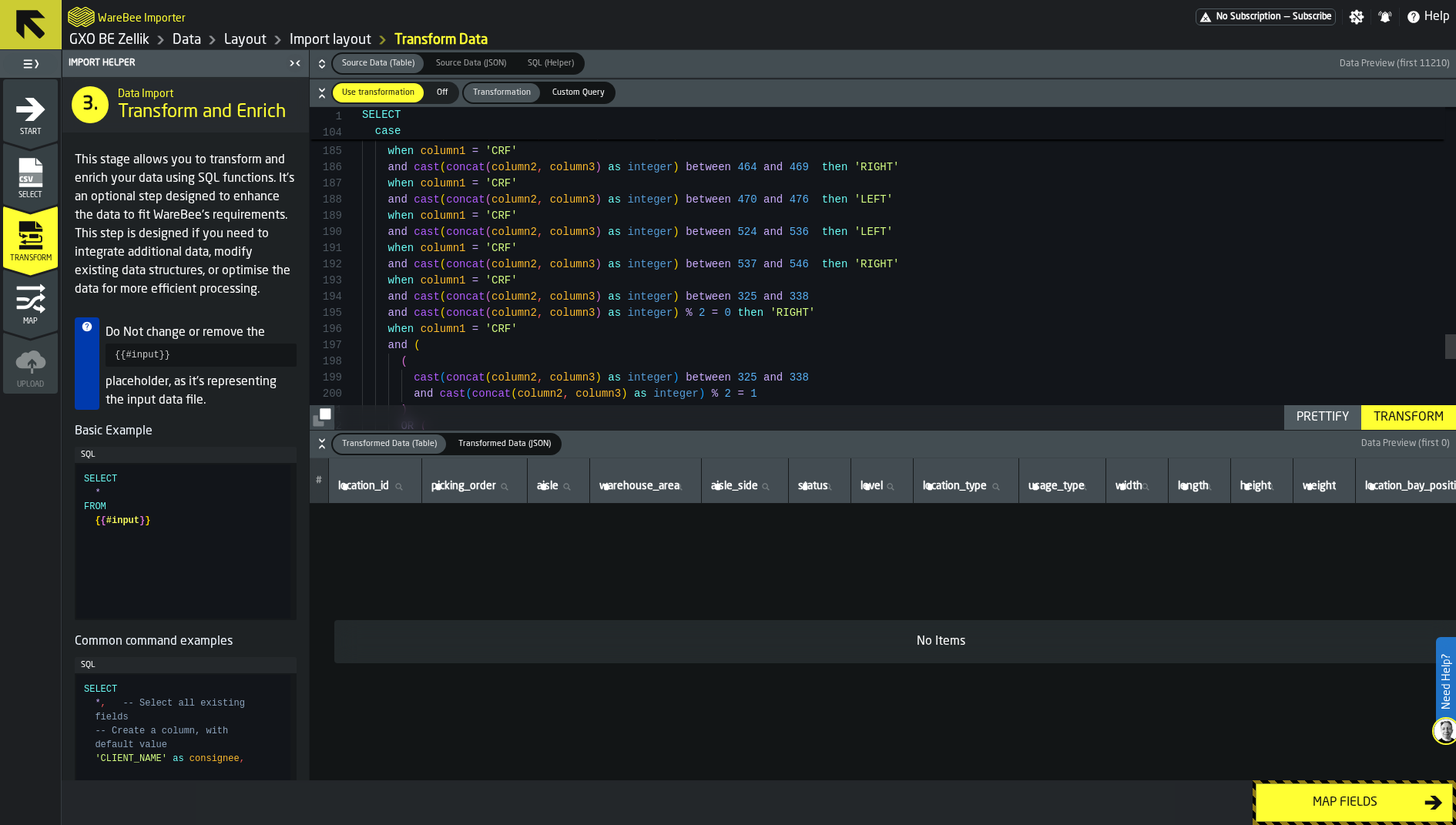
type textarea "**********"
click at [1375, 419] on div "Transform" at bounding box center [1409, 417] width 82 height 18
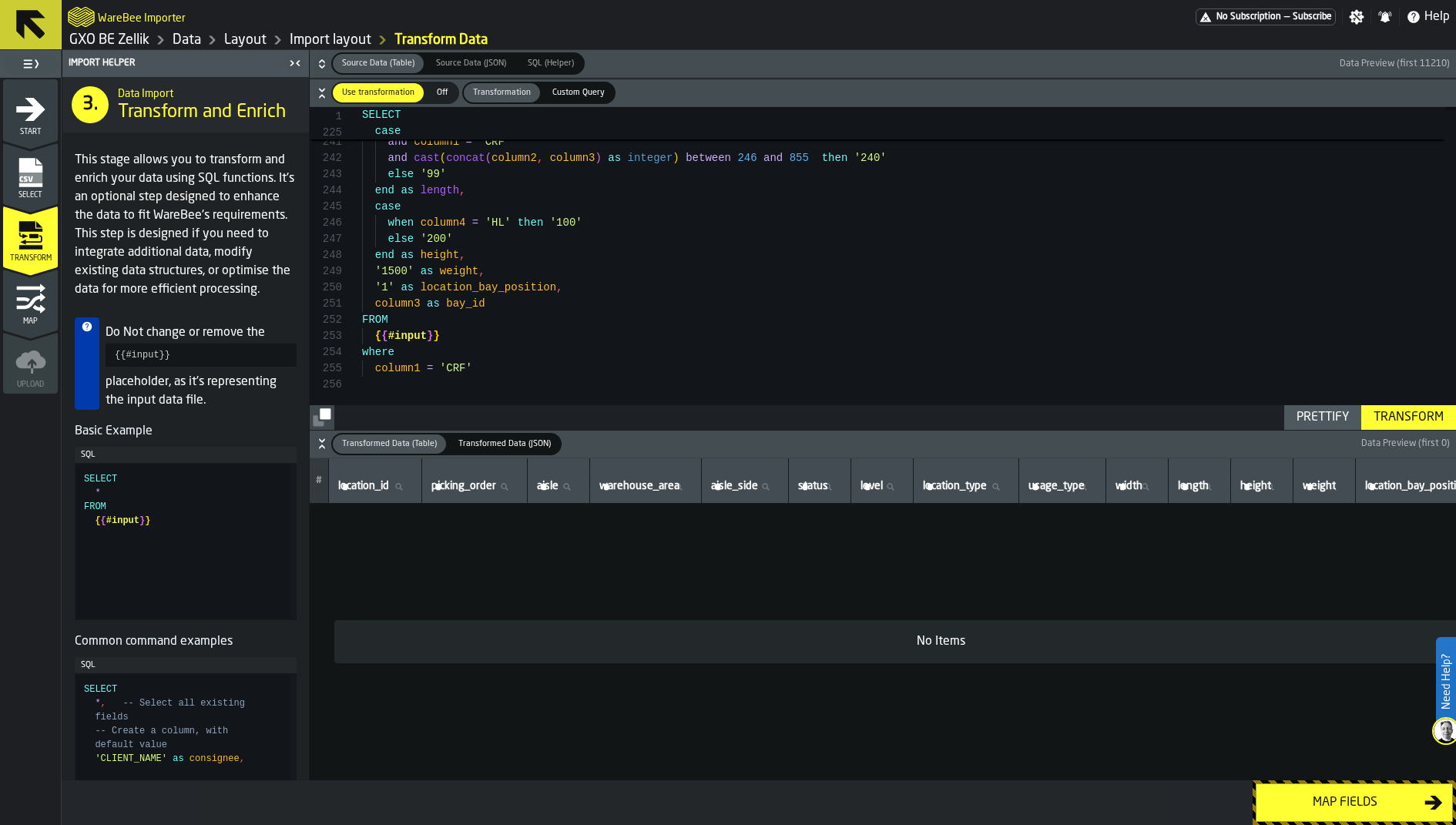
click at [314, 64] on icon "button-" at bounding box center [321, 63] width 15 height 15
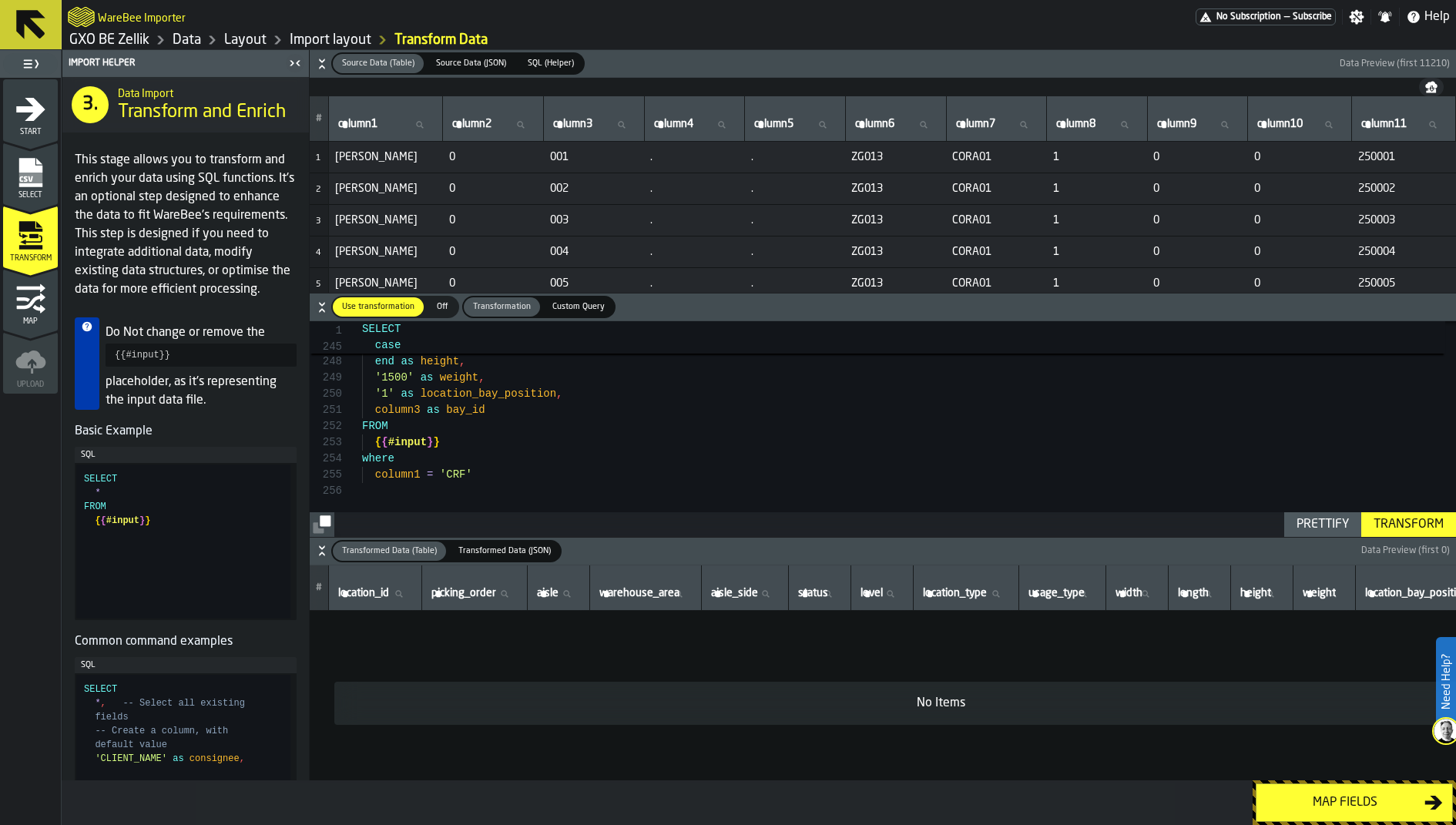
click at [1304, 796] on div "Map fields" at bounding box center [1345, 803] width 158 height 18
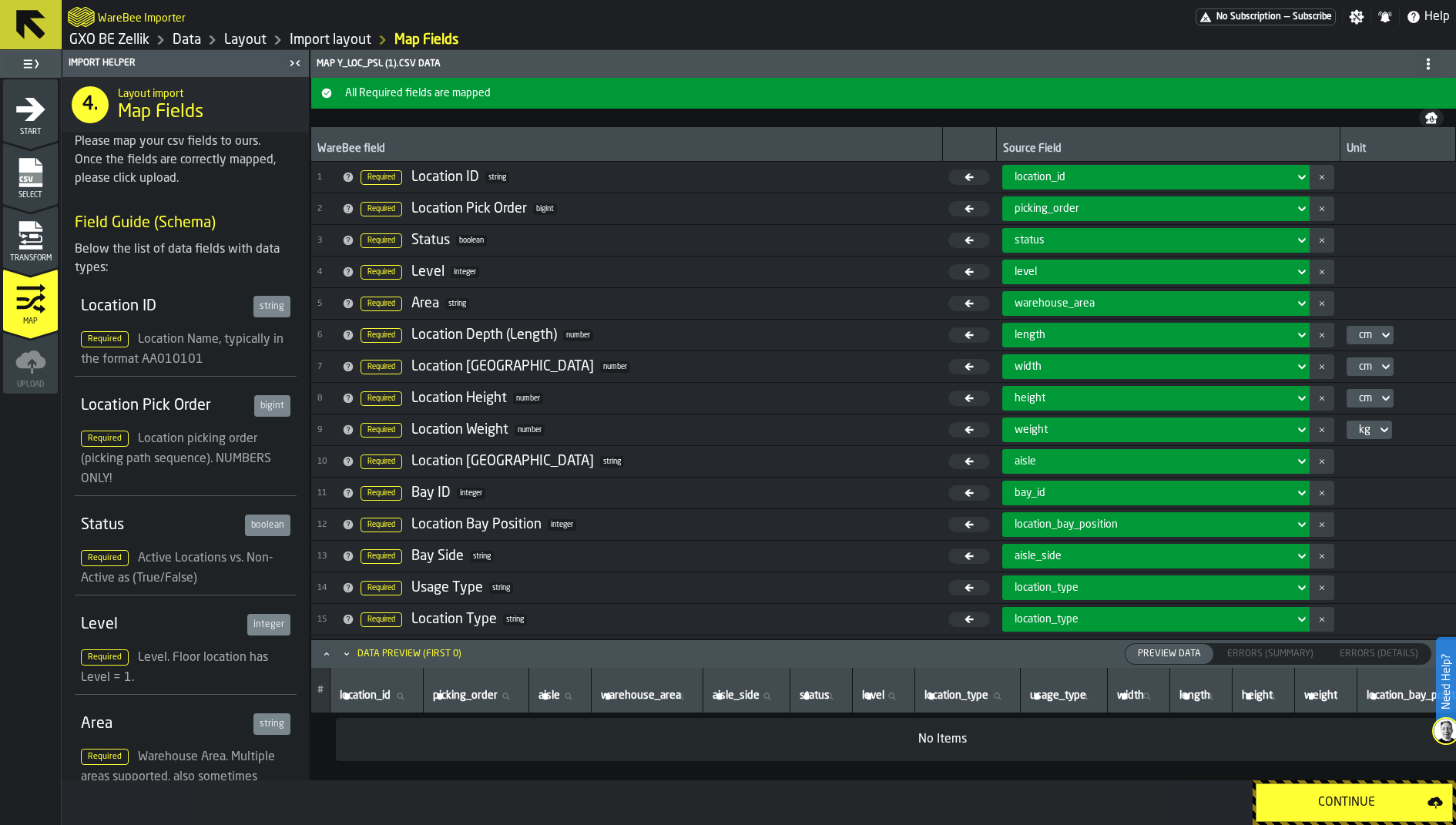
click at [1318, 789] on button "Continue" at bounding box center [1355, 802] width 197 height 39
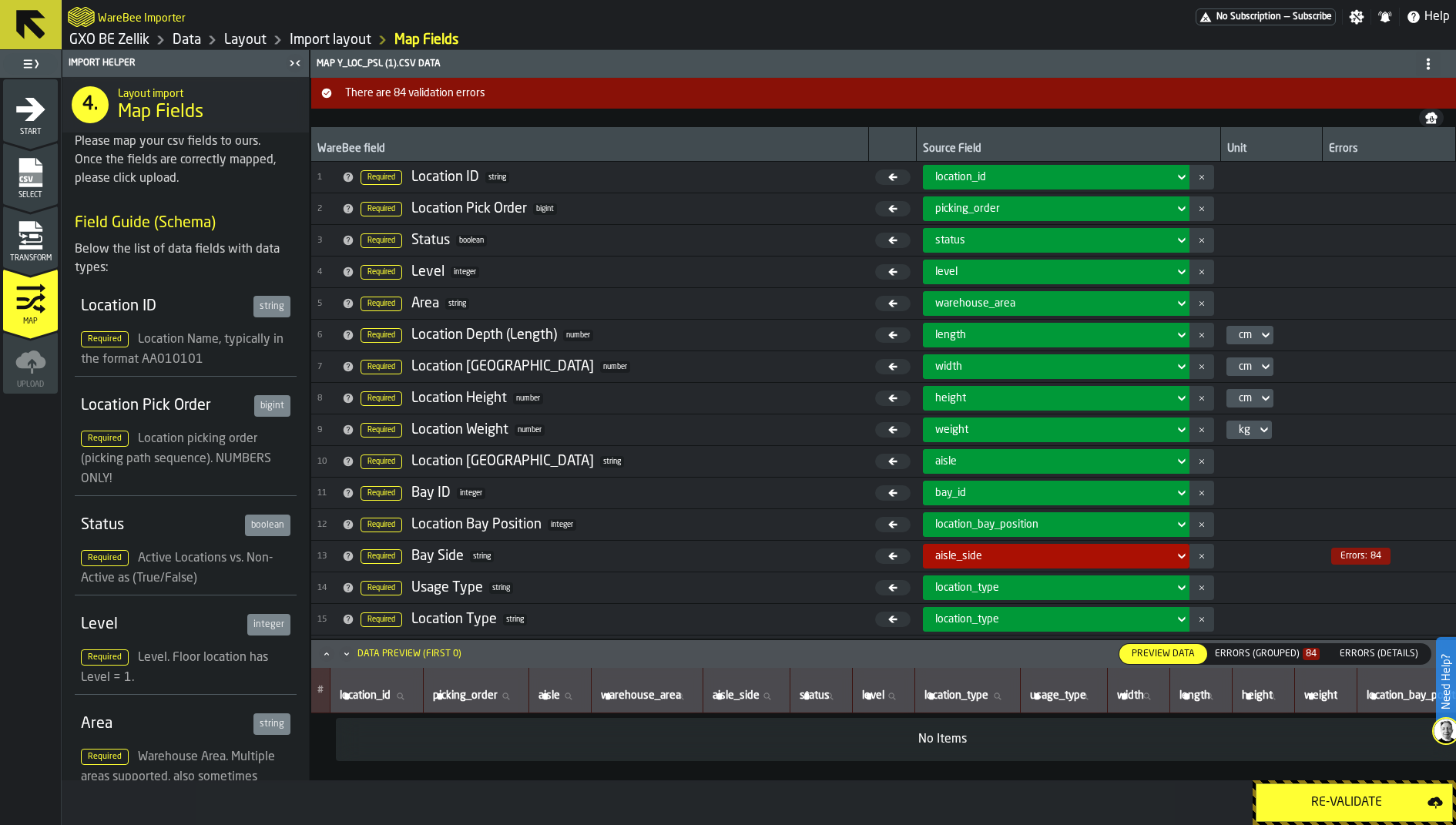
scroll to position [12, 0]
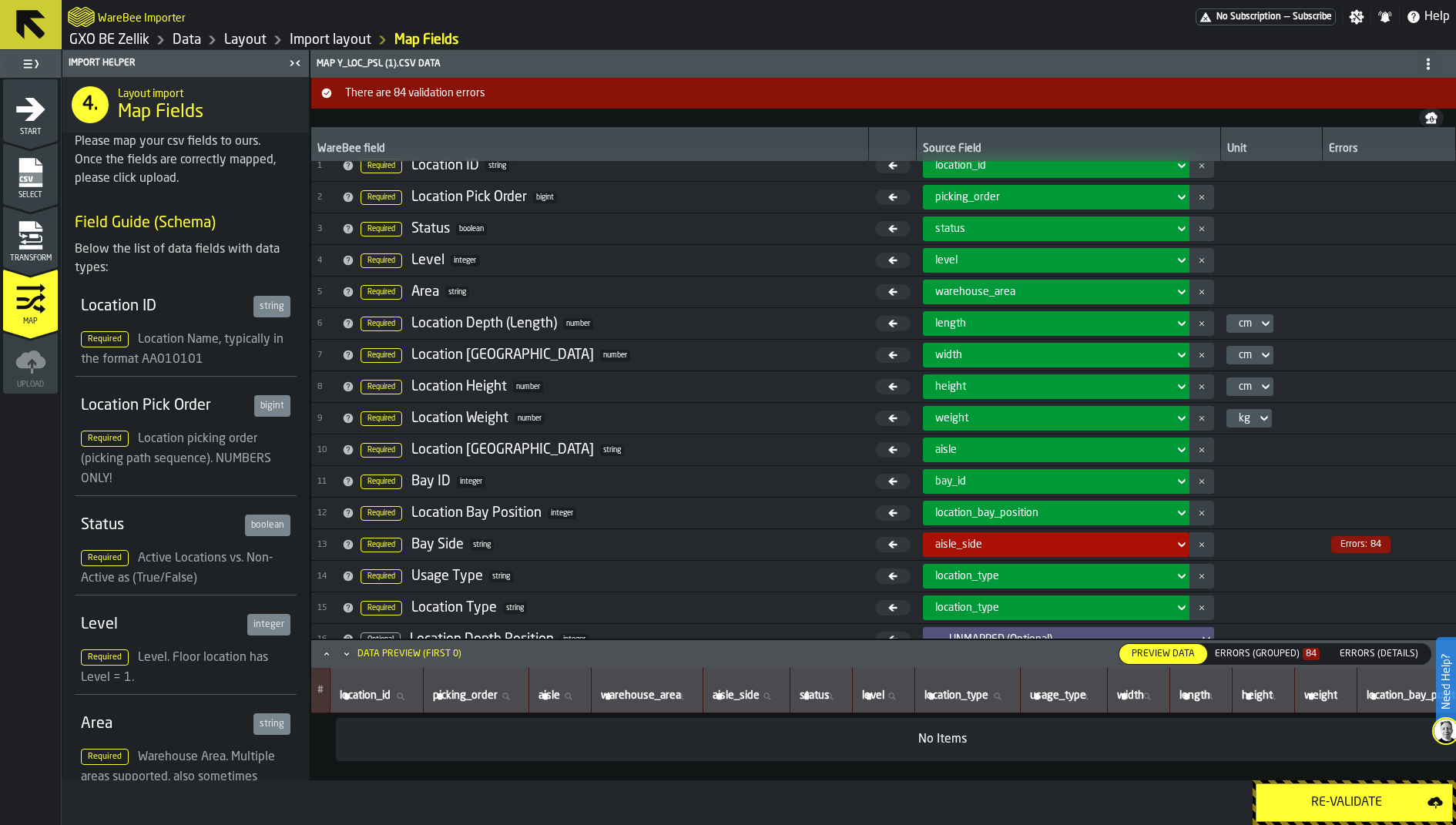
click at [324, 658] on icon "Maximize" at bounding box center [326, 654] width 15 height 15
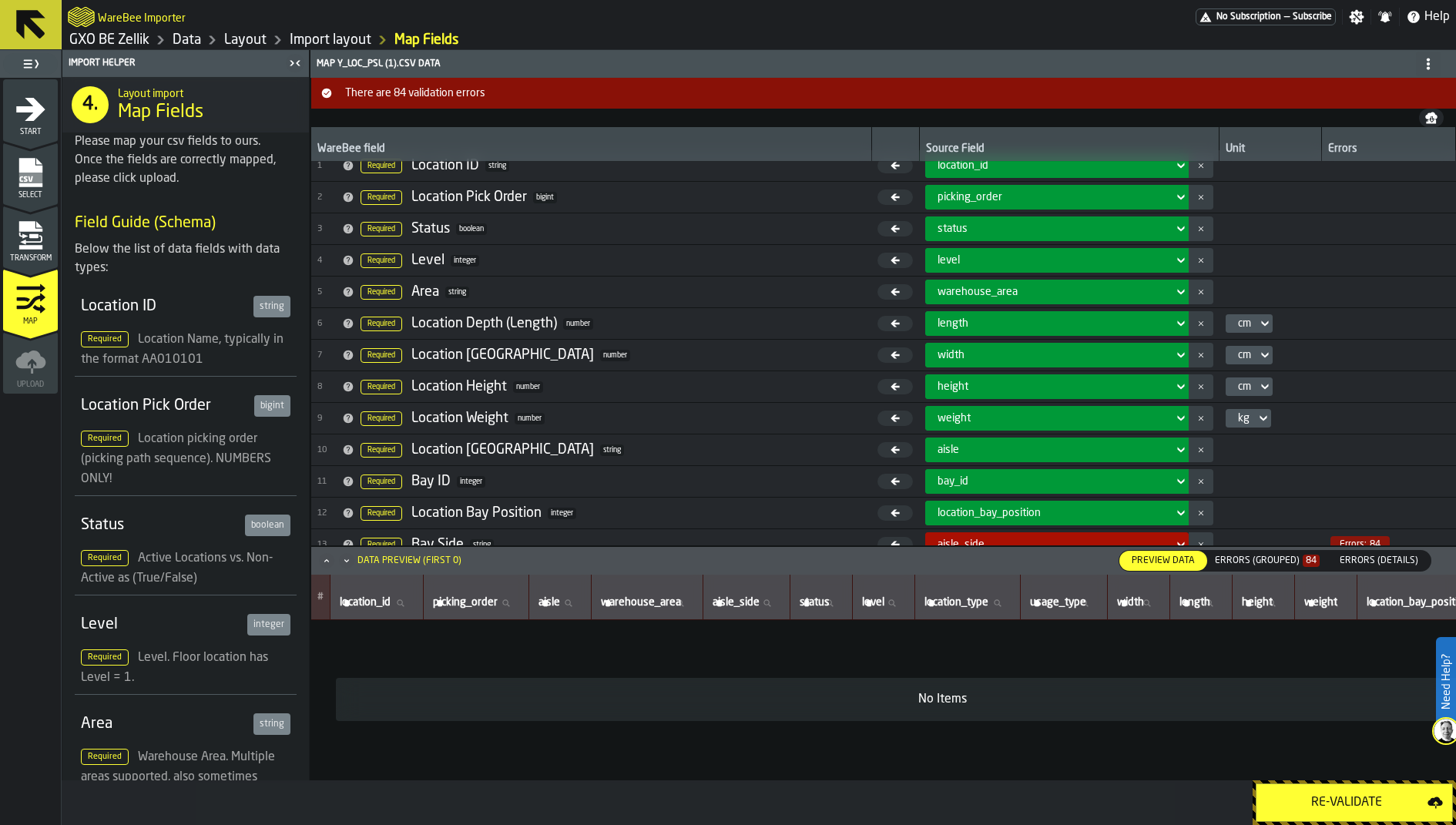
click at [1298, 556] on div "Errors (Grouped) 84" at bounding box center [1268, 561] width 105 height 11
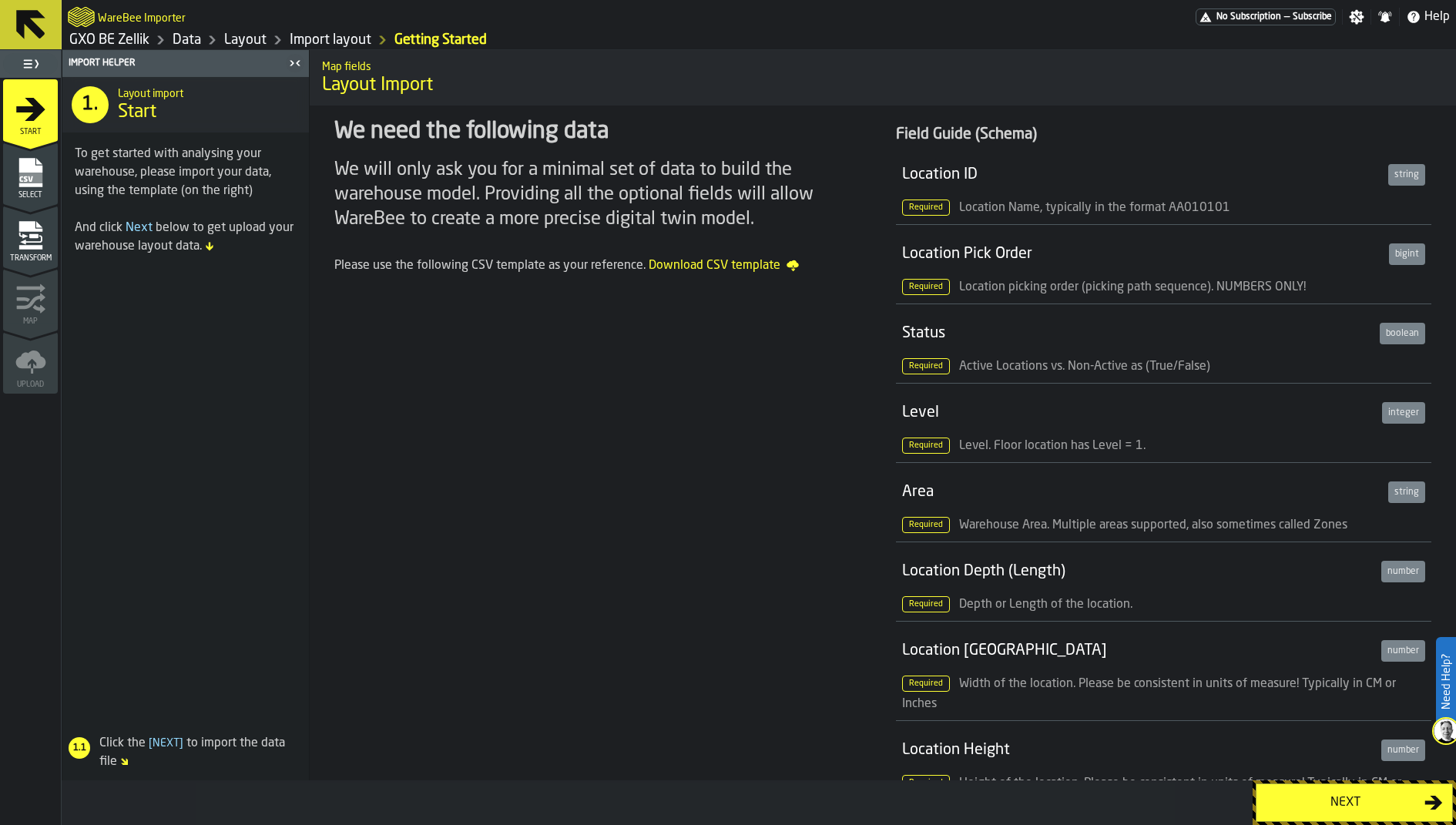
click at [200, 48] on link "Data" at bounding box center [187, 40] width 28 height 17
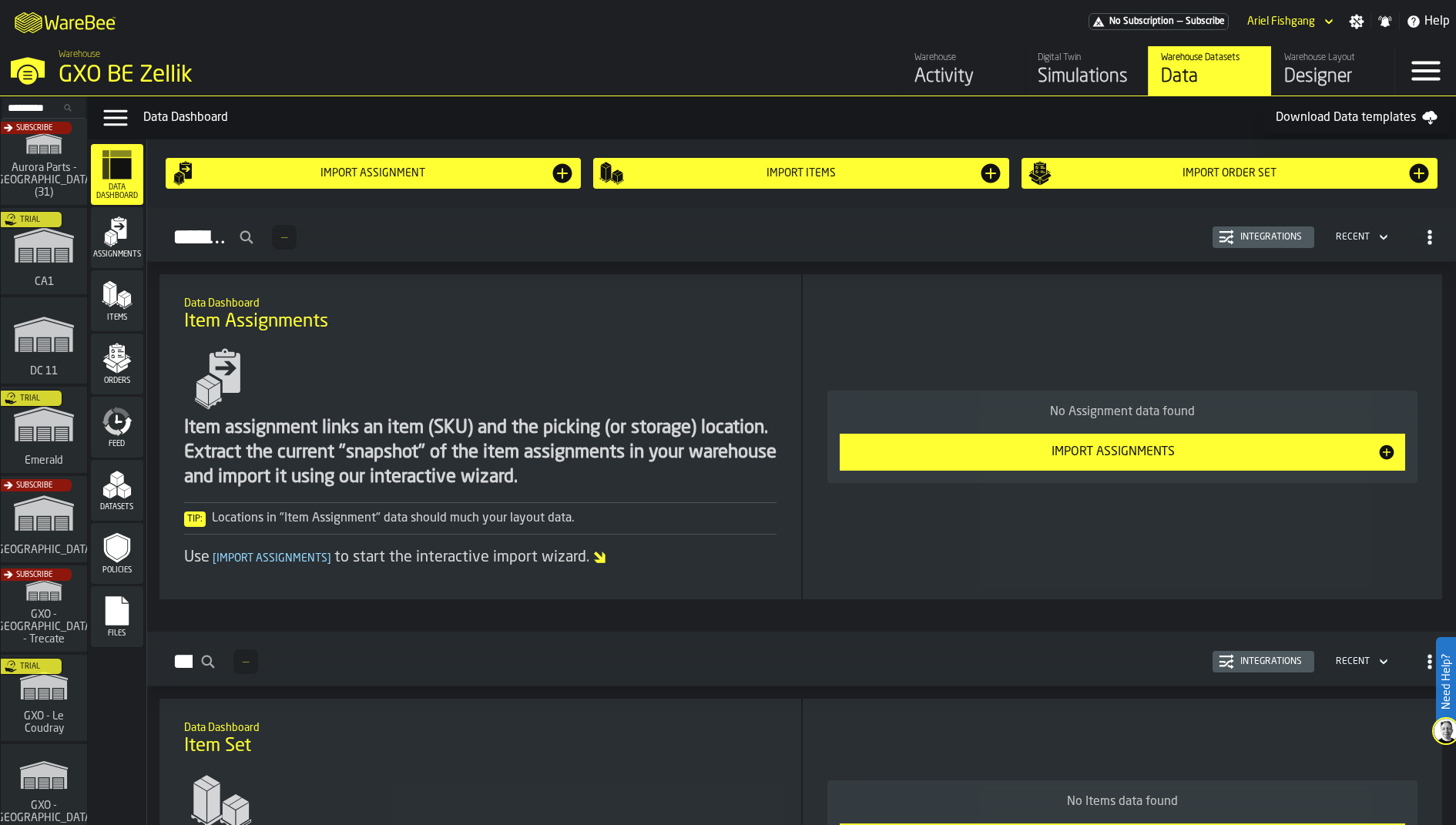
click at [1294, 58] on div "Warehouse Layout" at bounding box center [1334, 58] width 98 height 11
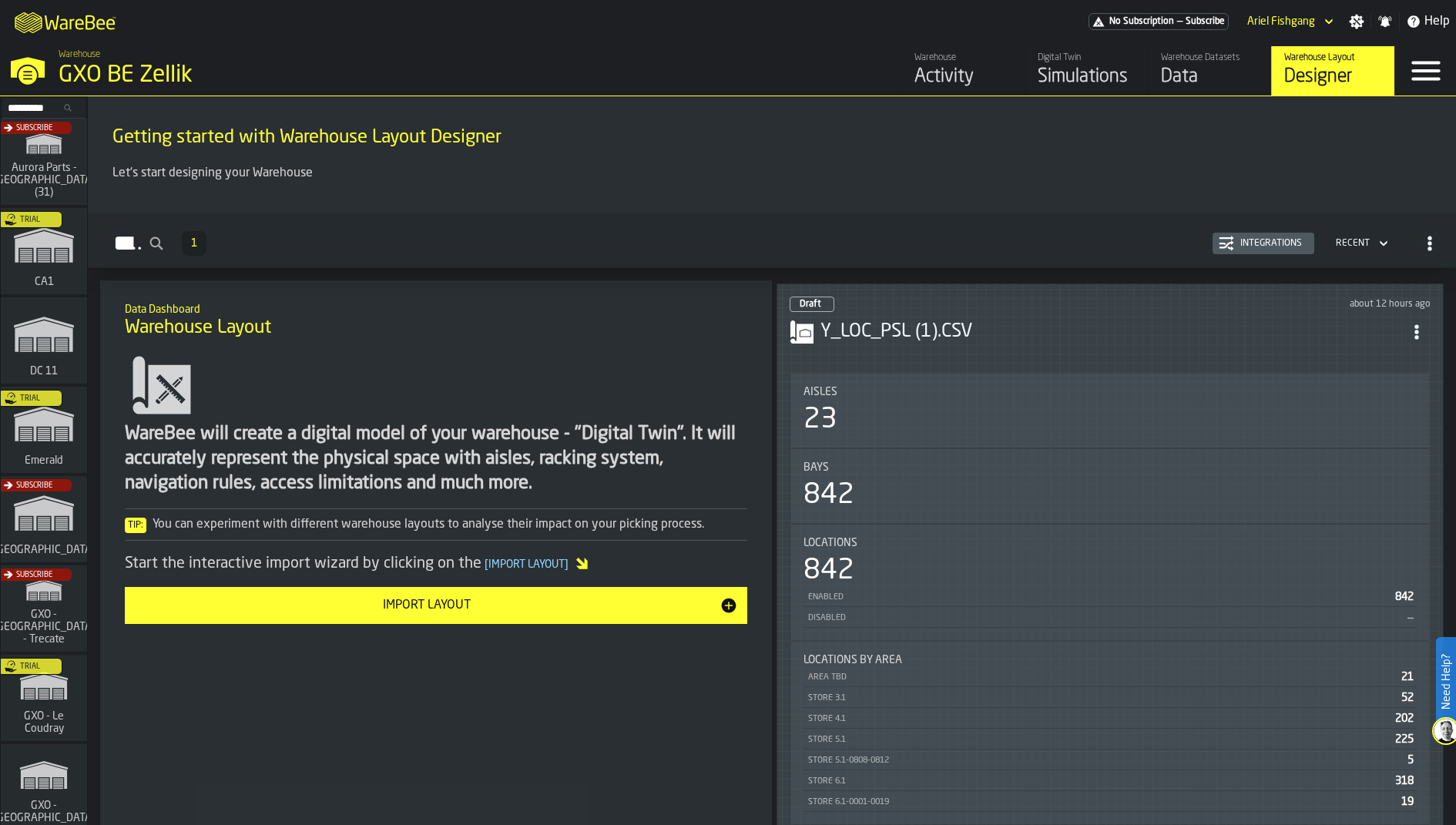
click at [1422, 318] on span "ItemListCard-DashboardItemContainer" at bounding box center [1417, 331] width 28 height 28
click at [1399, 347] on li "Open" at bounding box center [1386, 357] width 99 height 37
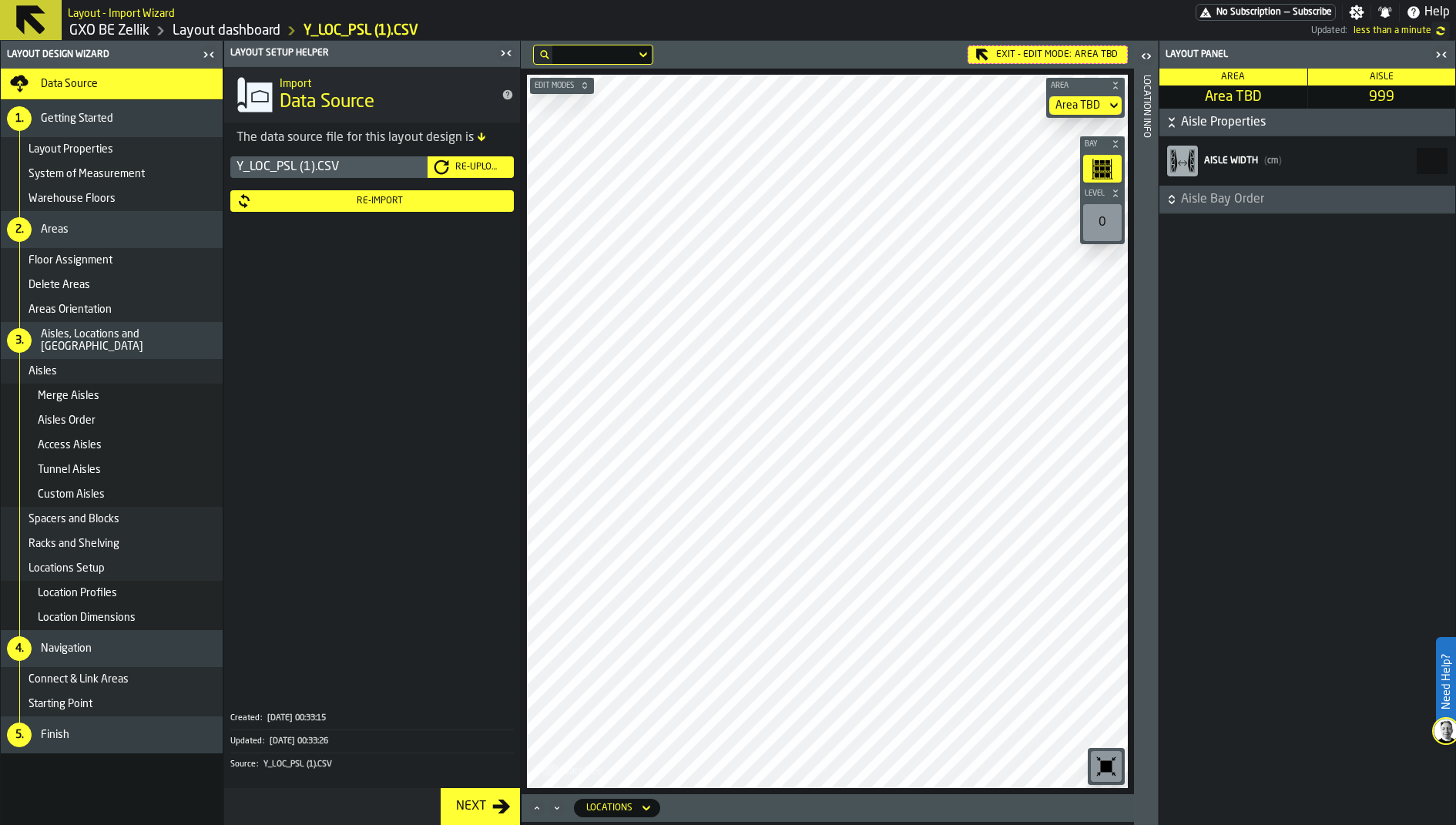
click at [1081, 106] on div "Area TBD" at bounding box center [1078, 106] width 44 height 13
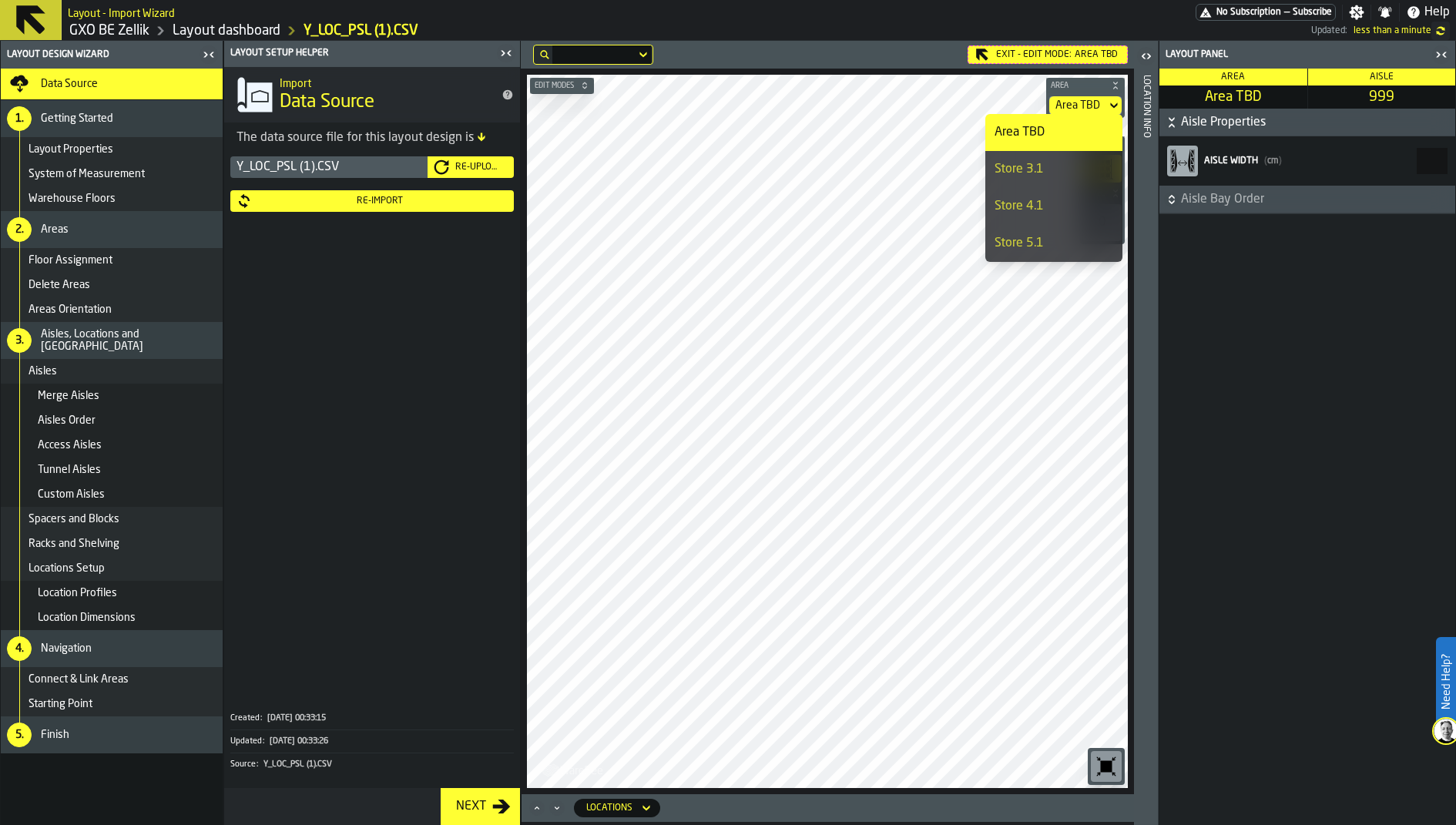
click at [1074, 117] on li "Area TBD" at bounding box center [1053, 132] width 137 height 37
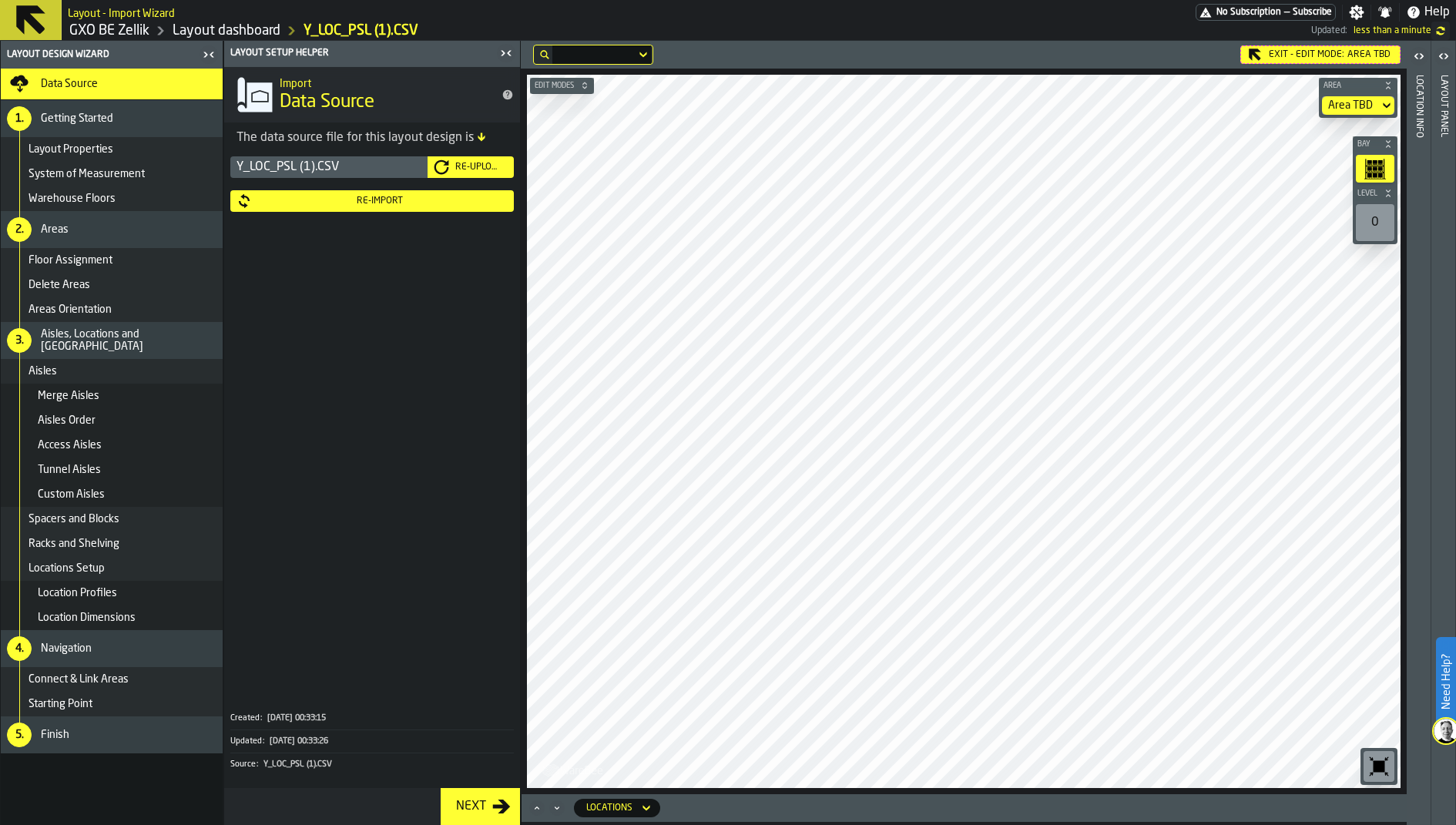
click at [537, 810] on icon "Maximize" at bounding box center [537, 808] width 15 height 15
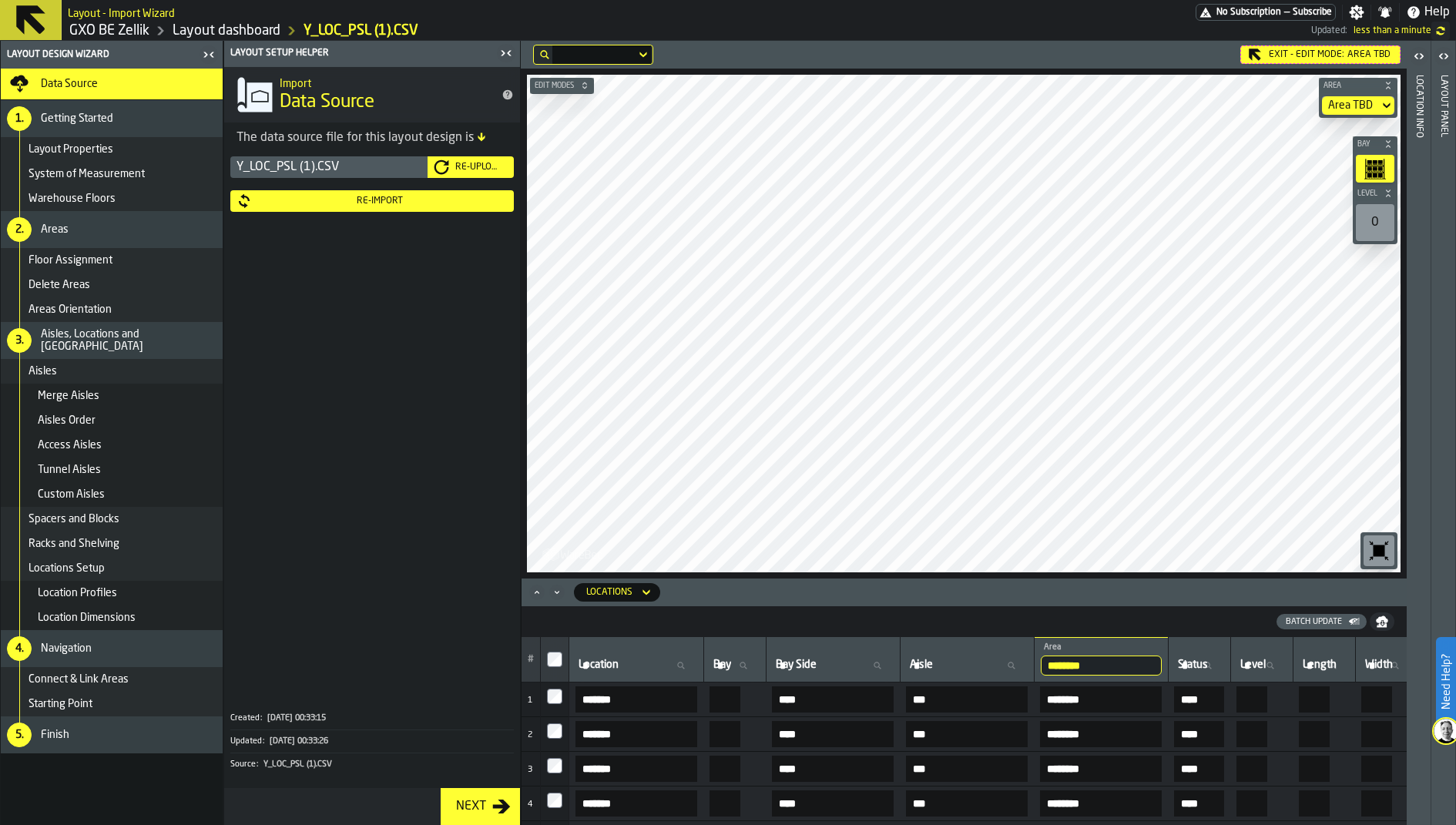
click at [1384, 626] on icon "button-" at bounding box center [1382, 625] width 10 height 4
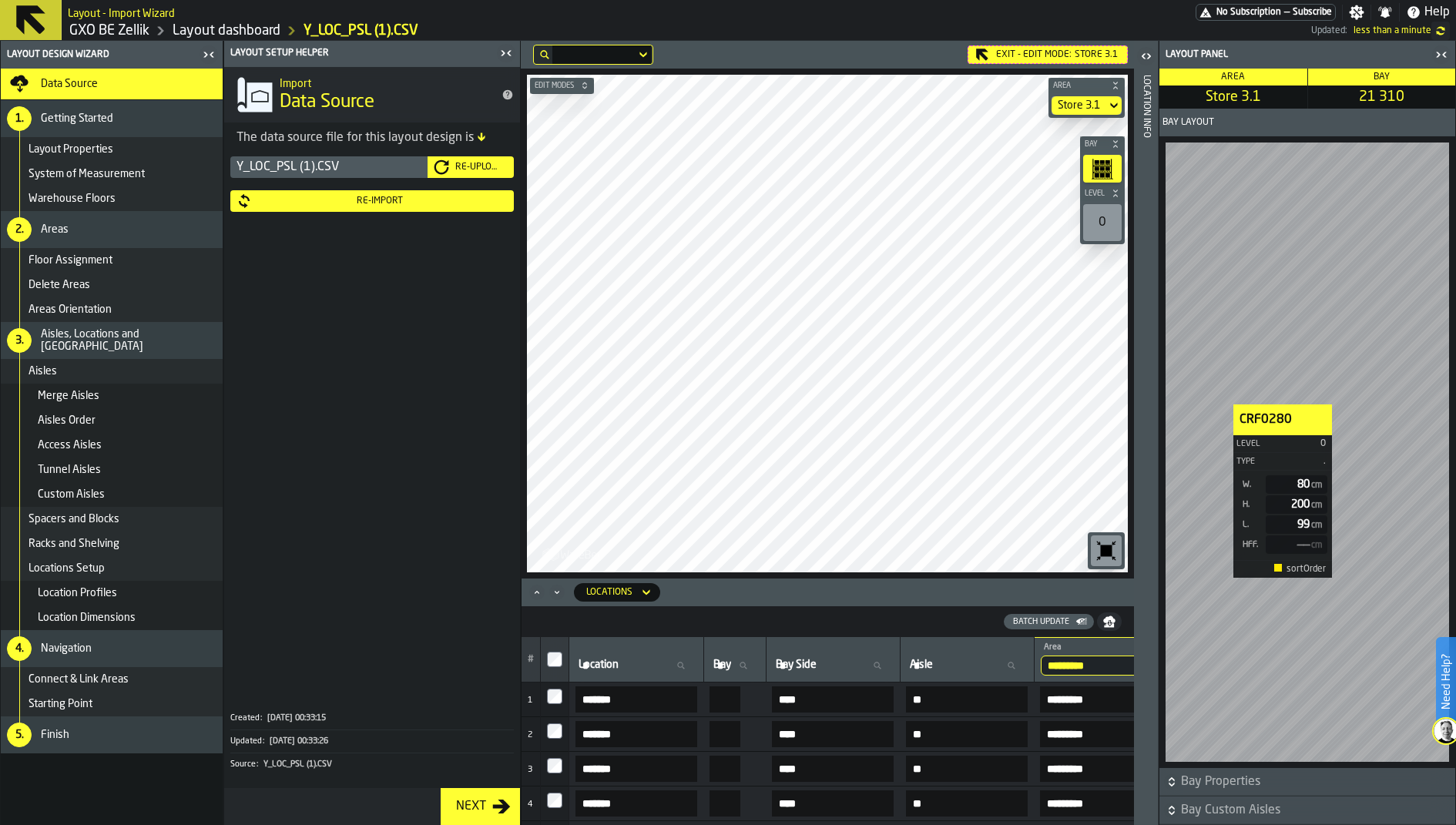
click at [1150, 107] on div "Location Info" at bounding box center [1146, 446] width 11 height 750
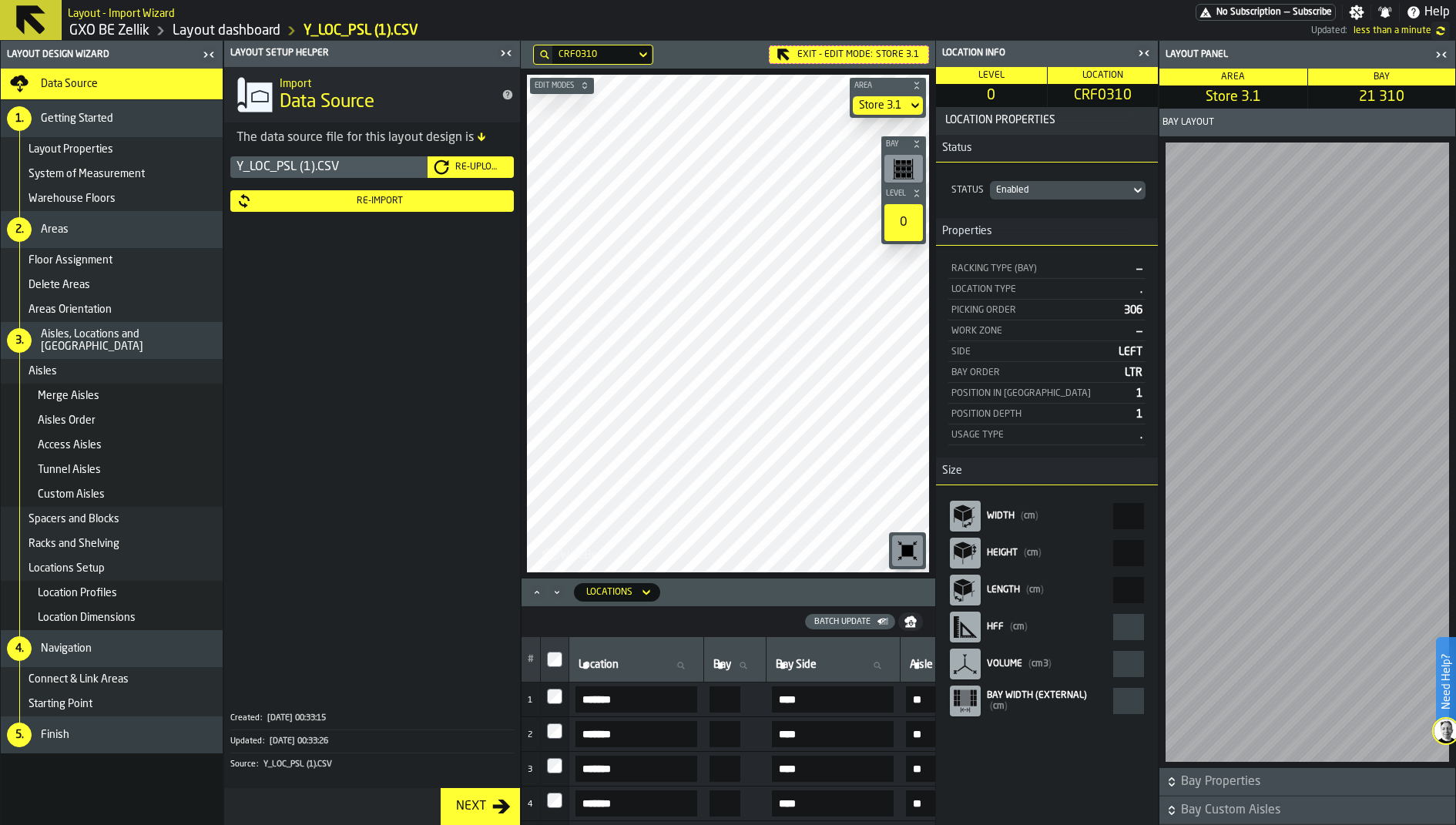
click at [1143, 52] on icon "button-toggle-Close me" at bounding box center [1141, 53] width 4 height 5
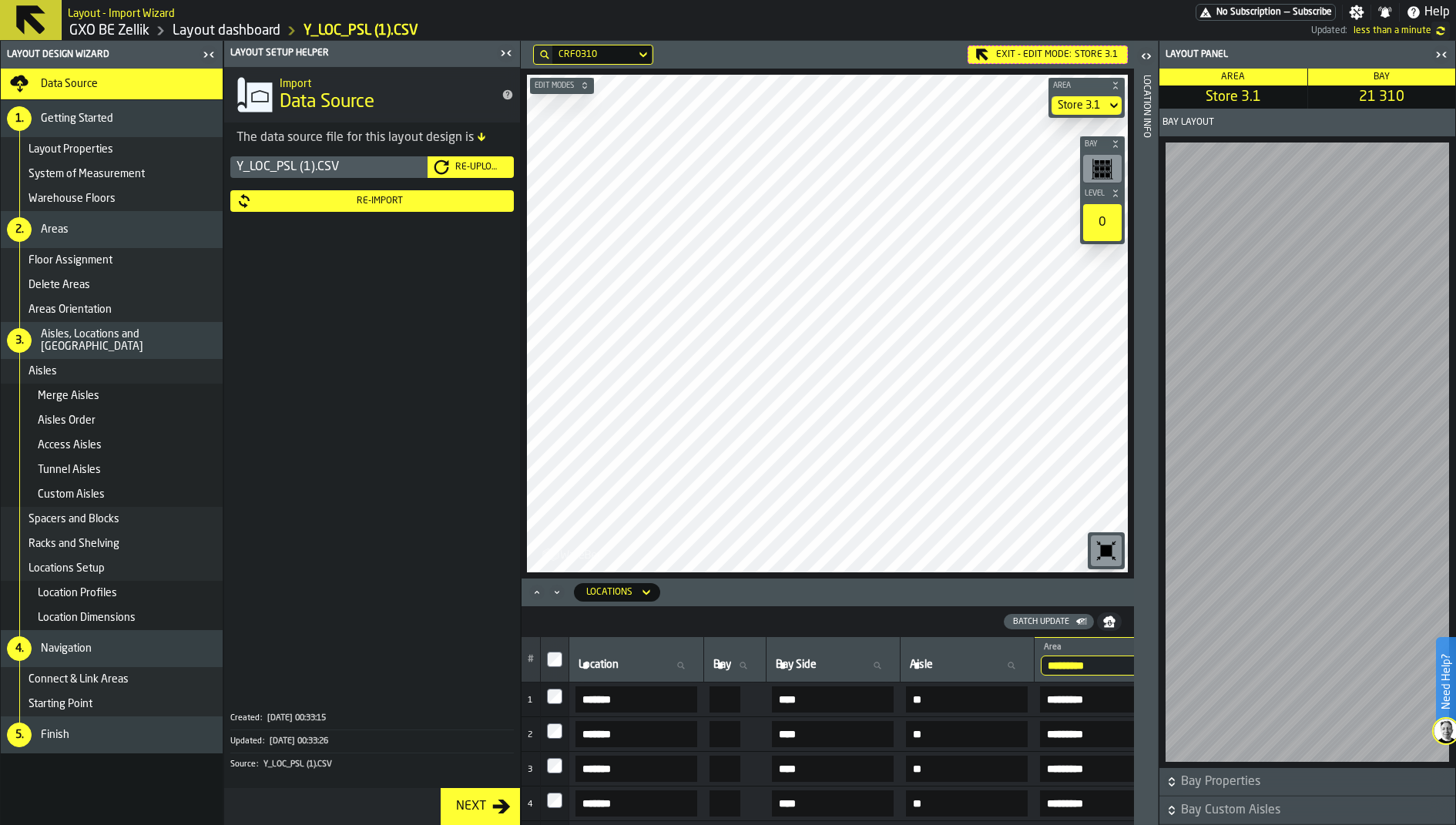
click at [1439, 55] on icon "button-toggle-Close me" at bounding box center [1438, 54] width 4 height 5
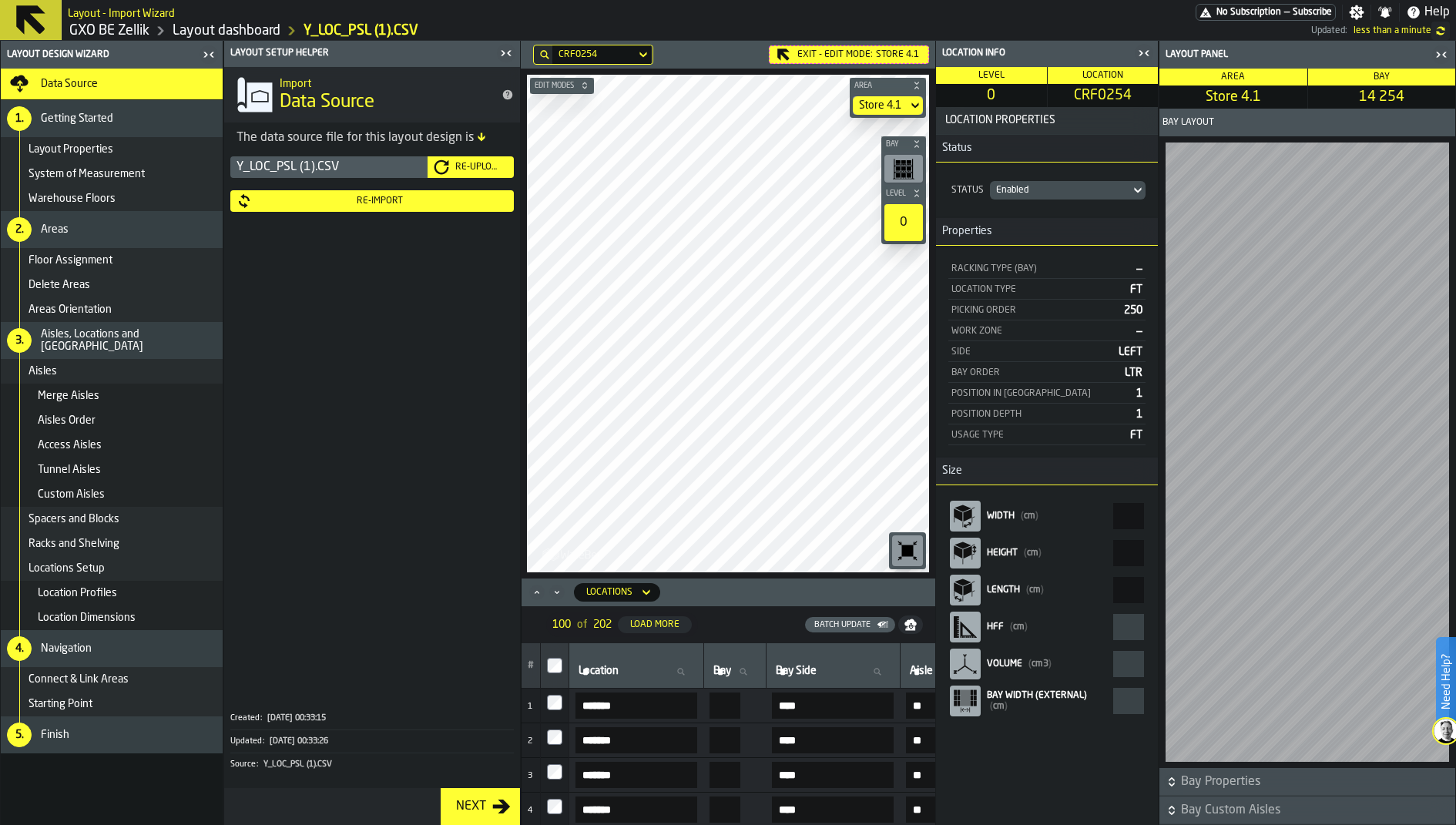
click at [1153, 42] on header "Location Info" at bounding box center [1047, 53] width 222 height 26
click at [1151, 50] on icon "button-toggle-Close me" at bounding box center [1145, 53] width 18 height 18
click at [333, 348] on main "Layout Design Wizard Data Source 1. Getting Started Layout Properties System of…" at bounding box center [728, 433] width 1456 height 784
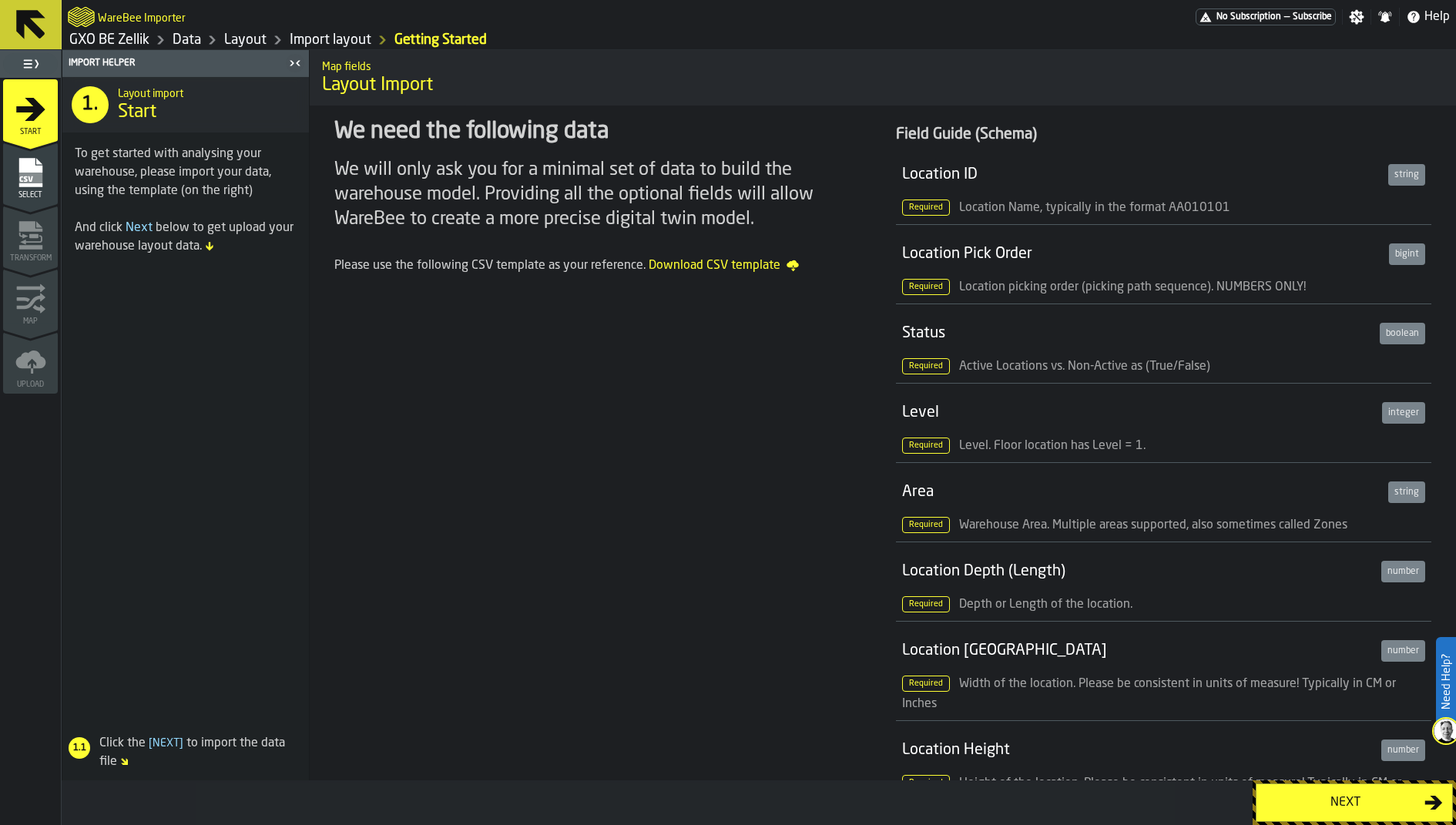
click at [62, 184] on div "Import Helper 1. Layout import Start To get started with analysing your warehou…" at bounding box center [186, 415] width 248 height 731
click at [43, 184] on icon "menu Select" at bounding box center [31, 173] width 31 height 31
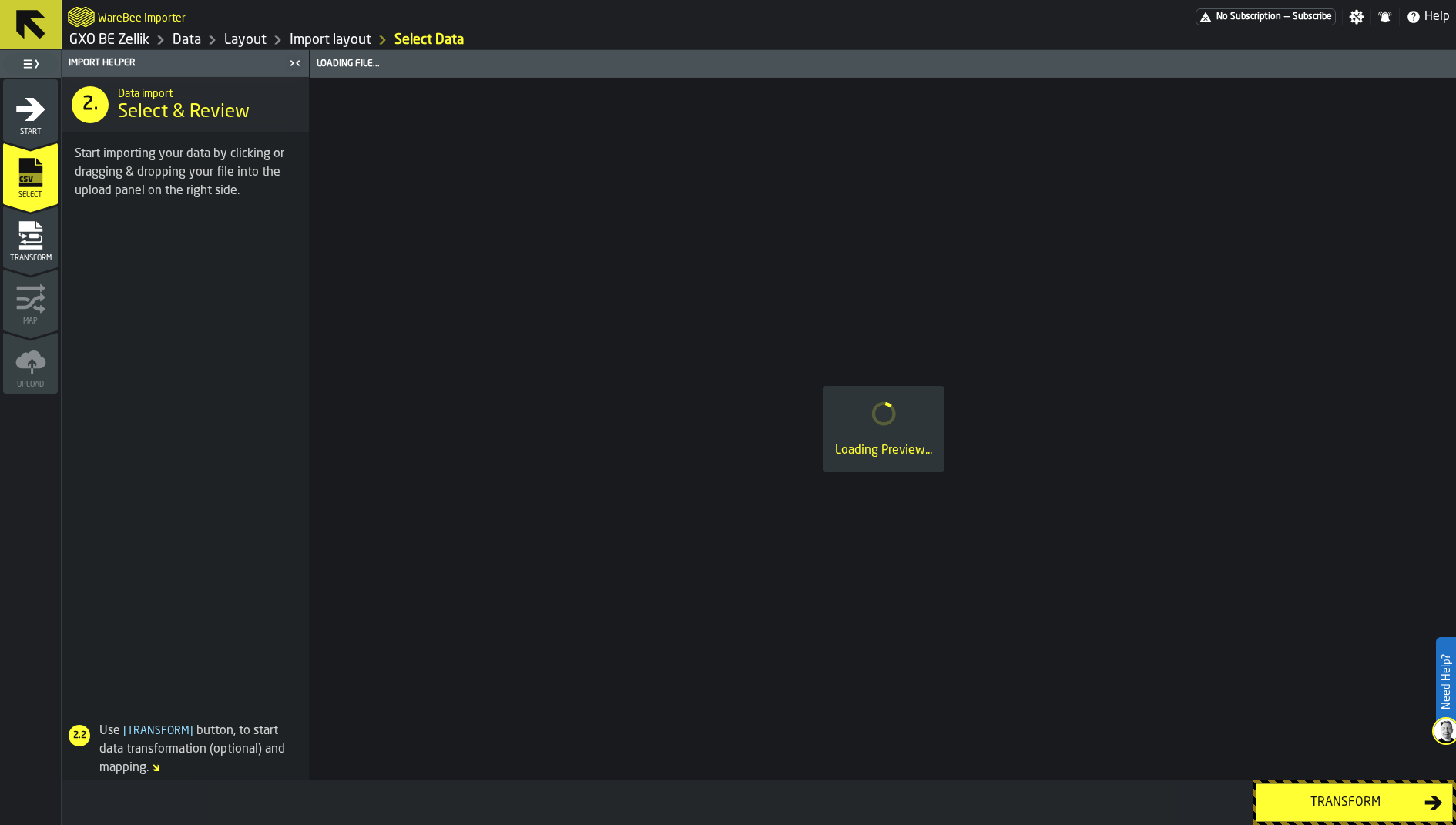
click at [32, 232] on icon "menu Transform" at bounding box center [31, 235] width 31 height 31
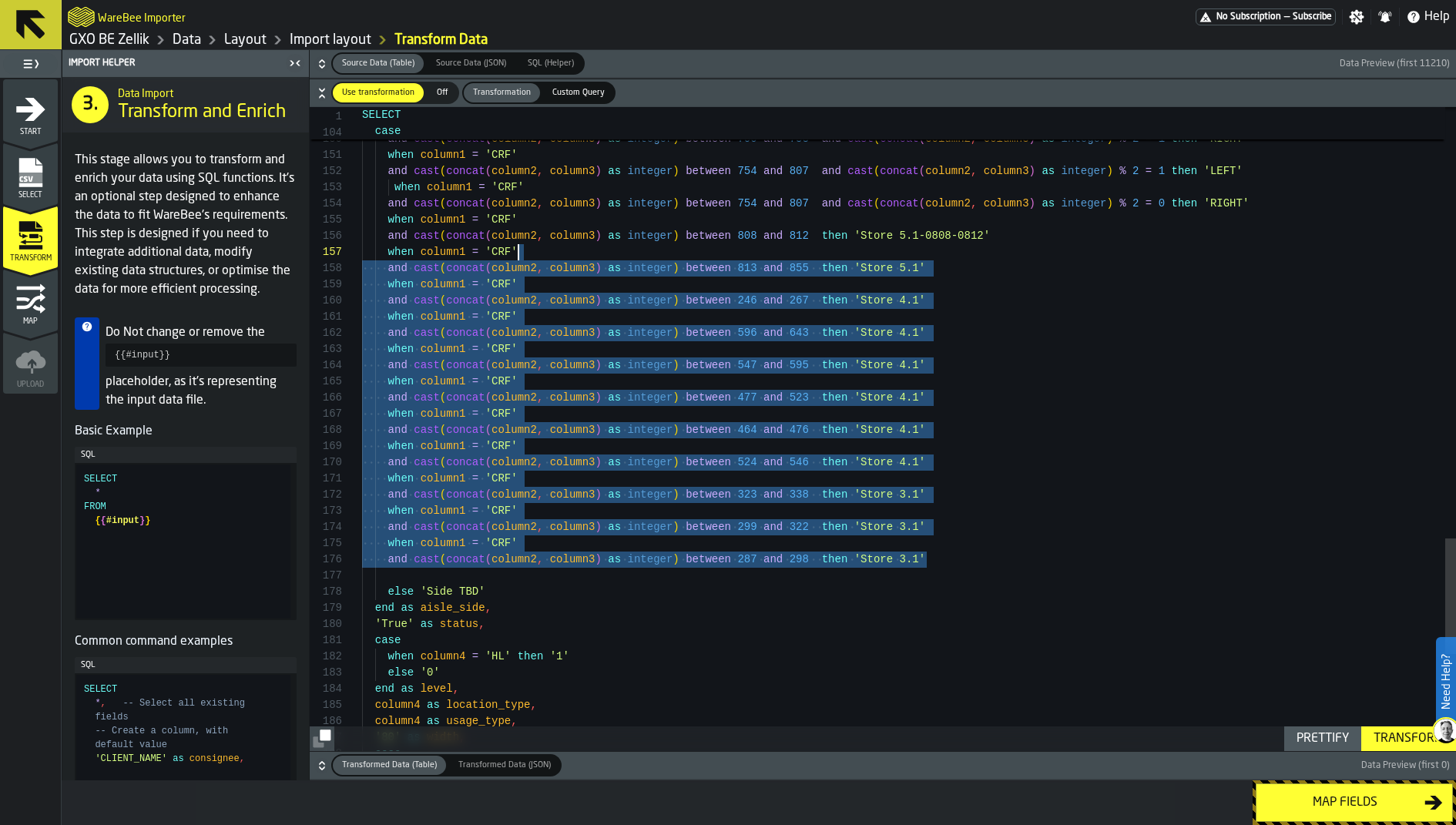
scroll to position [81, 0]
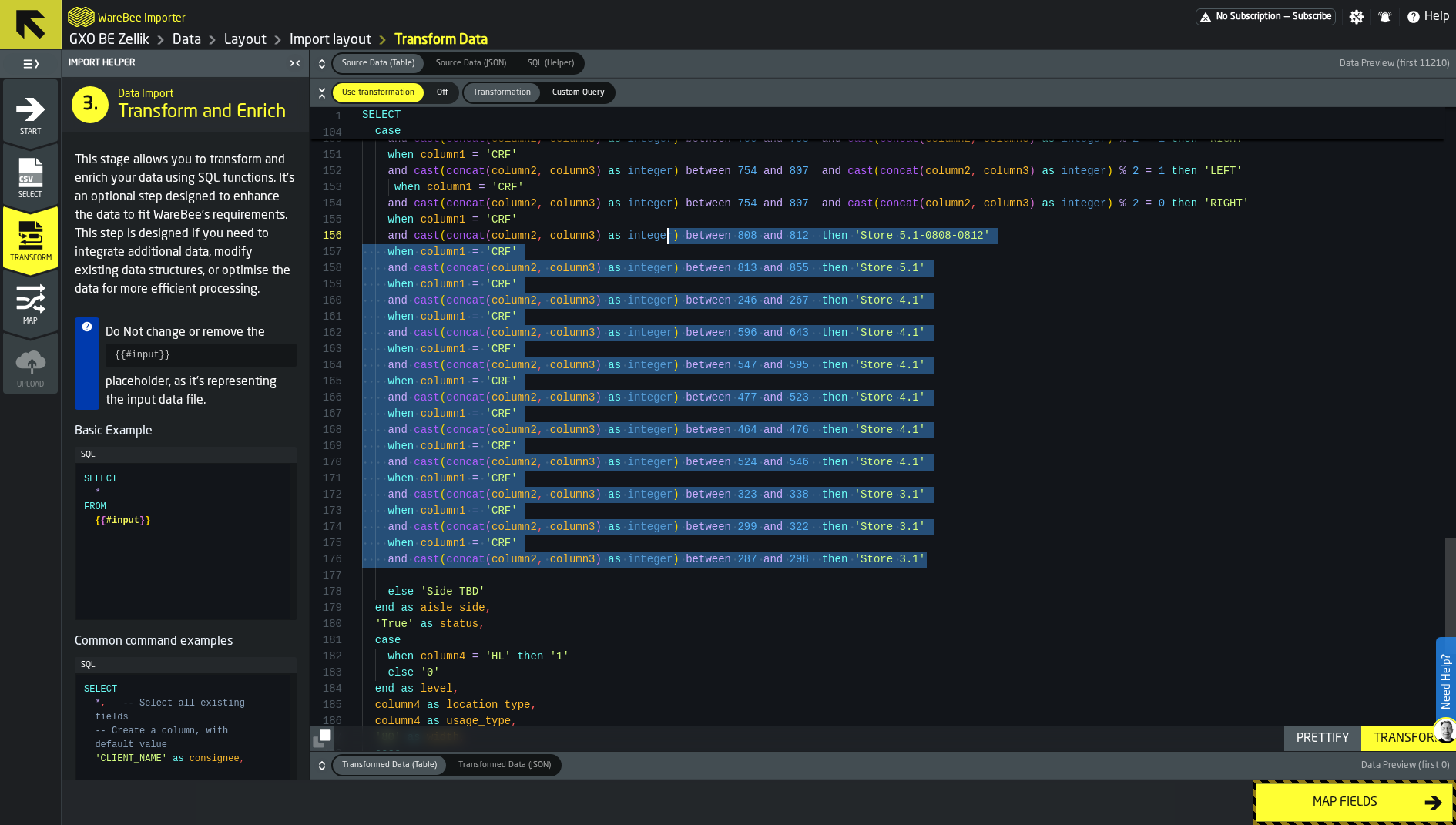
drag, startPoint x: 968, startPoint y: 557, endPoint x: 630, endPoint y: 241, distance: 462.7
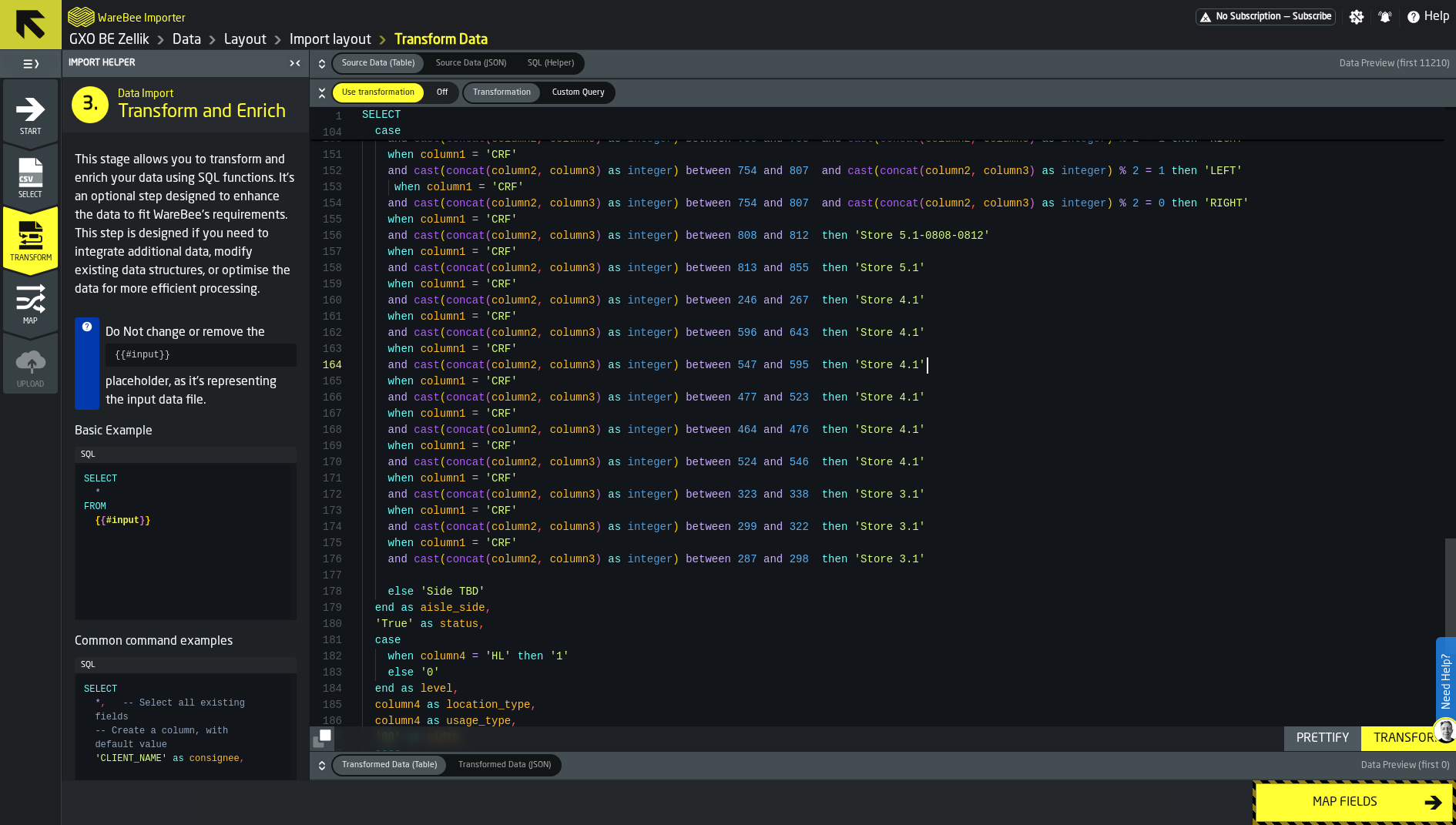
type textarea "**********"
drag, startPoint x: 499, startPoint y: 607, endPoint x: 350, endPoint y: 591, distance: 149.9
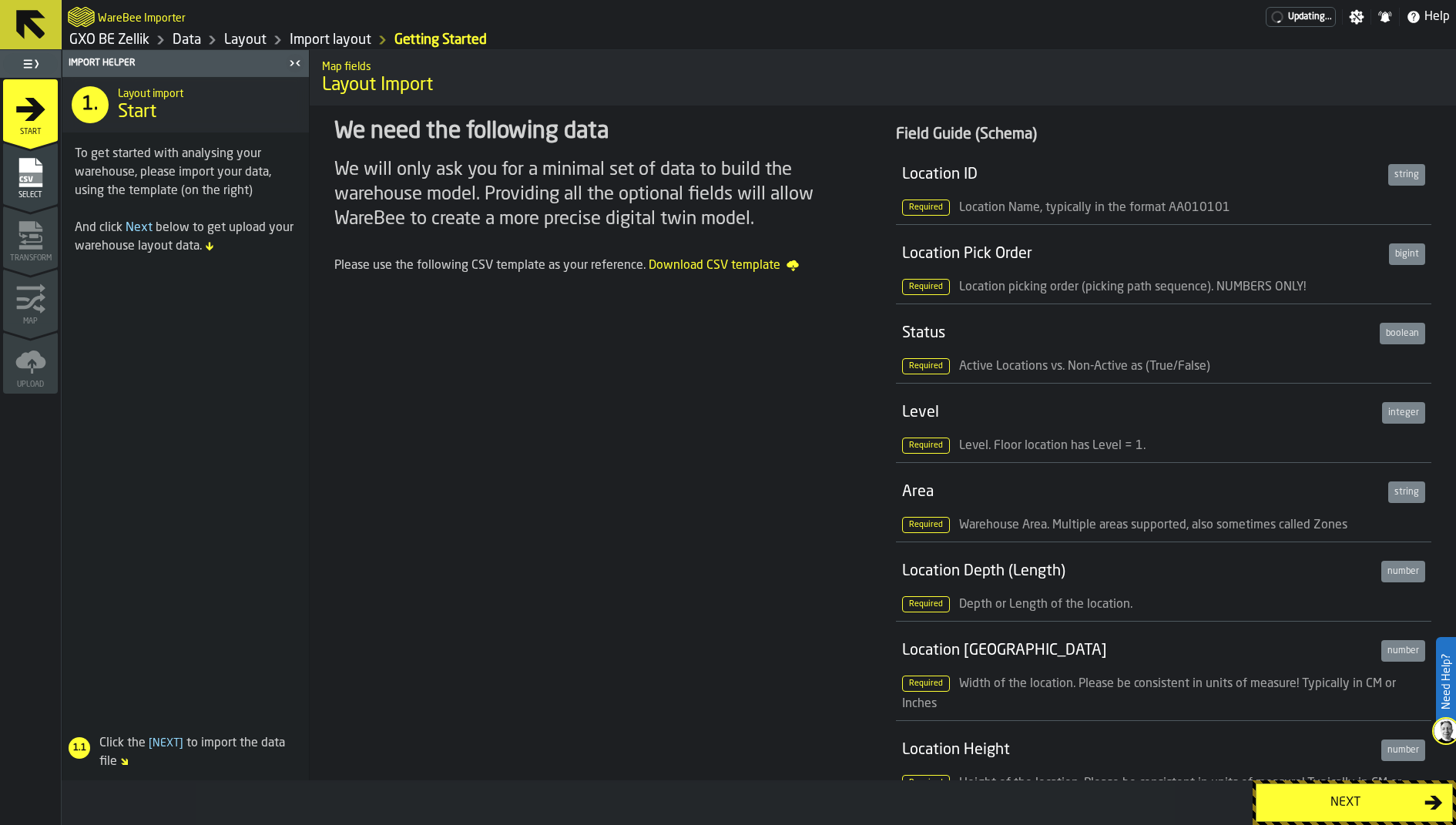
click at [131, 36] on link "GXO BE Zellik" at bounding box center [110, 40] width 81 height 17
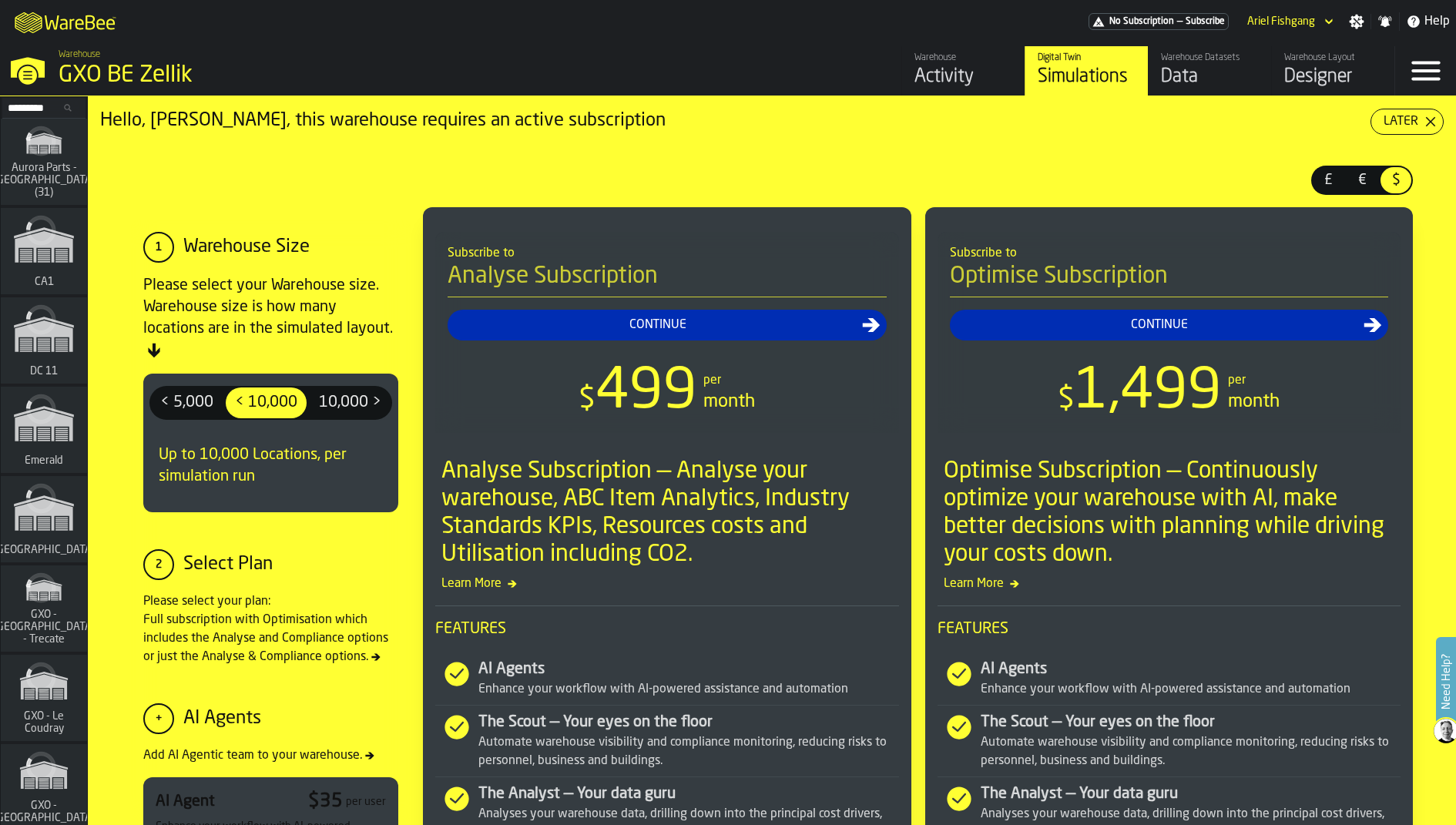
click at [1300, 86] on div "Designer" at bounding box center [1334, 76] width 98 height 24
